Goal: Transaction & Acquisition: Purchase product/service

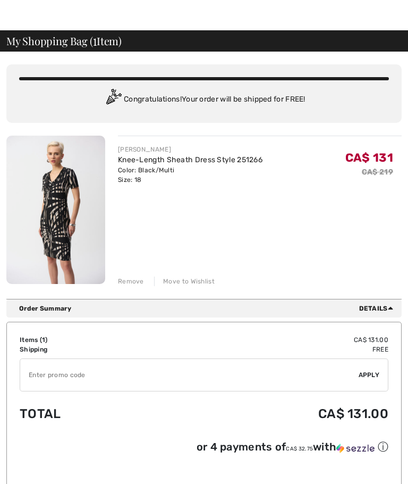
click at [179, 370] on input "TEXT" at bounding box center [189, 375] width 339 height 32
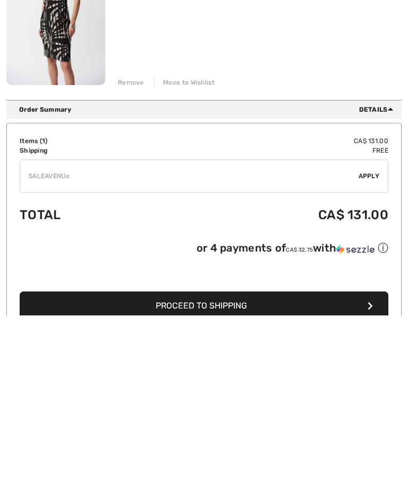
type input "SALEAVENUE"
click at [372, 340] on span "Apply" at bounding box center [369, 345] width 21 height 10
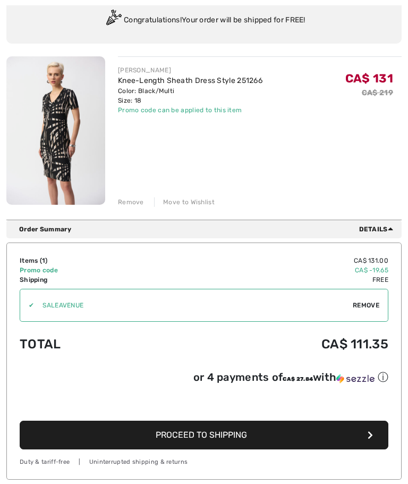
scroll to position [101, 0]
click at [229, 440] on span "Proceed to Shipping" at bounding box center [201, 435] width 91 height 10
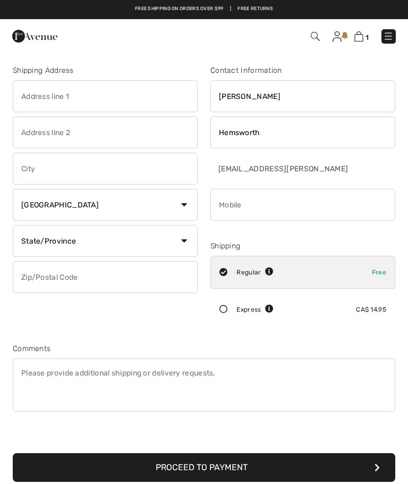
click at [142, 97] on input "text" at bounding box center [105, 96] width 185 height 32
type input "1125 Treadwell Drive"
click at [110, 175] on input "text" at bounding box center [105, 169] width 185 height 32
click at [160, 276] on input "text" at bounding box center [105, 277] width 185 height 32
type input "North Saanich"
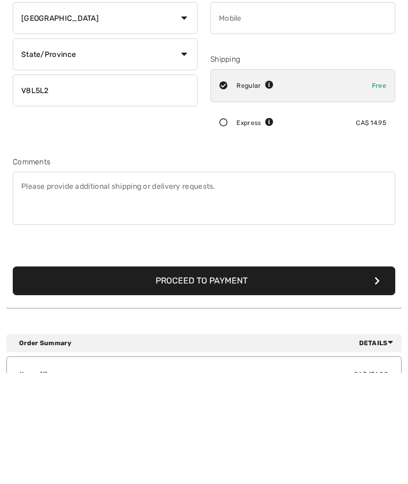
scroll to position [76, 0]
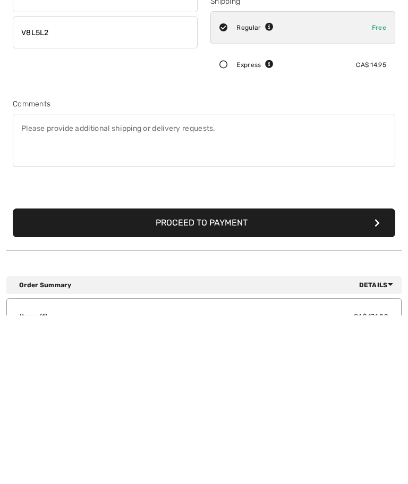
type input "V8L5L2"
click at [256, 377] on button "Proceed to Payment" at bounding box center [204, 391] width 383 height 29
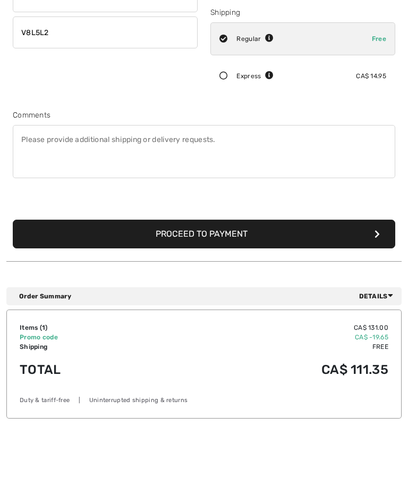
scroll to position [112, 0]
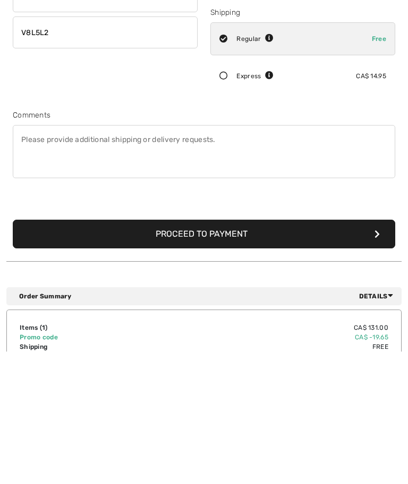
click at [266, 88] on input "phone" at bounding box center [303, 93] width 185 height 32
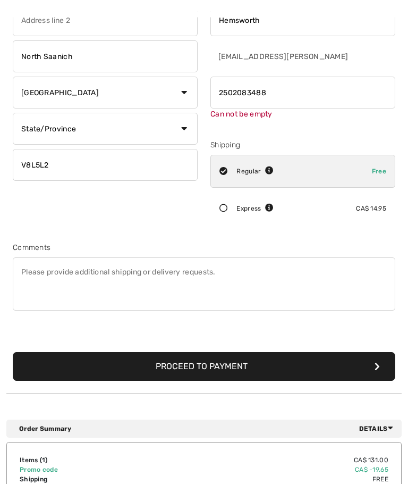
scroll to position [125, 0]
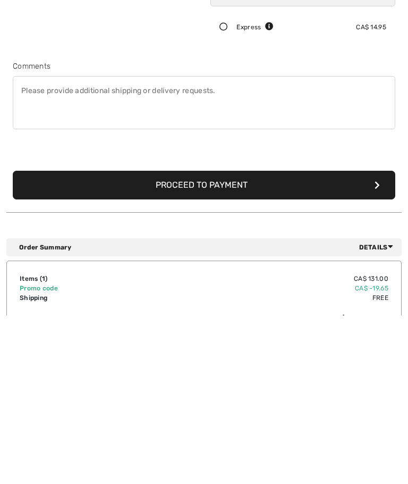
type input "2502083488"
click at [249, 339] on button "Proceed to Payment" at bounding box center [204, 353] width 383 height 29
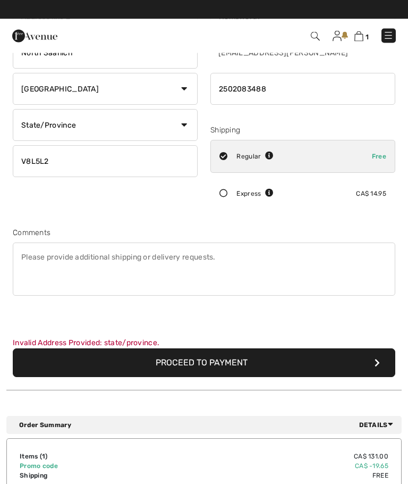
scroll to position [116, 0]
click at [183, 129] on select "State/Province Alberta British Columbia Manitoba New Brunswick Newfoundland and…" at bounding box center [105, 125] width 185 height 32
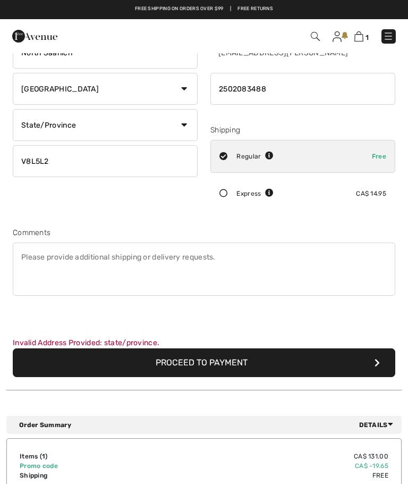
select select "BC"
click at [221, 362] on button "Proceed to Payment" at bounding box center [204, 362] width 383 height 29
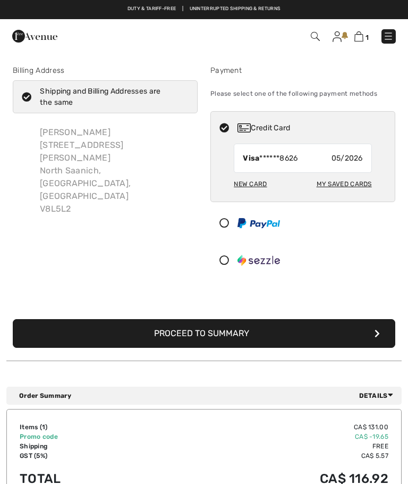
click at [251, 331] on button "Proceed to Summary" at bounding box center [204, 333] width 383 height 29
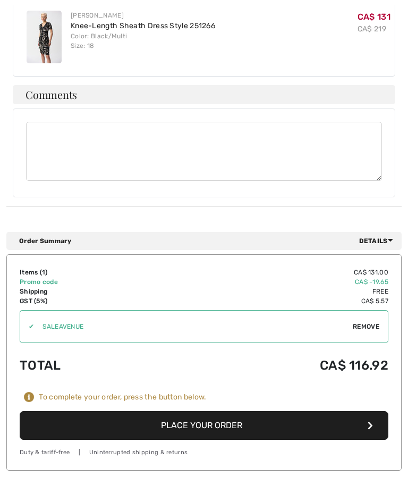
scroll to position [539, 0]
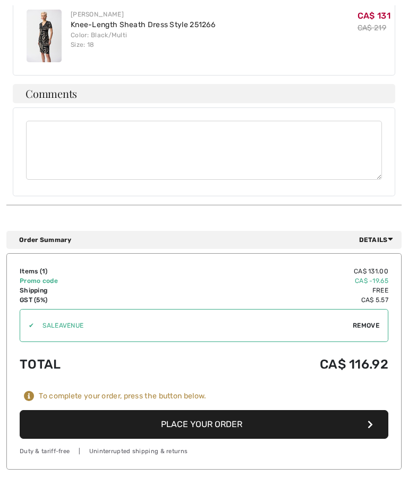
click at [238, 410] on button "Place Your Order" at bounding box center [204, 424] width 369 height 29
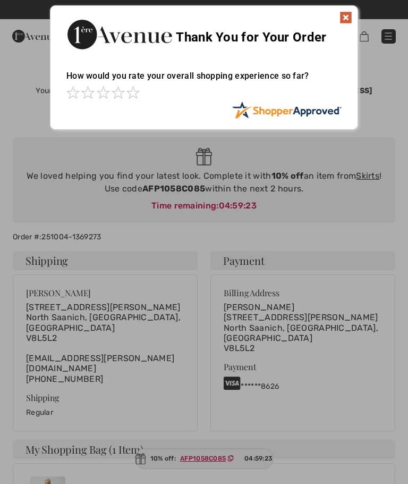
click at [345, 16] on img at bounding box center [346, 17] width 13 height 13
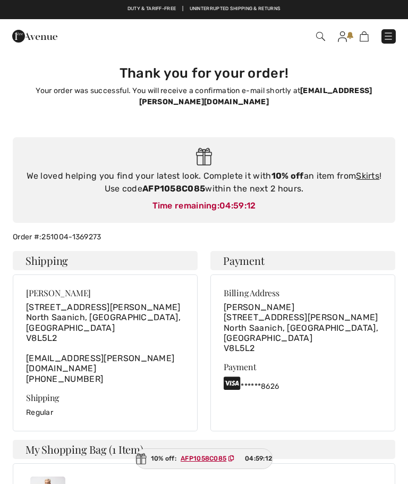
click at [343, 35] on img at bounding box center [342, 36] width 9 height 11
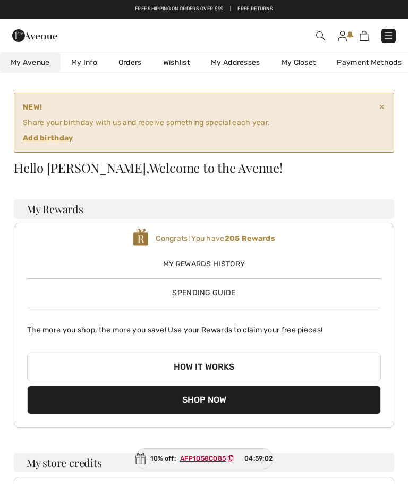
click at [84, 61] on link "My Info" at bounding box center [84, 63] width 47 height 20
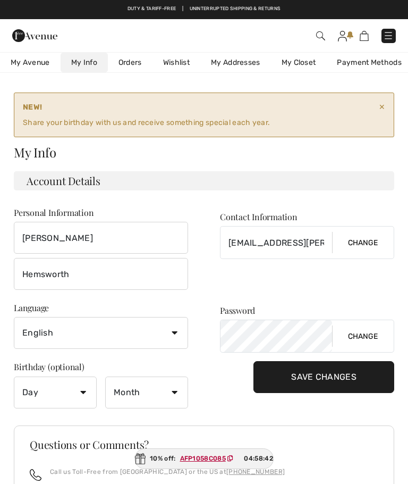
click at [137, 63] on link "Orders" at bounding box center [130, 63] width 45 height 20
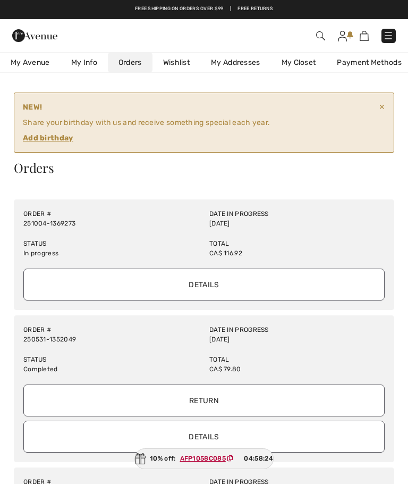
click at [30, 63] on span "My Avenue" at bounding box center [30, 62] width 39 height 11
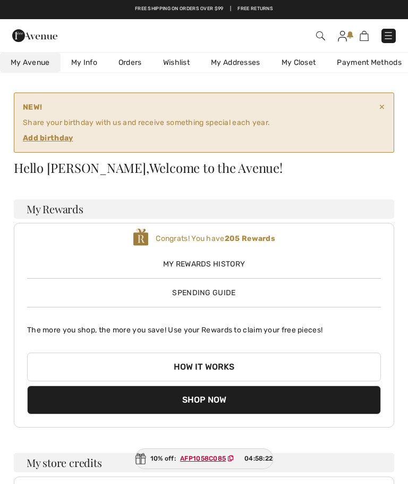
click at [90, 64] on link "My Info" at bounding box center [84, 63] width 47 height 20
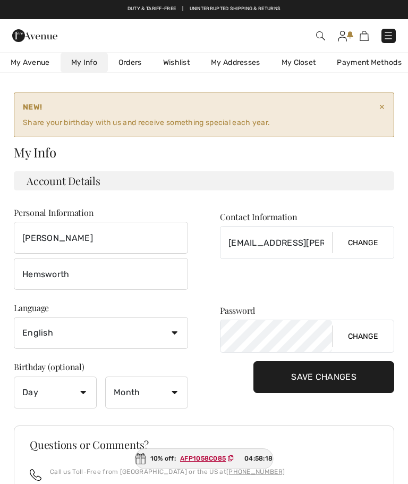
click at [368, 33] on img at bounding box center [364, 36] width 9 height 10
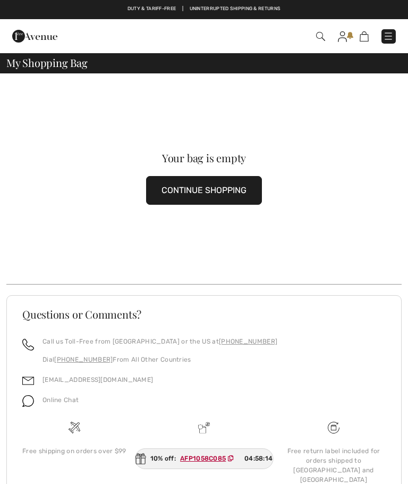
click at [39, 40] on img at bounding box center [34, 36] width 45 height 21
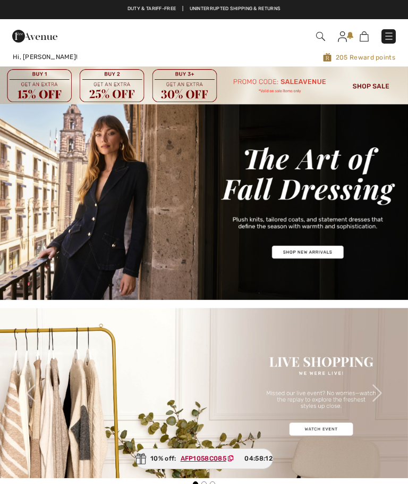
checkbox input "true"
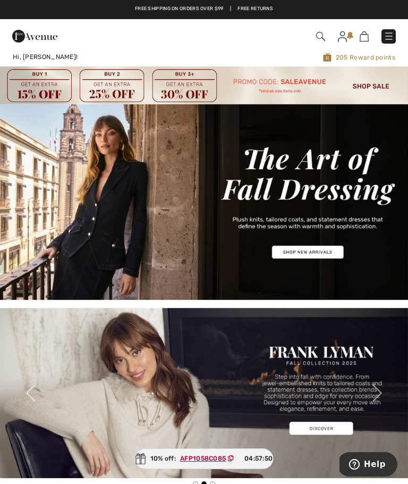
click at [393, 32] on img at bounding box center [389, 36] width 11 height 11
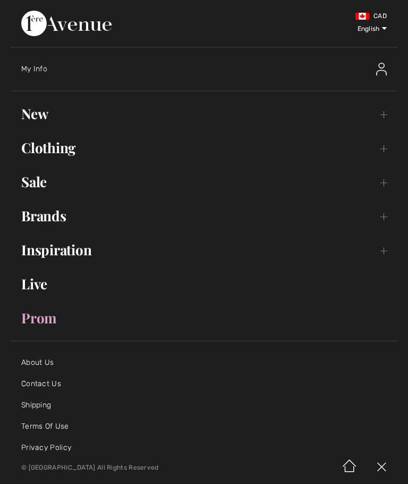
click at [45, 124] on link "New Toggle submenu" at bounding box center [204, 113] width 387 height 23
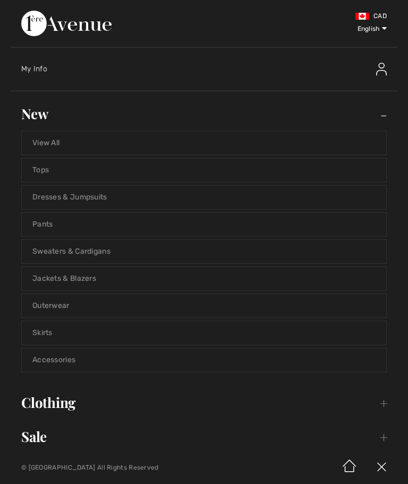
click at [54, 227] on link "Pants" at bounding box center [204, 224] width 365 height 23
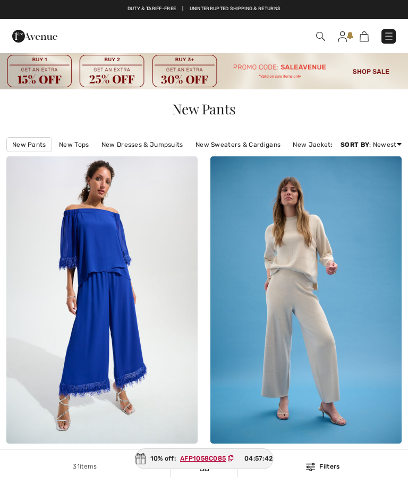
checkbox input "true"
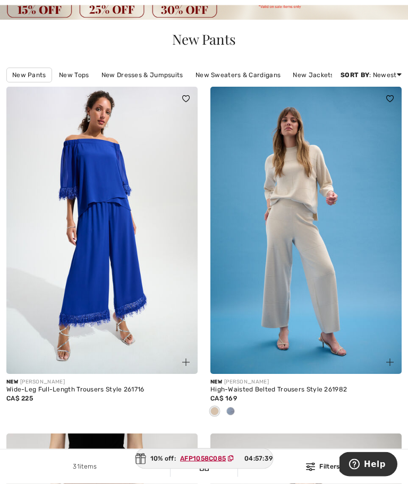
scroll to position [72, 0]
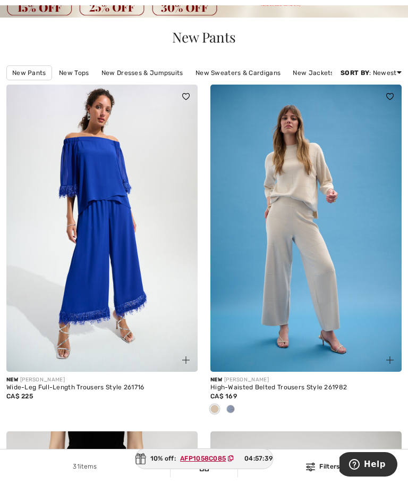
click at [235, 409] on div at bounding box center [231, 410] width 16 height 18
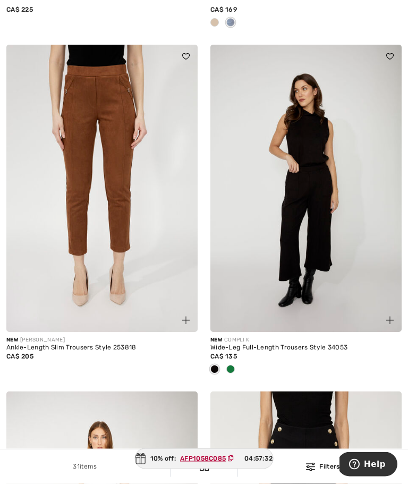
scroll to position [459, 0]
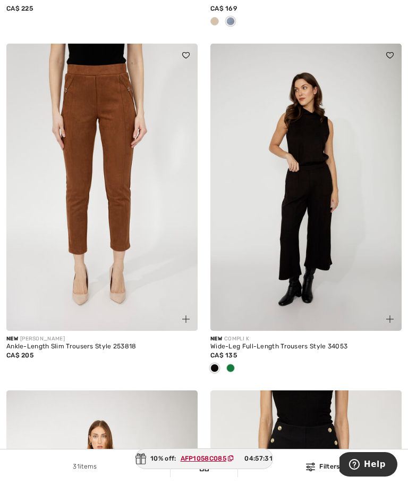
click at [233, 366] on span at bounding box center [231, 368] width 9 height 9
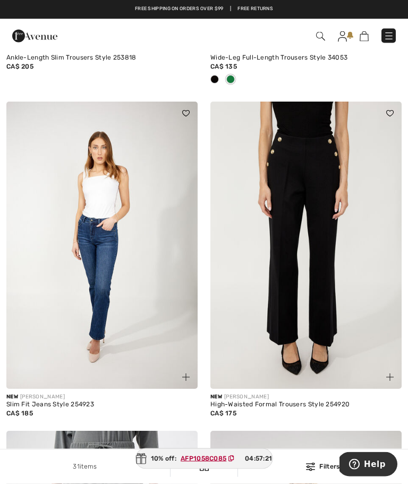
scroll to position [748, 0]
click at [322, 288] on img at bounding box center [306, 245] width 191 height 287
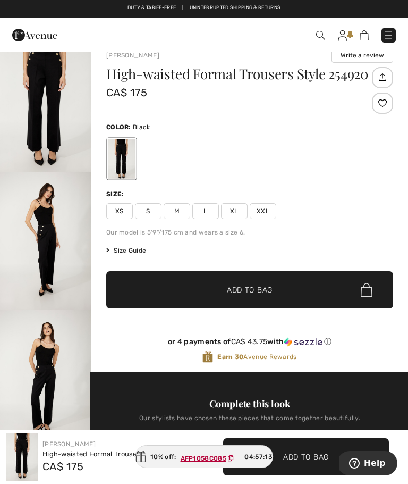
scroll to position [20, 0]
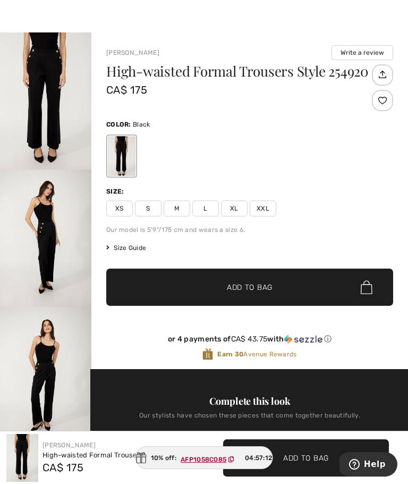
click at [51, 359] on img "3 / 4" at bounding box center [45, 375] width 91 height 137
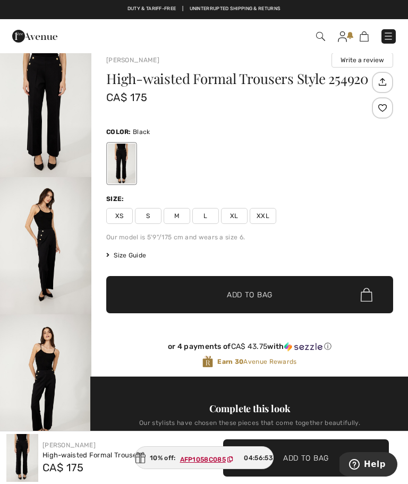
scroll to position [11, 0]
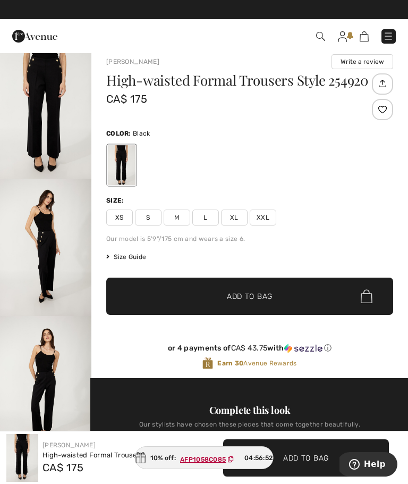
click at [267, 219] on span "XXL" at bounding box center [263, 217] width 27 height 16
click at [248, 288] on span "✔ Added to Bag Add to Bag" at bounding box center [249, 296] width 287 height 37
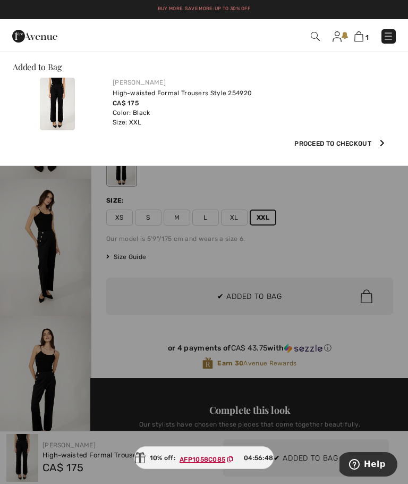
scroll to position [0, 0]
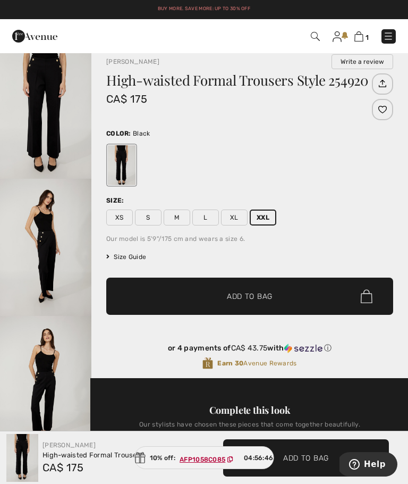
click at [320, 221] on div "XS S M L XL XXL" at bounding box center [249, 217] width 287 height 16
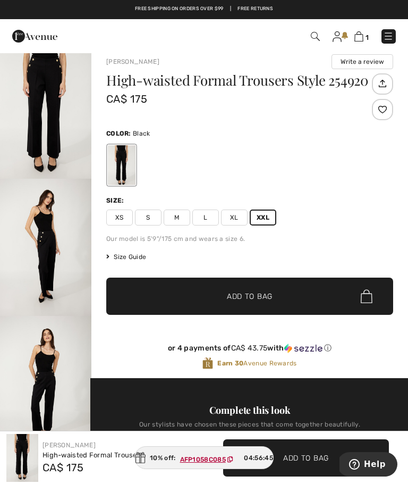
click at [135, 258] on span "Size Guide" at bounding box center [126, 257] width 40 height 10
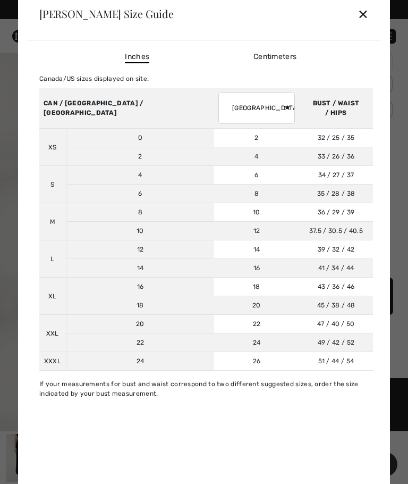
click at [105, 253] on td "12" at bounding box center [140, 249] width 148 height 19
click at [214, 360] on td "26" at bounding box center [256, 361] width 85 height 19
click at [214, 286] on td "18" at bounding box center [256, 287] width 85 height 19
click at [219, 110] on select "[GEOGRAPHIC_DATA] [GEOGRAPHIC_DATA] [GEOGRAPHIC_DATA] [GEOGRAPHIC_DATA] [GEOGRA…" at bounding box center [257, 108] width 77 height 32
select select "jp"
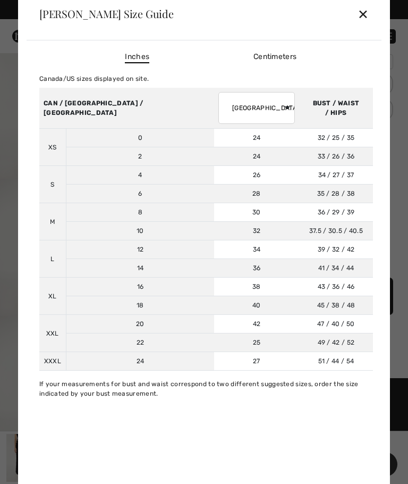
click at [219, 108] on select "AUSTRALIA UK France Germany Spain Italy Japan" at bounding box center [257, 108] width 77 height 32
click at [366, 20] on div "✕" at bounding box center [363, 14] width 11 height 22
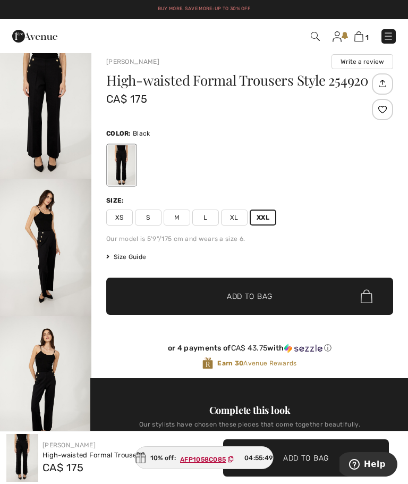
click at [240, 215] on span "XL" at bounding box center [234, 217] width 27 height 16
click at [362, 34] on img at bounding box center [359, 36] width 9 height 10
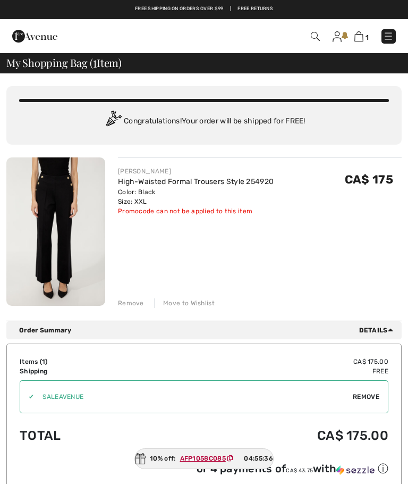
click at [185, 301] on div "Move to Wishlist" at bounding box center [184, 303] width 61 height 10
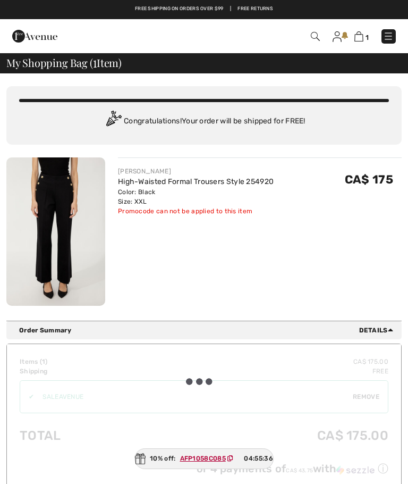
click at [132, 301] on div "Remove" at bounding box center [131, 303] width 26 height 10
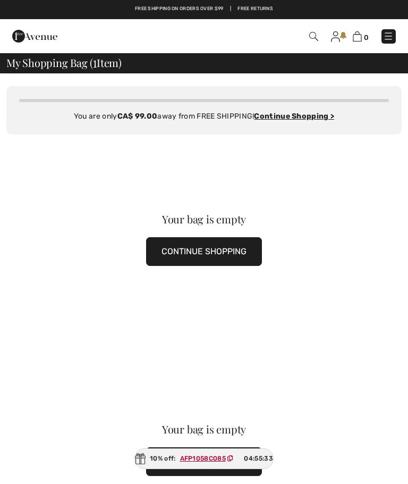
click at [292, 112] on ins "Continue Shopping >" at bounding box center [294, 116] width 80 height 9
click at [295, 114] on ins "Continue Shopping >" at bounding box center [294, 116] width 80 height 9
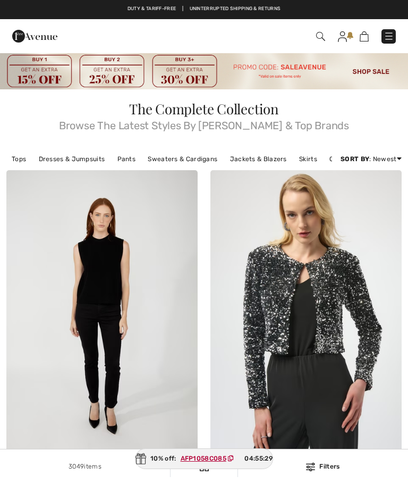
checkbox input "true"
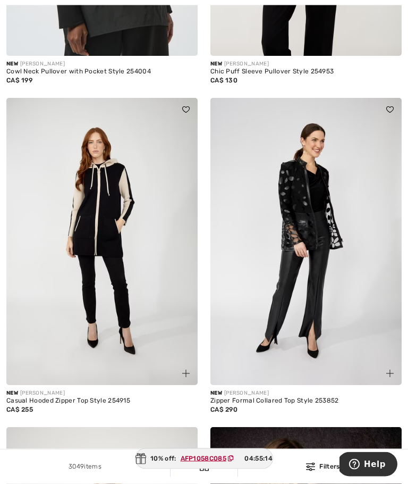
scroll to position [731, 0]
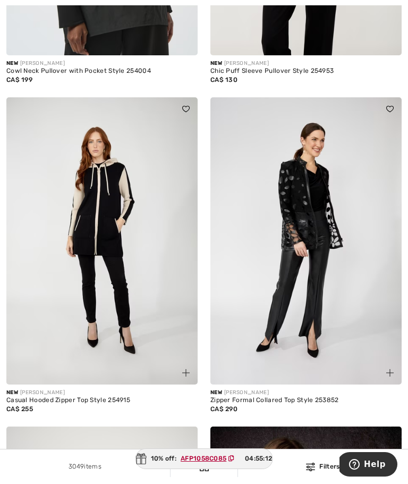
click at [132, 296] on img at bounding box center [101, 240] width 191 height 287
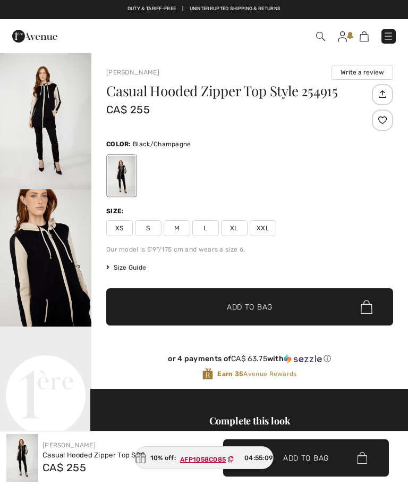
checkbox input "true"
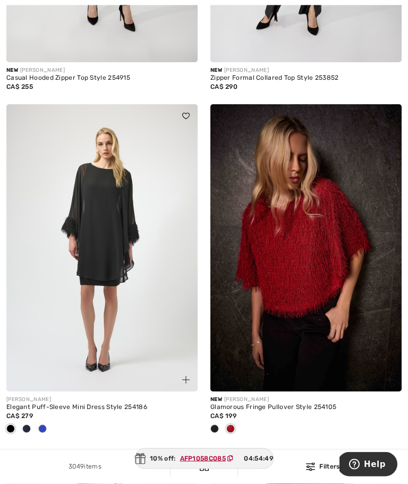
scroll to position [1055, 0]
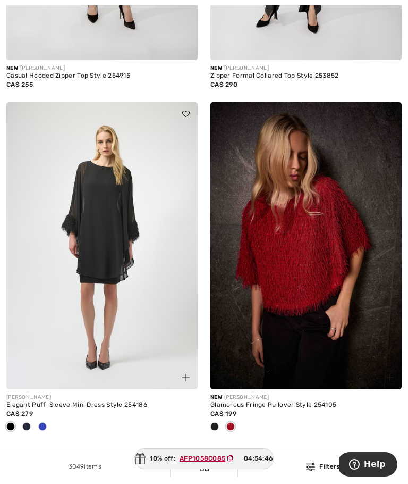
click at [220, 423] on div at bounding box center [215, 427] width 16 height 18
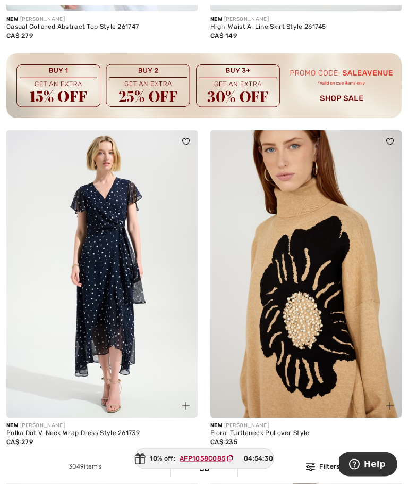
scroll to position [2112, 0]
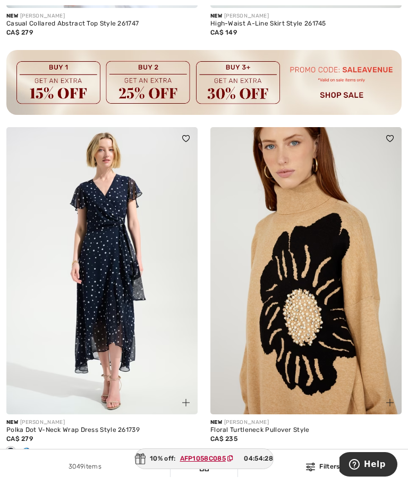
click at [28, 447] on span at bounding box center [26, 451] width 9 height 9
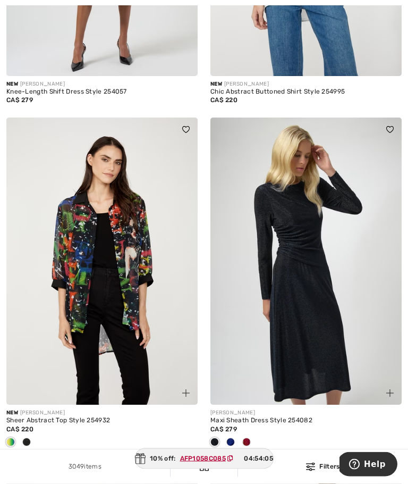
scroll to position [5569, 0]
click at [250, 434] on div at bounding box center [247, 443] width 16 height 18
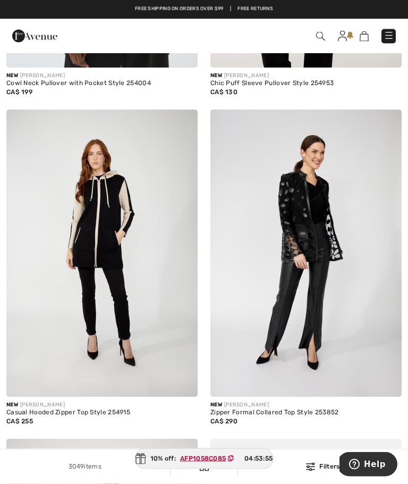
scroll to position [0, 0]
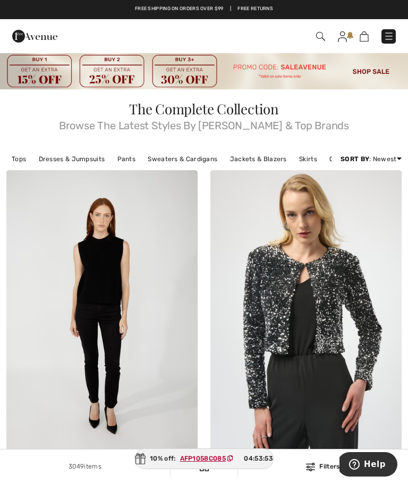
click at [23, 37] on img at bounding box center [34, 36] width 45 height 21
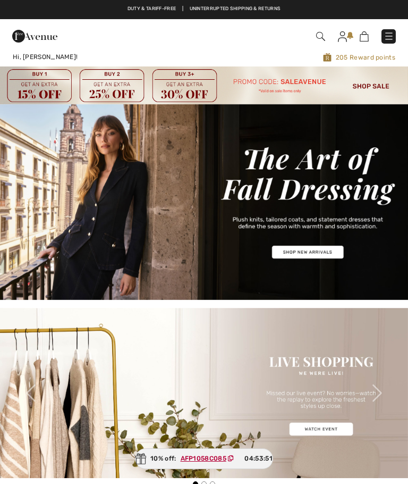
checkbox input "true"
click at [199, 448] on img at bounding box center [204, 393] width 408 height 170
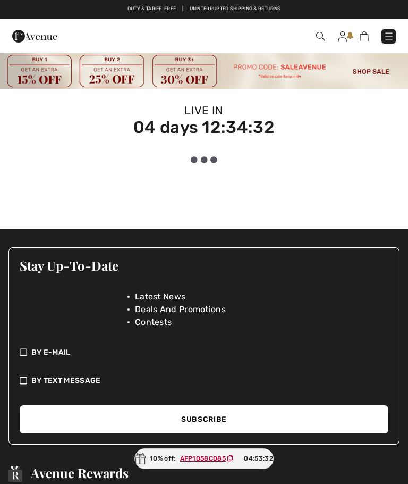
checkbox input "true"
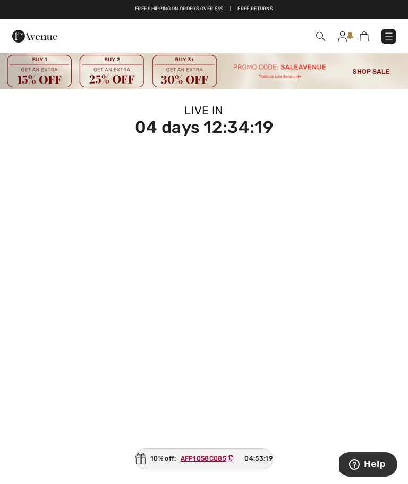
click at [26, 37] on img at bounding box center [34, 36] width 45 height 21
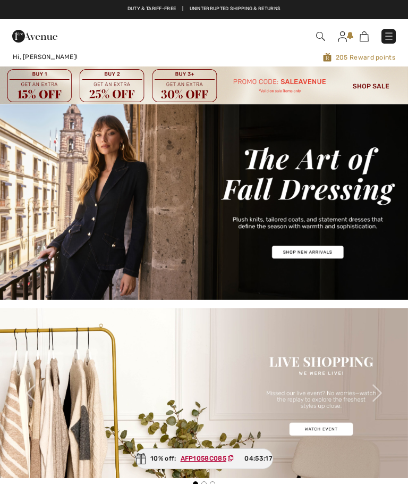
checkbox input "true"
click at [43, 37] on img at bounding box center [34, 36] width 45 height 21
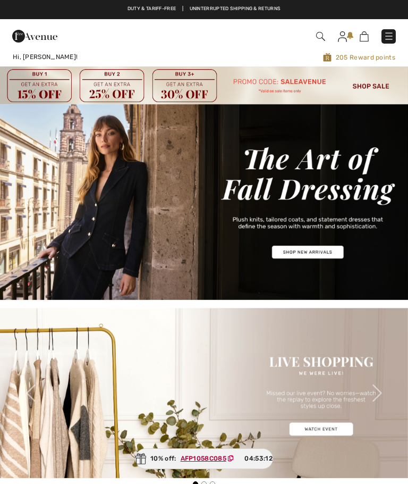
checkbox input "true"
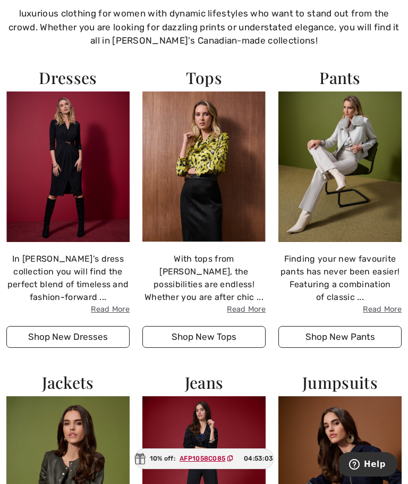
scroll to position [599, 0]
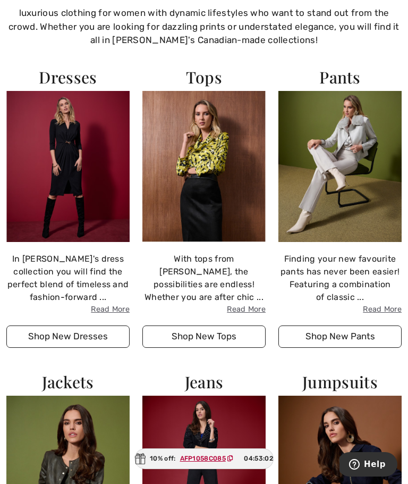
click at [349, 254] on div "Finding your new favourite pants has never been easier! Featuring a combination…" at bounding box center [340, 284] width 123 height 63
click at [352, 168] on img at bounding box center [340, 166] width 123 height 150
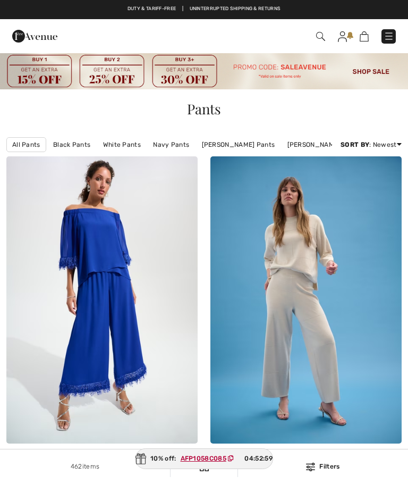
checkbox input "true"
click at [31, 35] on img at bounding box center [34, 36] width 45 height 21
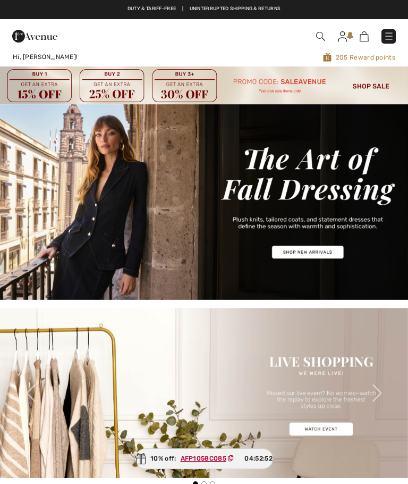
checkbox input "true"
click at [338, 8] on div "Free shipping on orders over $99 | Free Returns" at bounding box center [204, 14] width 408 height 18
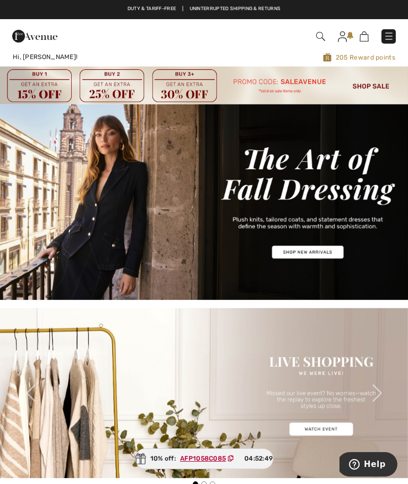
click at [391, 36] on img at bounding box center [389, 36] width 11 height 11
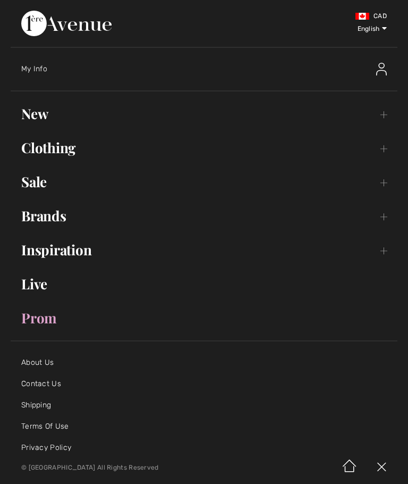
click at [38, 188] on link "Sale Toggle submenu" at bounding box center [204, 181] width 387 height 23
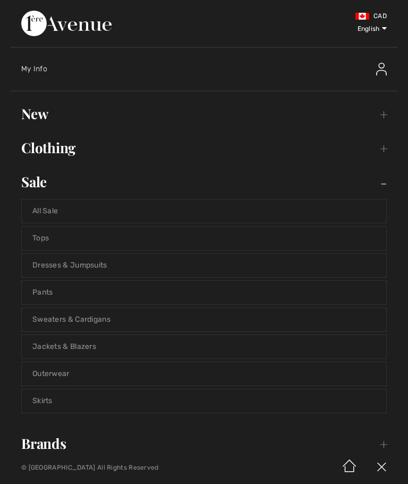
click at [48, 295] on link "Pants" at bounding box center [204, 292] width 365 height 23
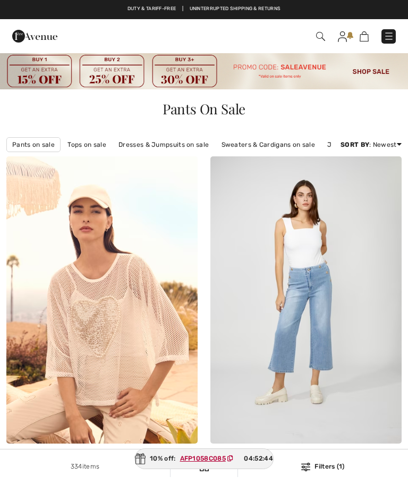
checkbox input "true"
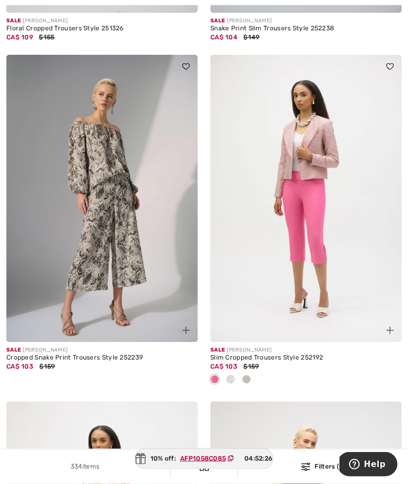
scroll to position [1089, 0]
click at [232, 378] on span at bounding box center [231, 379] width 9 height 9
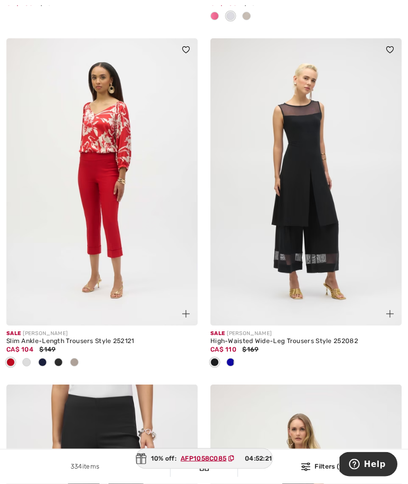
scroll to position [1453, 0]
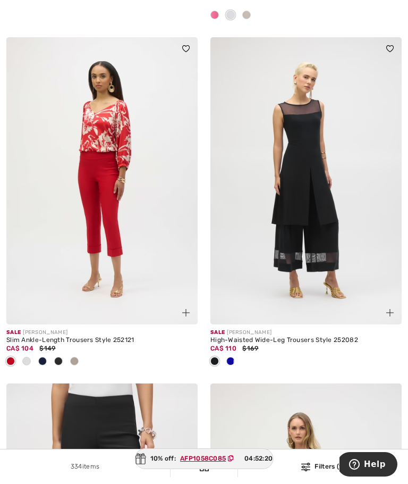
click at [233, 362] on span at bounding box center [231, 361] width 9 height 9
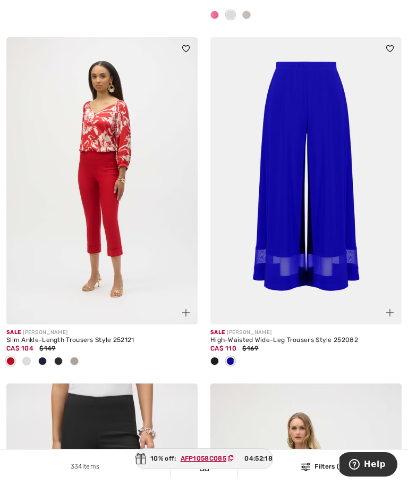
click at [217, 357] on span at bounding box center [215, 361] width 9 height 9
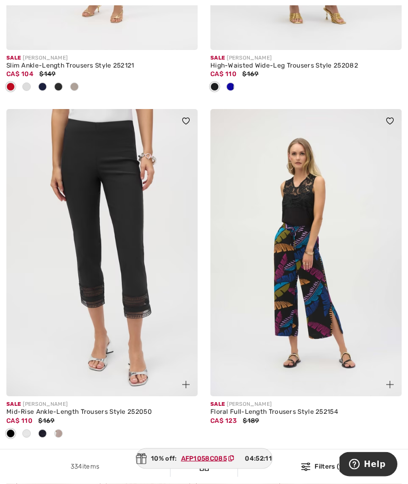
scroll to position [1728, 0]
click at [60, 429] on span at bounding box center [58, 433] width 9 height 9
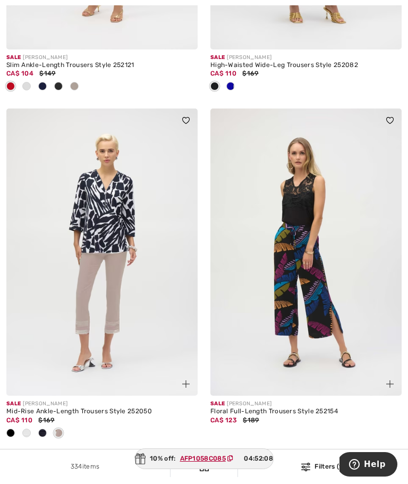
click at [13, 431] on span at bounding box center [10, 433] width 9 height 9
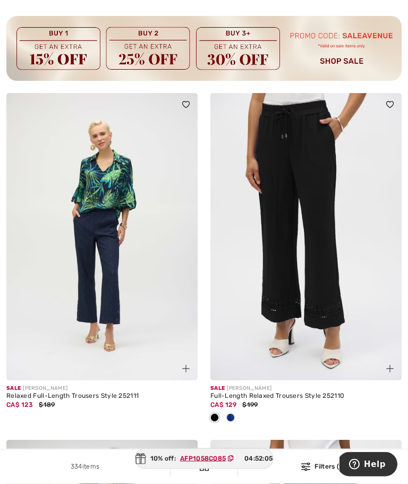
scroll to position [2167, 0]
click at [232, 413] on span at bounding box center [231, 417] width 9 height 9
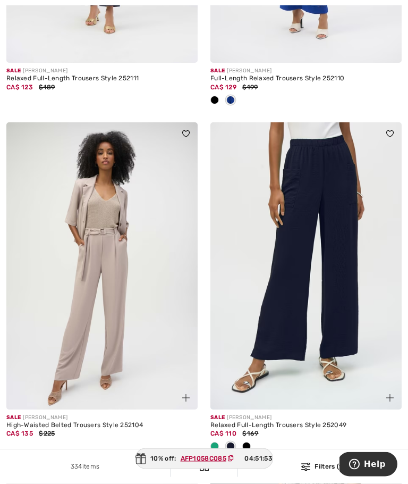
scroll to position [2485, 0]
click at [250, 439] on div at bounding box center [247, 447] width 16 height 18
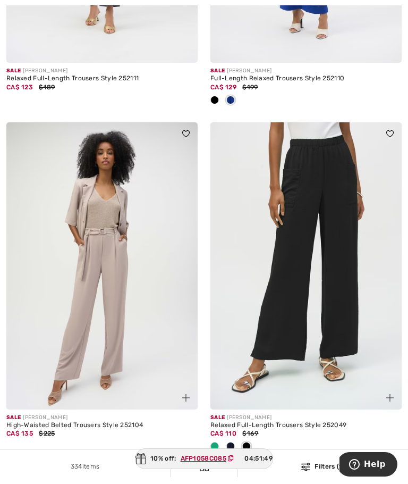
click at [217, 443] on span at bounding box center [215, 446] width 9 height 9
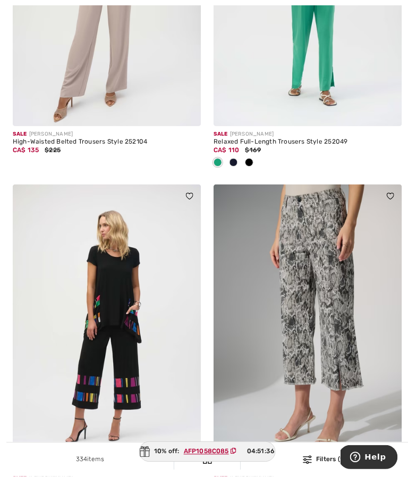
scroll to position [2806, 0]
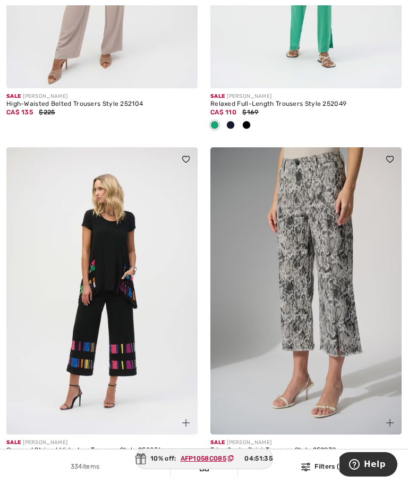
click at [141, 355] on img at bounding box center [101, 290] width 191 height 287
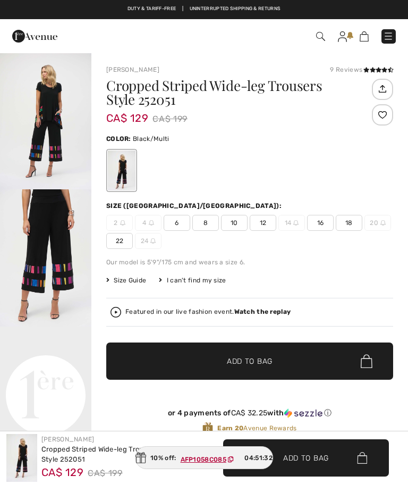
checkbox input "true"
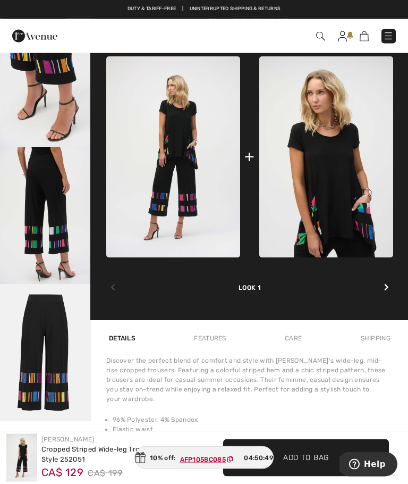
scroll to position [430, 0]
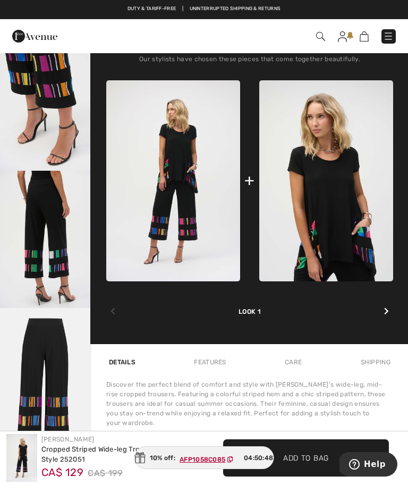
click at [386, 311] on icon at bounding box center [386, 310] width 5 height 7
click at [388, 312] on icon at bounding box center [386, 310] width 5 height 7
click at [114, 313] on icon at bounding box center [113, 310] width 5 height 7
click at [389, 312] on icon at bounding box center [386, 310] width 5 height 7
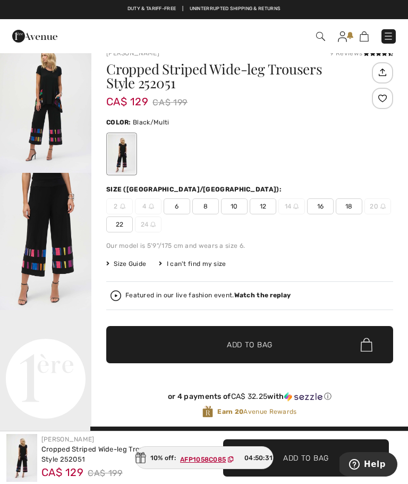
scroll to position [0, 0]
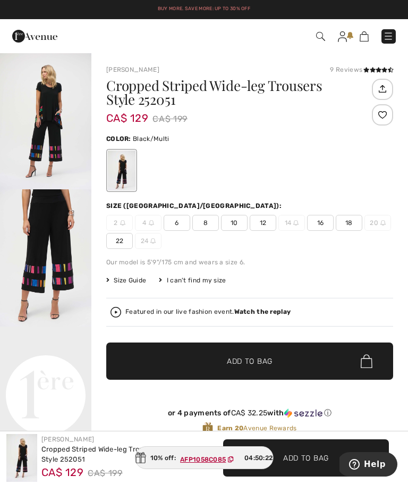
click at [350, 222] on span "18" at bounding box center [349, 223] width 27 height 16
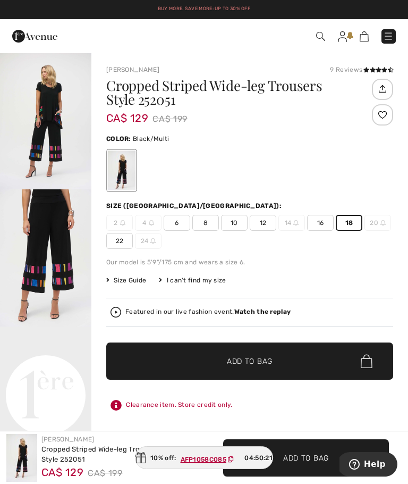
click at [223, 361] on span "✔ Added to Bag" at bounding box center [234, 361] width 65 height 11
click at [286, 261] on div "Our model is 5'9"/175 cm and wears a size 6." at bounding box center [249, 262] width 287 height 10
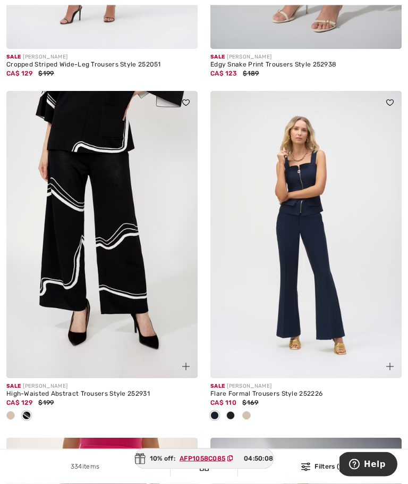
scroll to position [3191, 0]
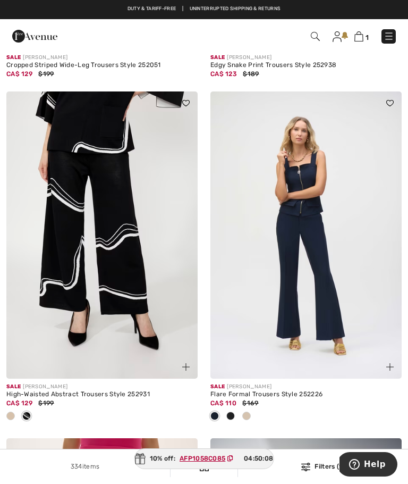
click at [249, 412] on span at bounding box center [246, 416] width 9 height 9
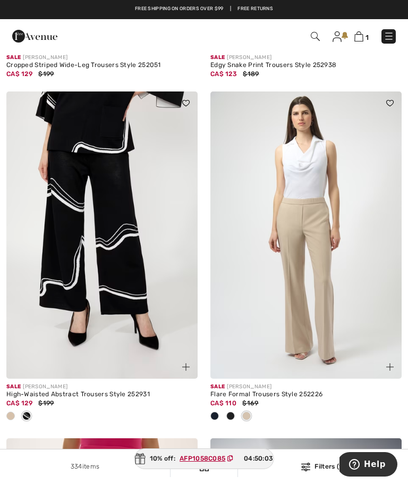
click at [233, 412] on span at bounding box center [231, 416] width 9 height 9
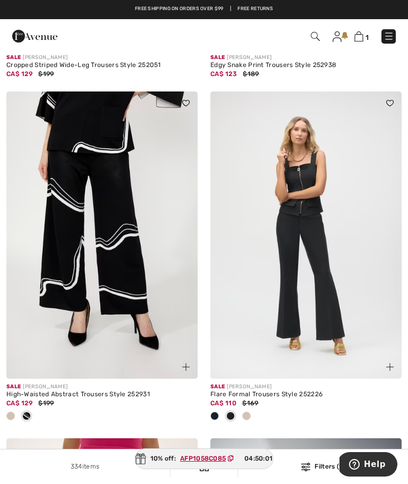
click at [217, 412] on span at bounding box center [215, 416] width 9 height 9
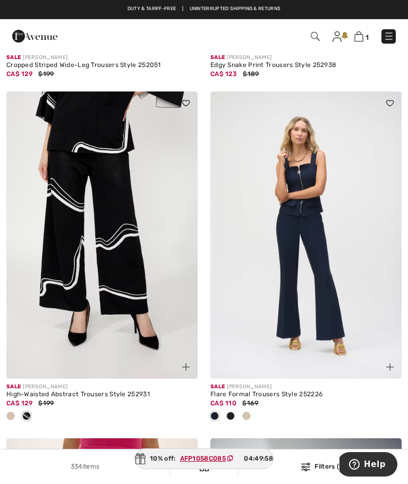
click at [323, 288] on img at bounding box center [306, 234] width 191 height 287
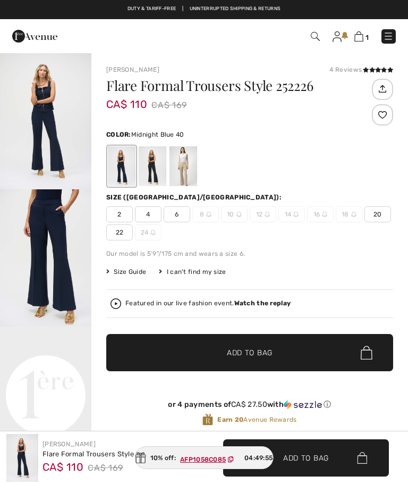
checkbox input "true"
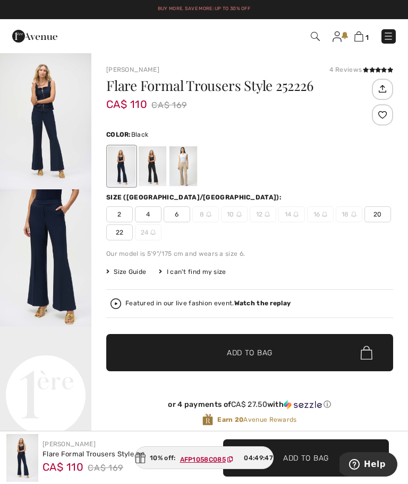
click at [157, 171] on div at bounding box center [153, 166] width 28 height 40
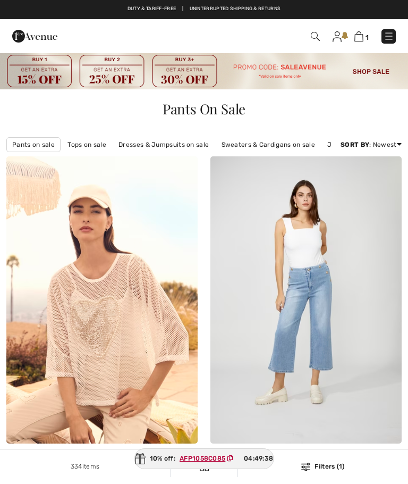
checkbox input "true"
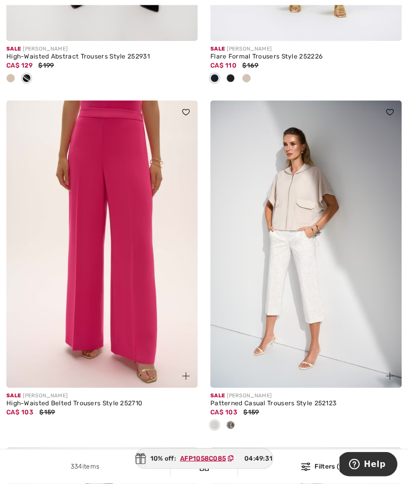
scroll to position [3529, 0]
click at [236, 416] on div at bounding box center [231, 425] width 16 height 18
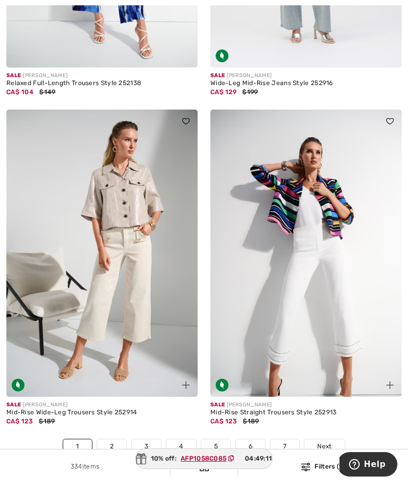
scroll to position [5930, 0]
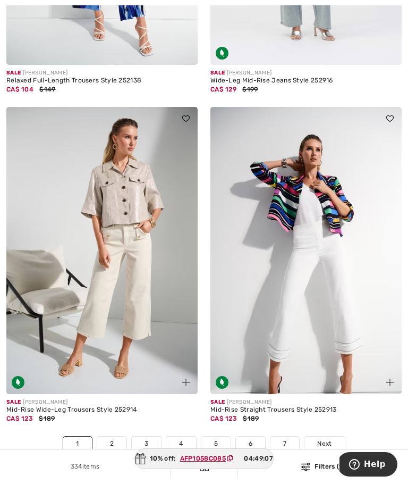
click at [319, 338] on img at bounding box center [306, 250] width 191 height 287
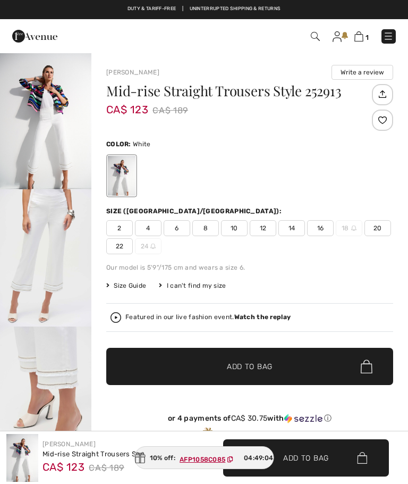
checkbox input "true"
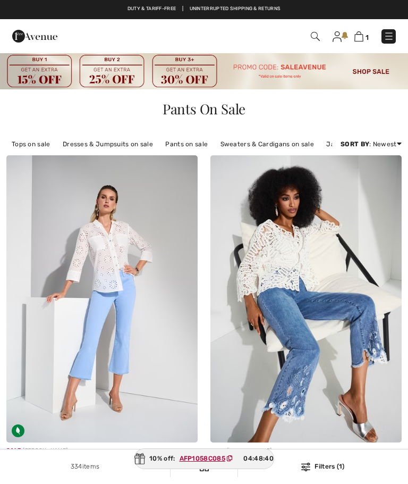
checkbox input "true"
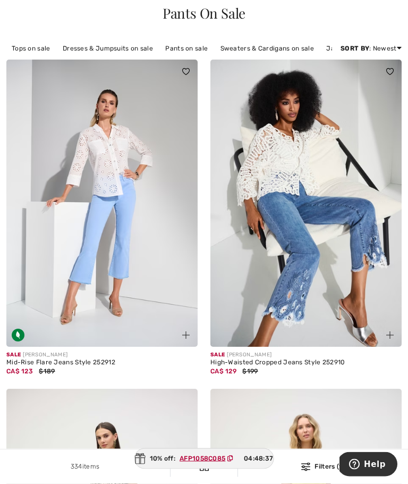
scroll to position [96, 0]
click at [137, 312] on img at bounding box center [101, 203] width 191 height 287
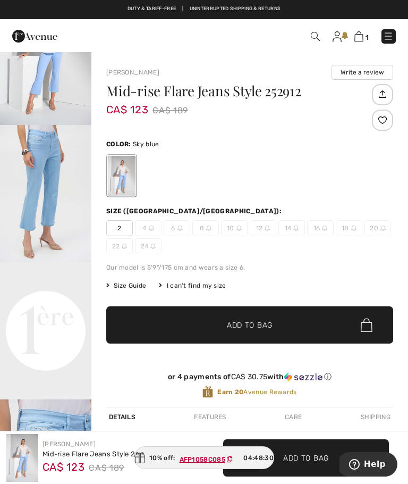
scroll to position [65, 0]
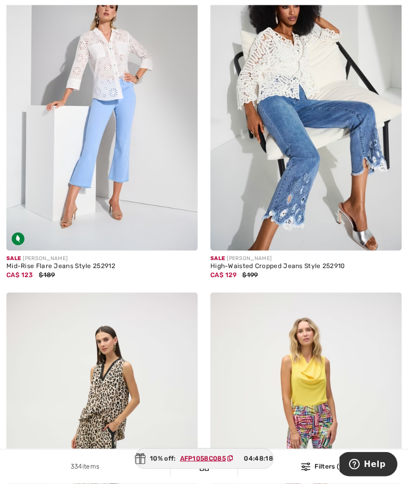
scroll to position [192, 0]
click at [281, 258] on div "Sale JOSEPH RIBKOFF" at bounding box center [306, 259] width 191 height 8
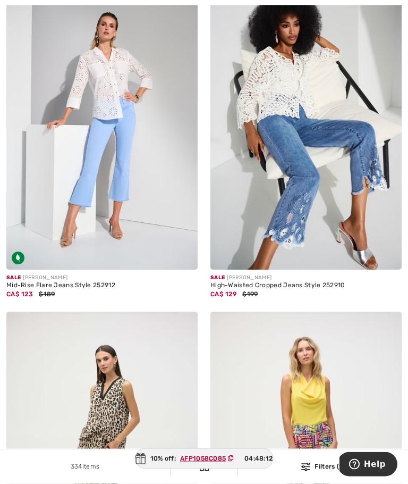
scroll to position [107, 0]
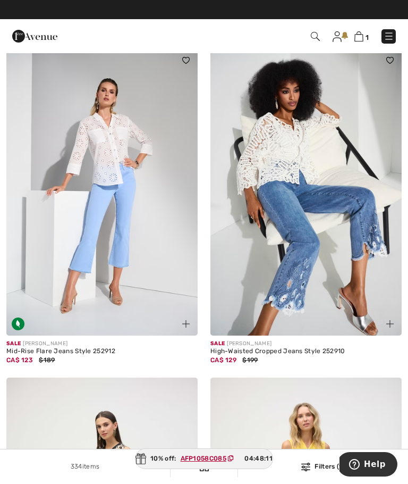
click at [299, 212] on img at bounding box center [306, 191] width 191 height 287
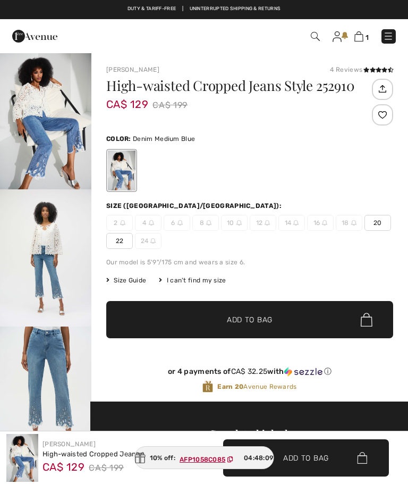
checkbox input "true"
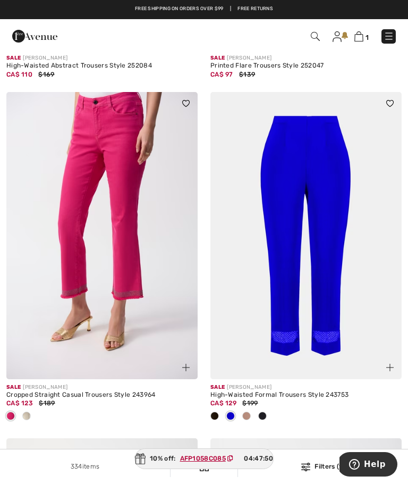
scroll to position [1397, 0]
click at [247, 413] on span at bounding box center [246, 416] width 9 height 9
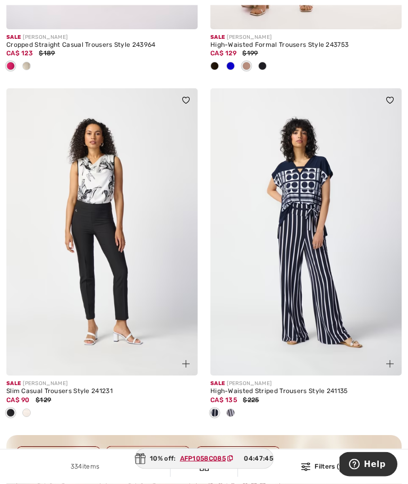
scroll to position [1748, 0]
click at [233, 409] on span at bounding box center [231, 412] width 9 height 9
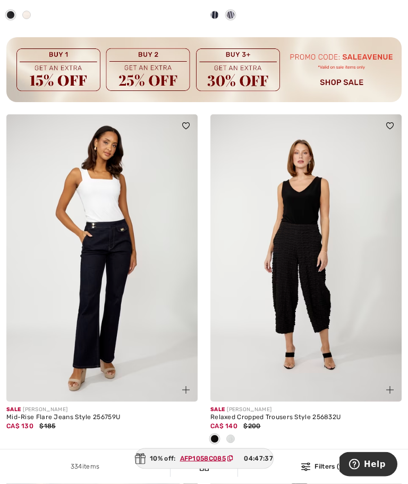
scroll to position [2145, 0]
click at [141, 359] on img at bounding box center [101, 257] width 191 height 287
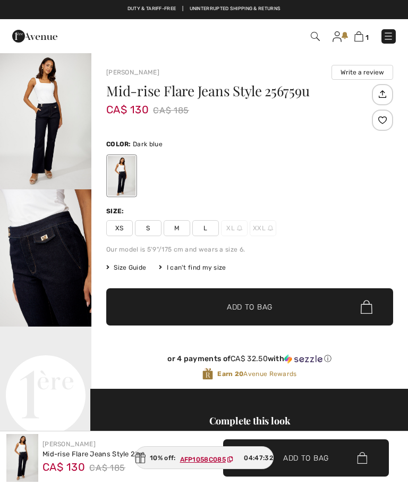
checkbox input "true"
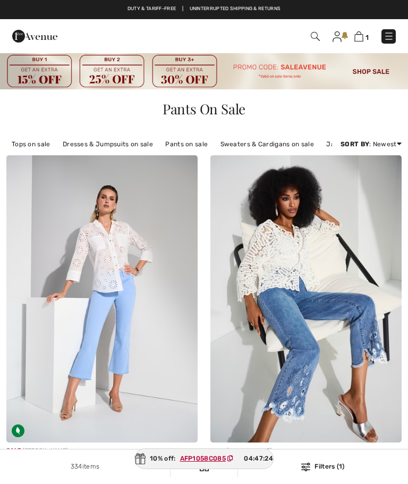
checkbox input "true"
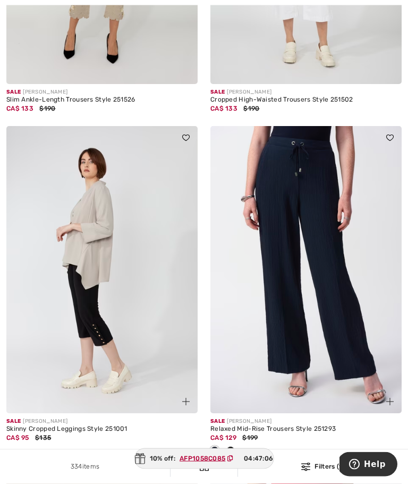
scroll to position [3467, 0]
click at [324, 305] on img at bounding box center [306, 269] width 191 height 287
click at [268, 417] on div "Sale JOSEPH RIBKOFF" at bounding box center [306, 421] width 191 height 8
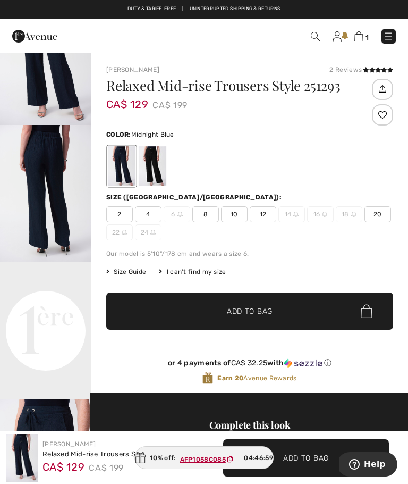
scroll to position [77, 0]
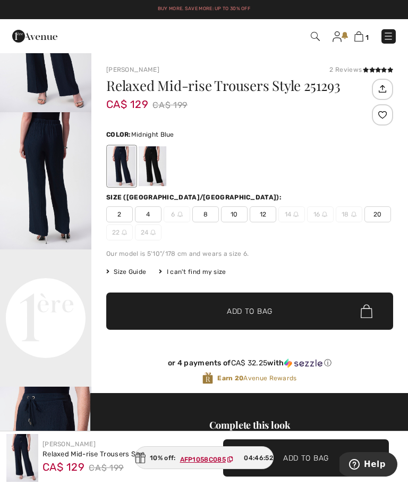
click at [155, 169] on div at bounding box center [153, 166] width 28 height 40
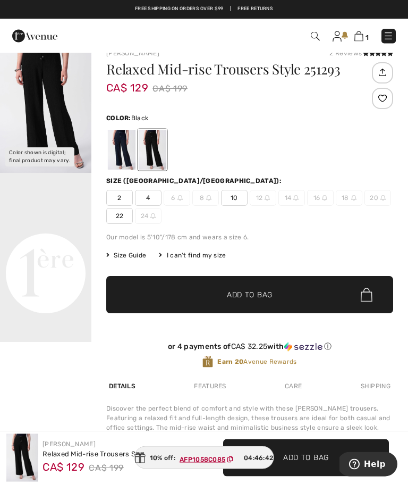
scroll to position [0, 0]
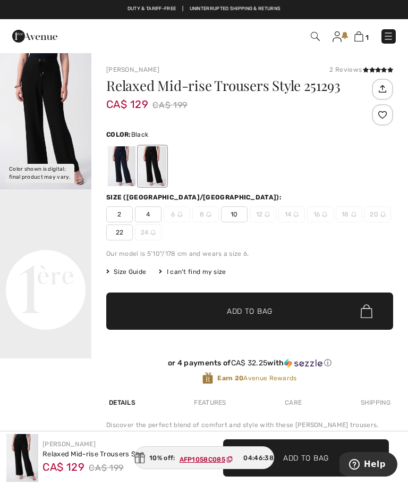
click at [127, 166] on div at bounding box center [122, 166] width 28 height 40
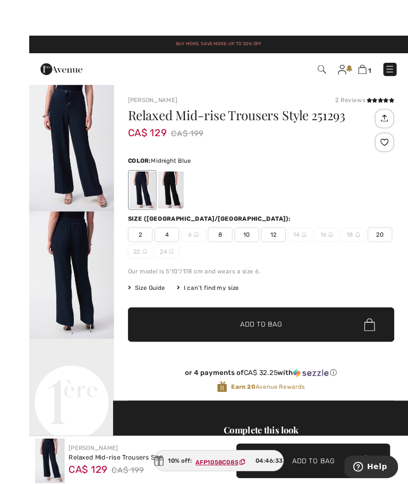
scroll to position [1, 0]
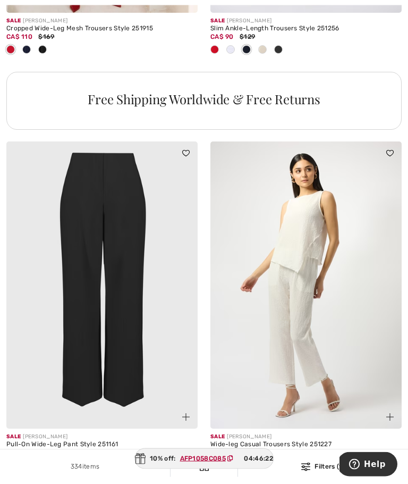
scroll to position [4214, 0]
click at [86, 434] on div "Sale JOSEPH RIBKOFF" at bounding box center [101, 437] width 191 height 8
click at [137, 362] on img at bounding box center [101, 284] width 191 height 287
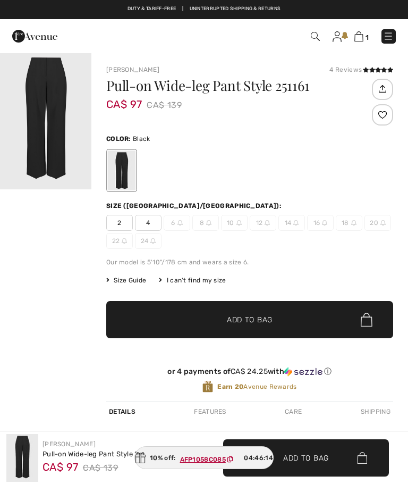
checkbox input "true"
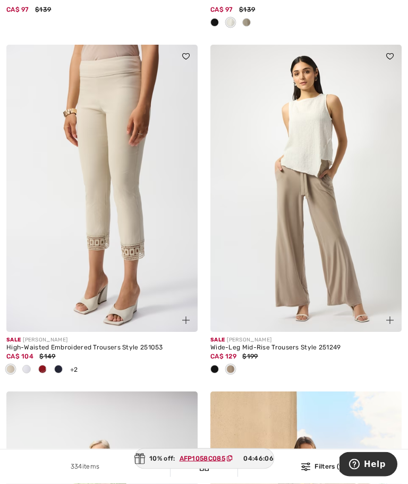
scroll to position [4664, 0]
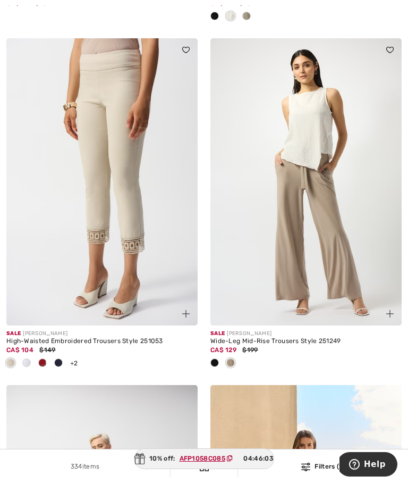
click at [212, 358] on span at bounding box center [215, 362] width 9 height 9
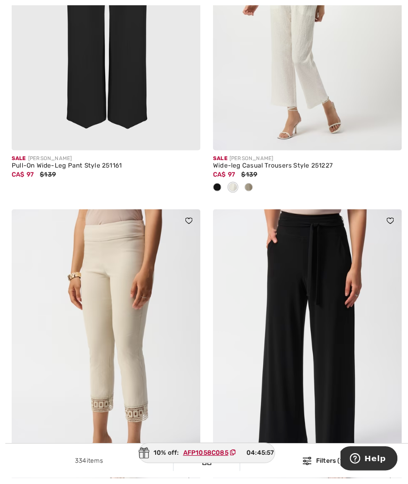
scroll to position [4537, 0]
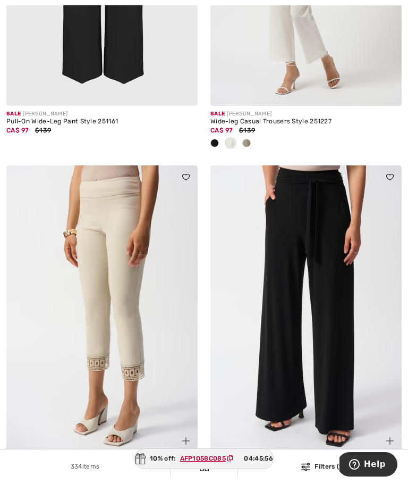
click at [307, 295] on img at bounding box center [306, 308] width 191 height 287
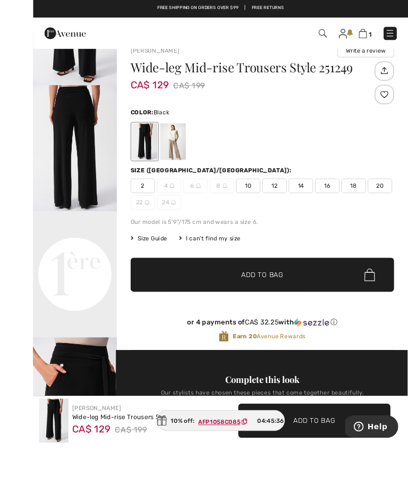
scroll to position [18, 0]
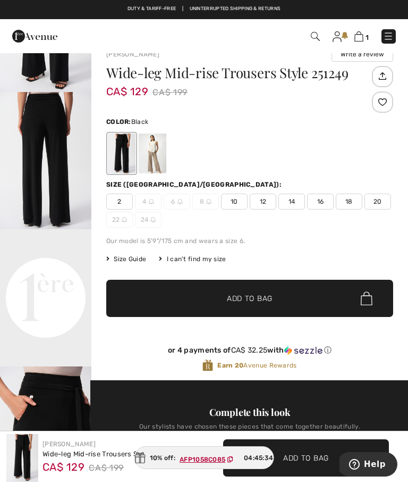
click at [351, 202] on span "18" at bounding box center [349, 202] width 27 height 16
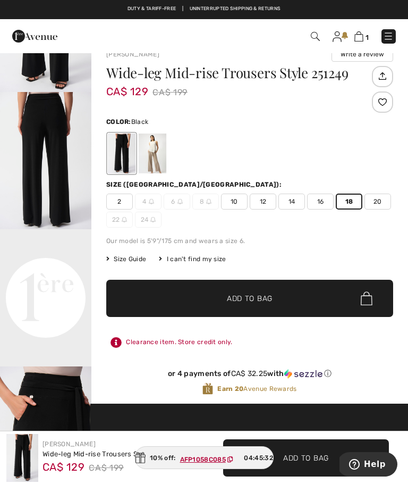
click at [244, 299] on span "Add to Bag" at bounding box center [250, 298] width 46 height 11
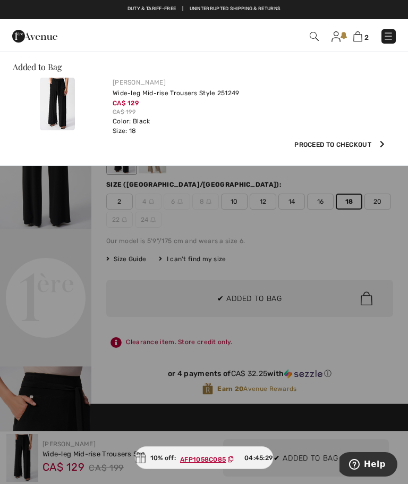
scroll to position [0, 0]
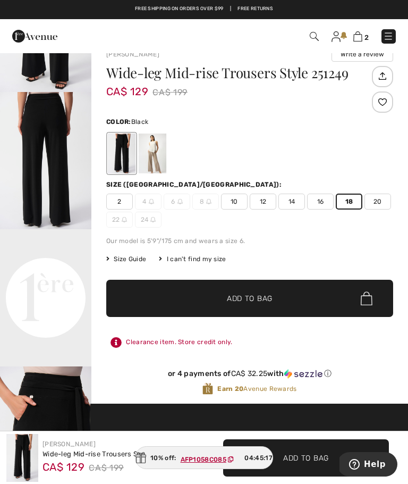
click at [160, 157] on div at bounding box center [153, 153] width 28 height 40
click at [160, 154] on div at bounding box center [153, 153] width 28 height 40
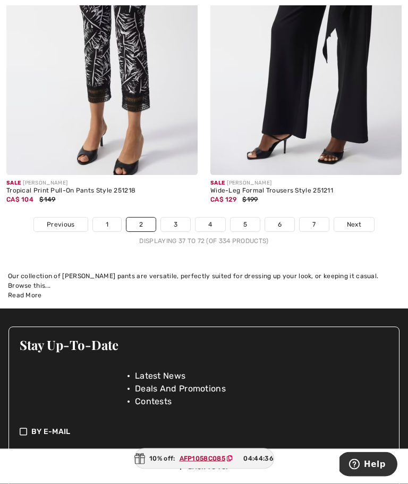
scroll to position [6200, 0]
click at [177, 217] on link "3" at bounding box center [175, 224] width 29 height 14
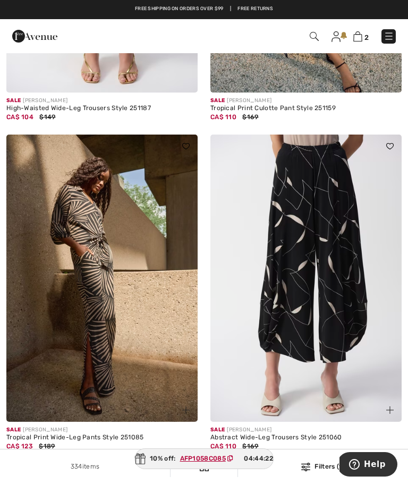
scroll to position [678, 0]
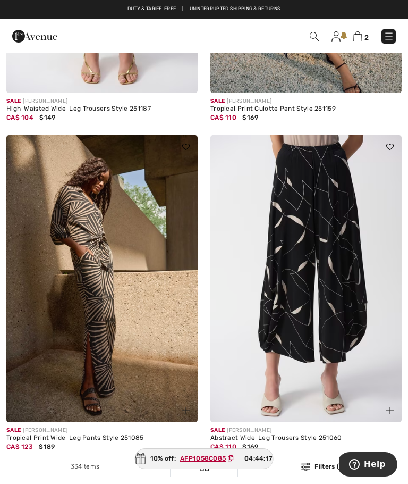
click at [156, 350] on img at bounding box center [101, 278] width 191 height 287
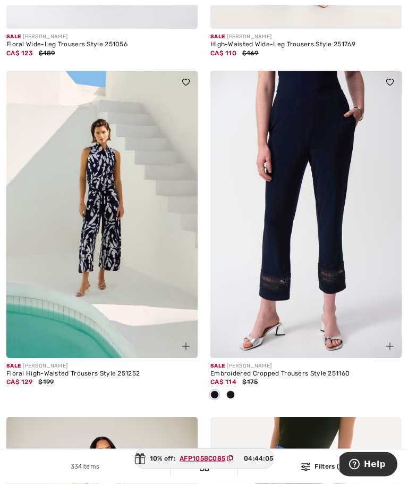
scroll to position [1401, 0]
click at [234, 395] on span at bounding box center [231, 394] width 9 height 9
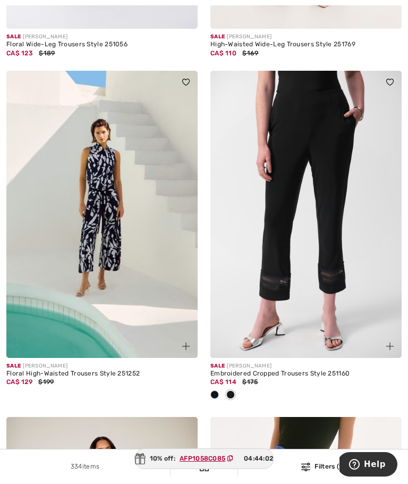
click at [216, 392] on span at bounding box center [215, 394] width 9 height 9
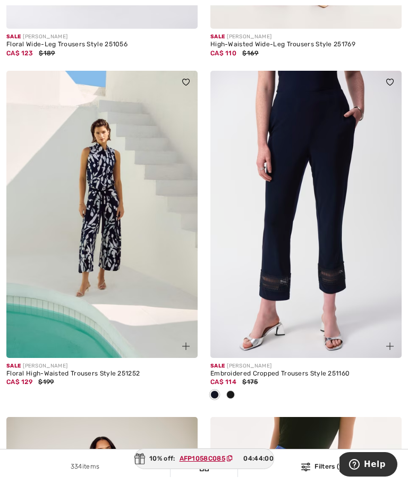
click at [233, 390] on span at bounding box center [231, 394] width 9 height 9
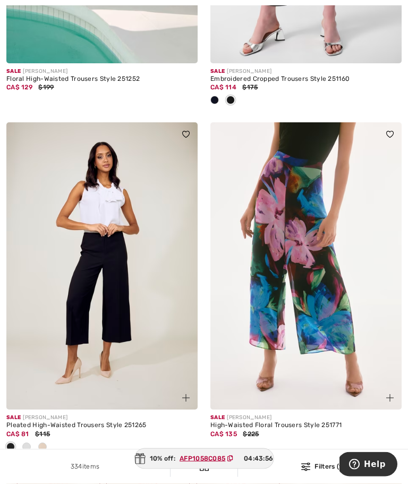
scroll to position [1696, 0]
click at [44, 442] on span at bounding box center [42, 446] width 9 height 9
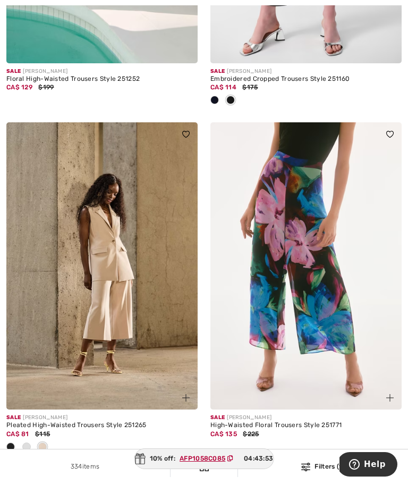
click at [29, 444] on span at bounding box center [26, 446] width 9 height 9
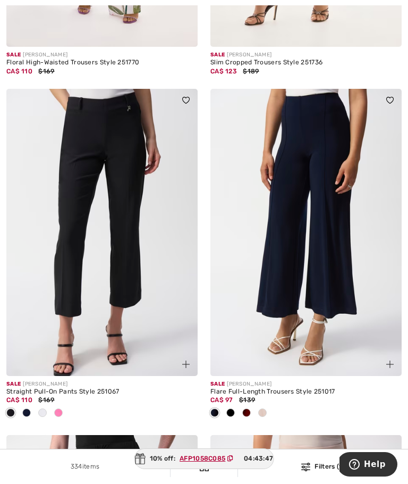
scroll to position [2483, 0]
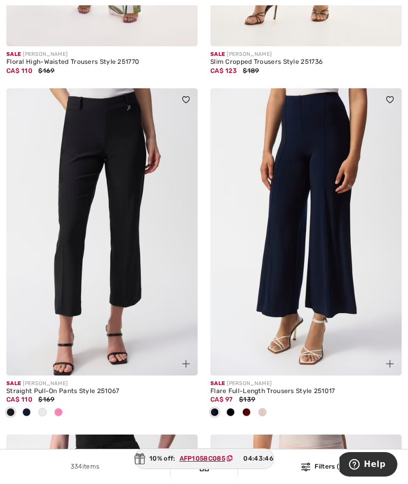
click at [248, 408] on span at bounding box center [246, 412] width 9 height 9
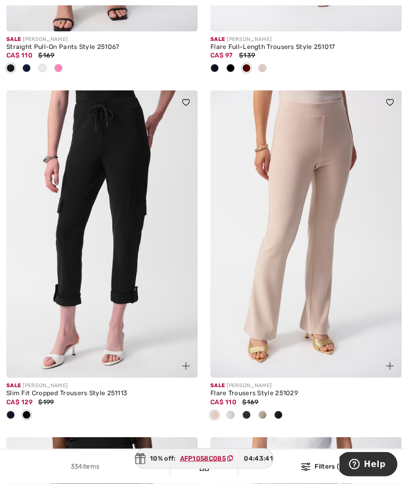
scroll to position [2827, 0]
click at [248, 410] on span at bounding box center [246, 414] width 9 height 9
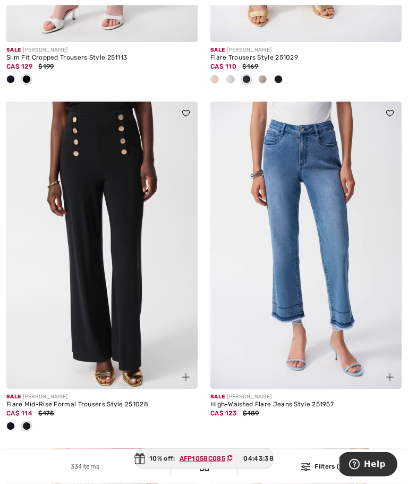
scroll to position [3162, 0]
click at [15, 419] on div at bounding box center [11, 427] width 16 height 18
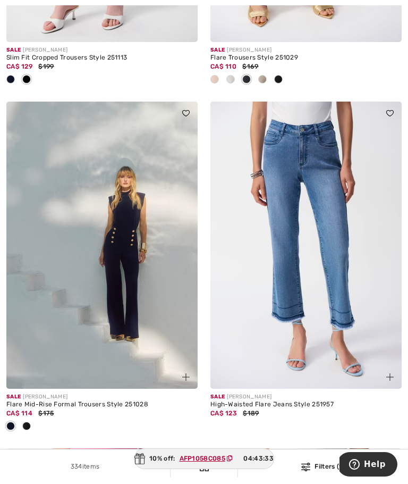
click at [139, 326] on img at bounding box center [101, 245] width 191 height 287
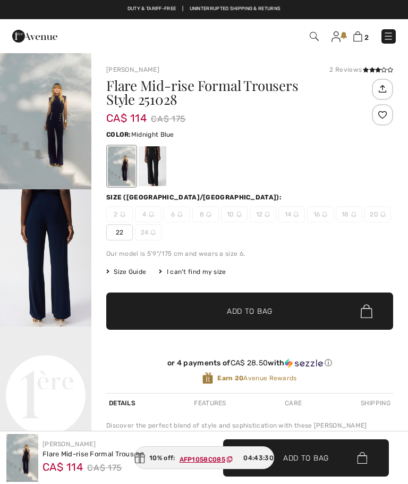
checkbox input "true"
click at [149, 172] on div at bounding box center [153, 166] width 28 height 40
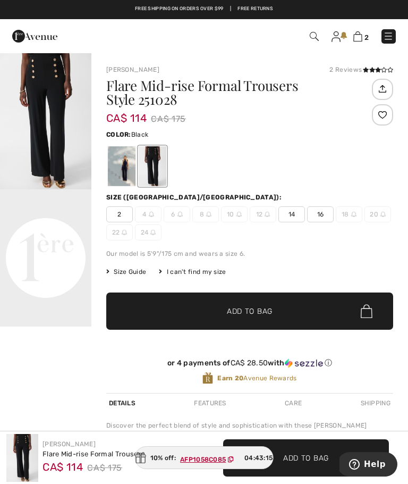
click at [358, 38] on img at bounding box center [358, 36] width 9 height 10
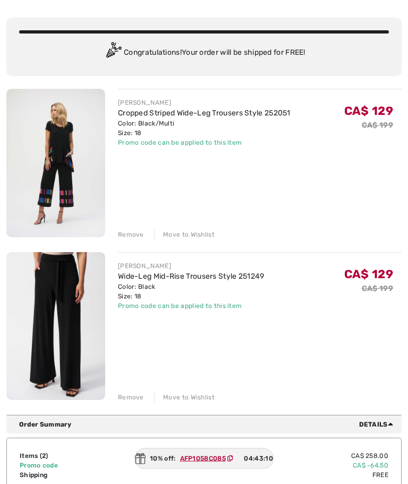
scroll to position [69, 0]
click at [135, 399] on div "Remove" at bounding box center [131, 397] width 26 height 10
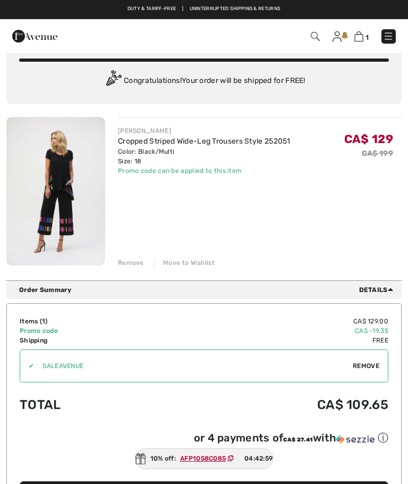
scroll to position [0, 0]
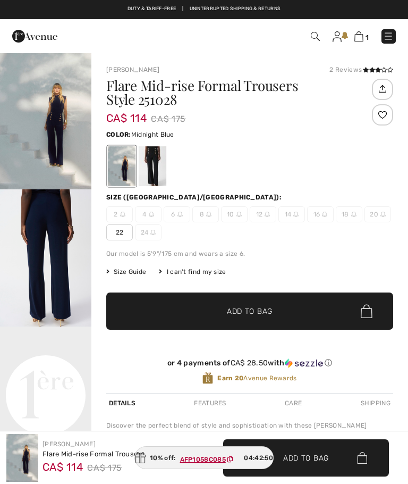
checkbox input "true"
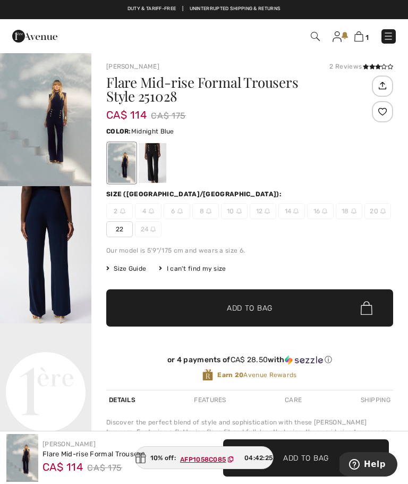
scroll to position [2, 0]
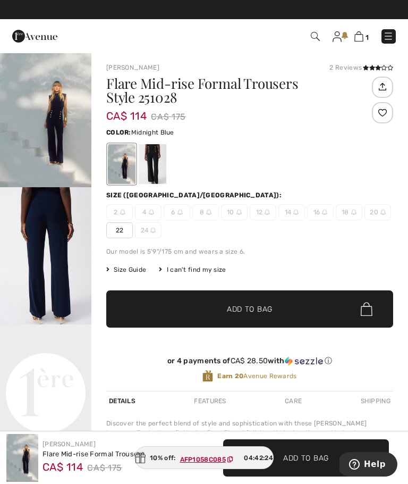
click at [158, 164] on div at bounding box center [153, 164] width 28 height 40
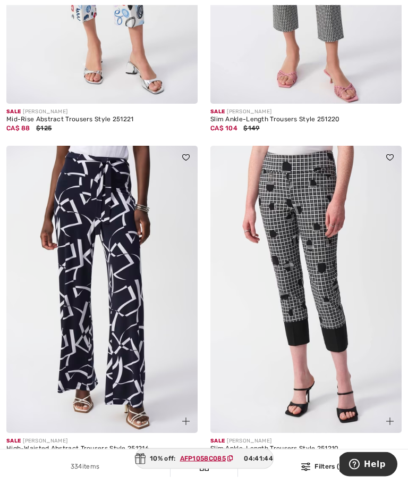
scroll to position [5837, 0]
click at [28, 466] on span at bounding box center [26, 470] width 9 height 9
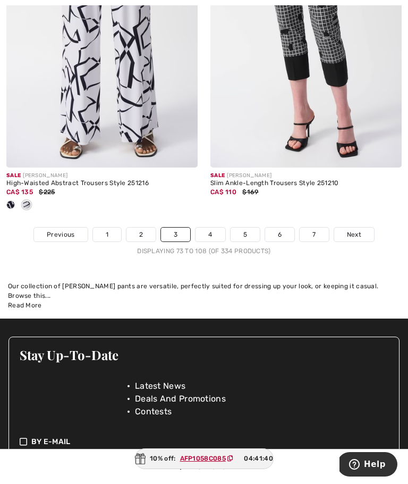
scroll to position [6136, 0]
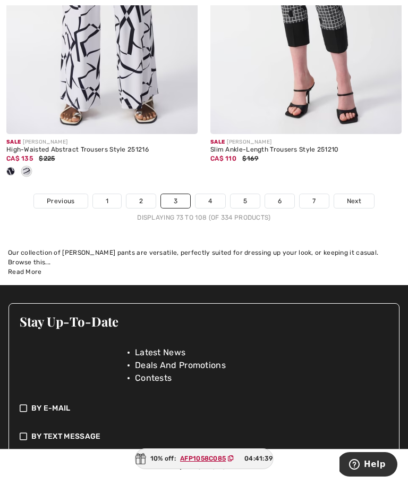
click at [212, 195] on link "4" at bounding box center [210, 201] width 29 height 14
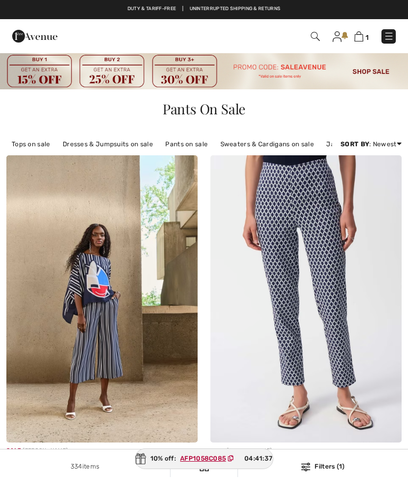
checkbox input "true"
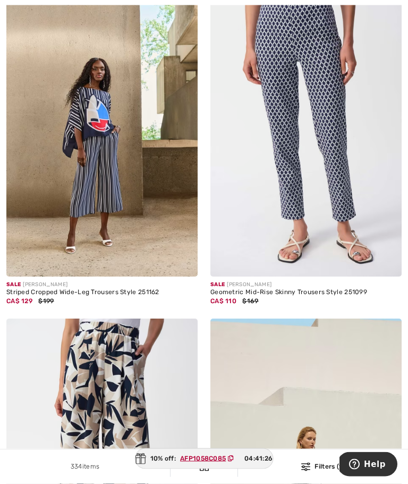
scroll to position [166, 0]
click at [317, 187] on img at bounding box center [306, 132] width 191 height 287
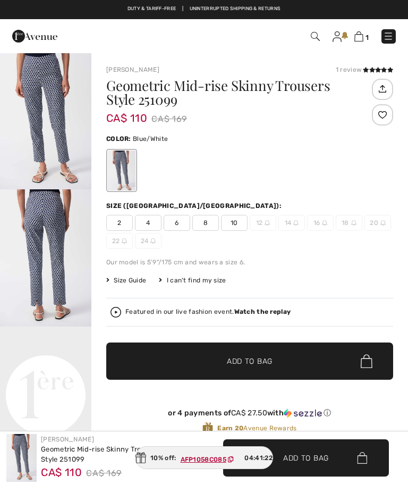
checkbox input "true"
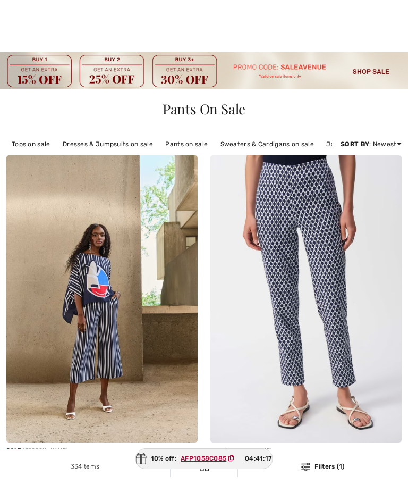
checkbox input "true"
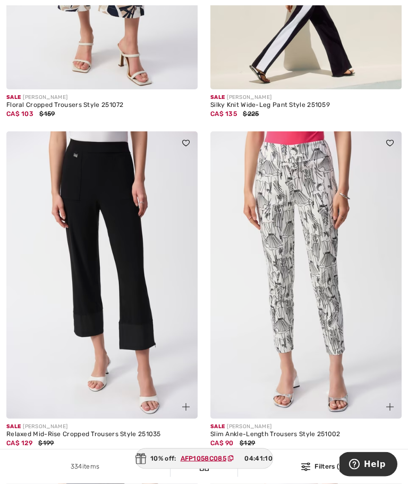
scroll to position [683, 0]
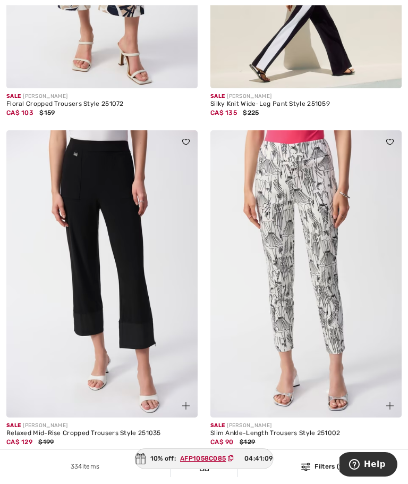
click at [28, 451] on span at bounding box center [26, 454] width 9 height 9
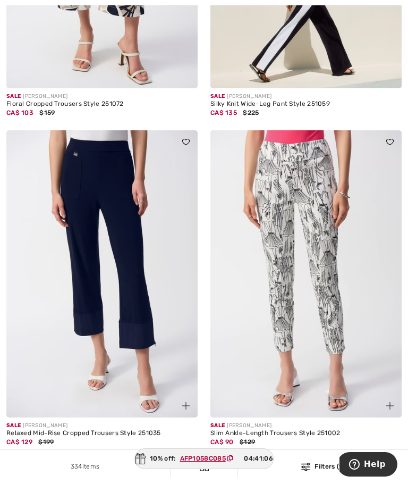
click at [155, 275] on img at bounding box center [101, 273] width 191 height 287
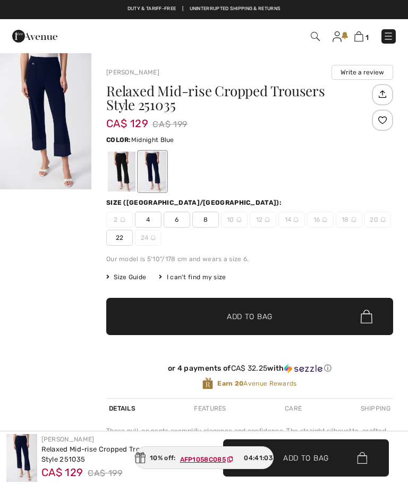
checkbox input "true"
click at [122, 177] on div at bounding box center [122, 172] width 28 height 40
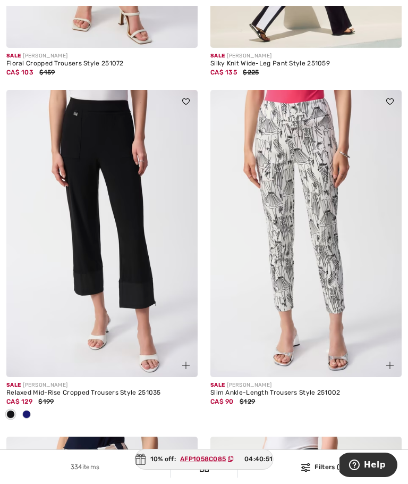
scroll to position [770, 0]
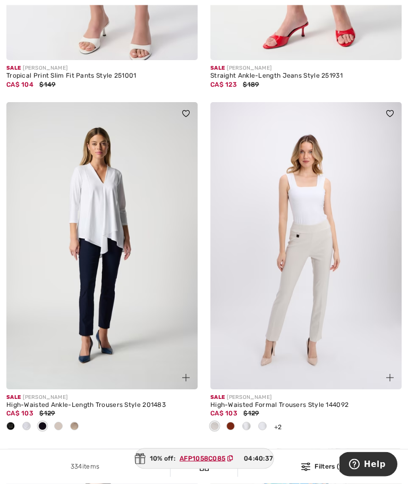
scroll to position [1387, 0]
click at [42, 422] on span at bounding box center [42, 426] width 9 height 9
click at [61, 422] on span at bounding box center [58, 426] width 9 height 9
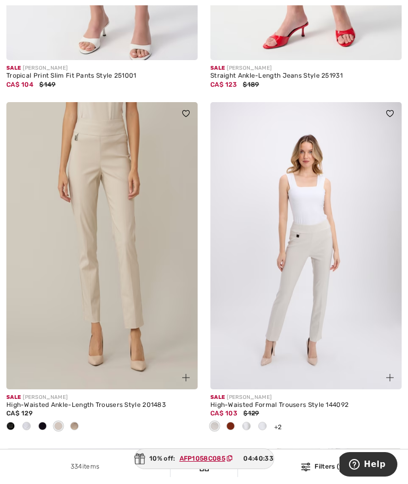
click at [80, 425] on div at bounding box center [74, 427] width 16 height 18
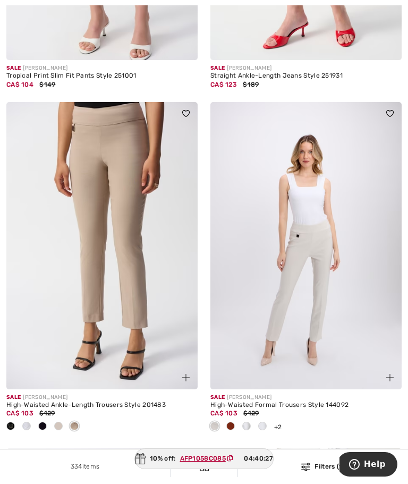
click at [235, 425] on div at bounding box center [231, 427] width 16 height 18
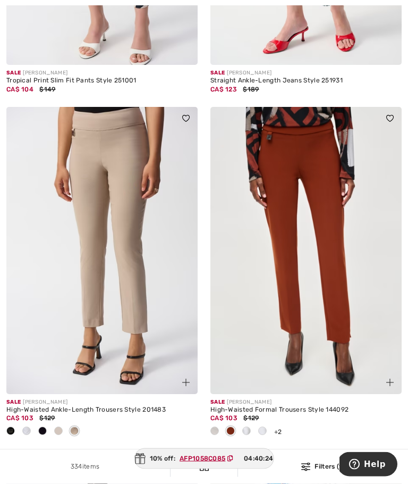
scroll to position [1382, 0]
click at [250, 429] on span at bounding box center [246, 430] width 9 height 9
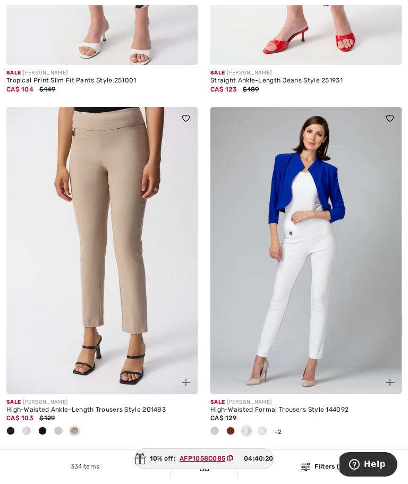
click at [265, 431] on span at bounding box center [262, 430] width 9 height 9
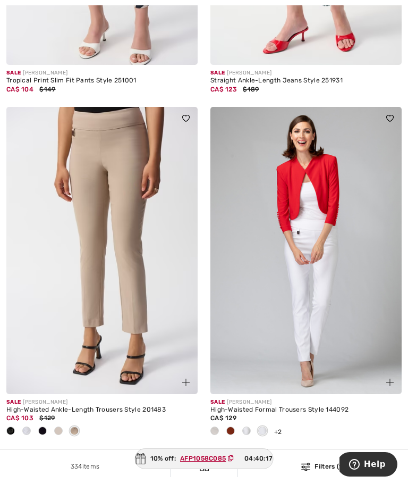
click at [223, 430] on div at bounding box center [231, 432] width 16 height 18
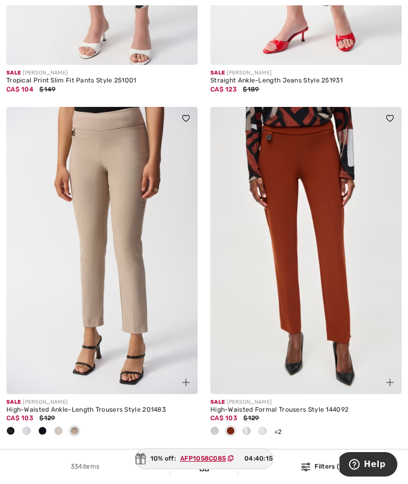
click at [216, 426] on span at bounding box center [215, 430] width 9 height 9
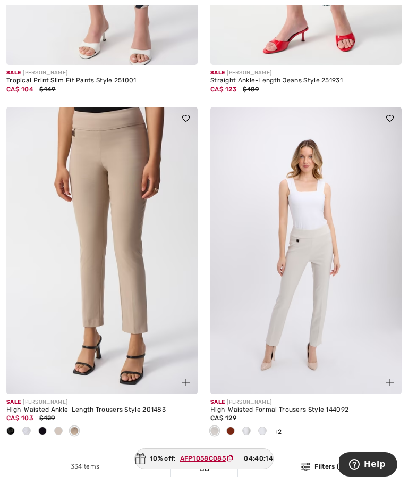
click at [247, 429] on span at bounding box center [246, 430] width 9 height 9
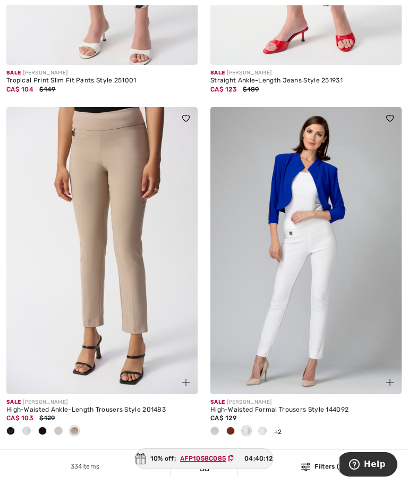
click at [74, 429] on span at bounding box center [74, 430] width 9 height 9
click at [78, 427] on span at bounding box center [74, 430] width 9 height 9
click at [62, 425] on div at bounding box center [59, 432] width 16 height 18
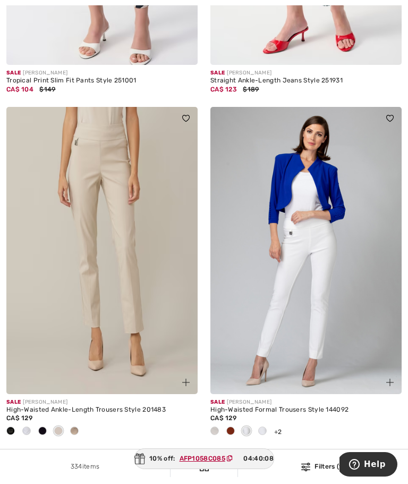
click at [46, 428] on span at bounding box center [42, 430] width 9 height 9
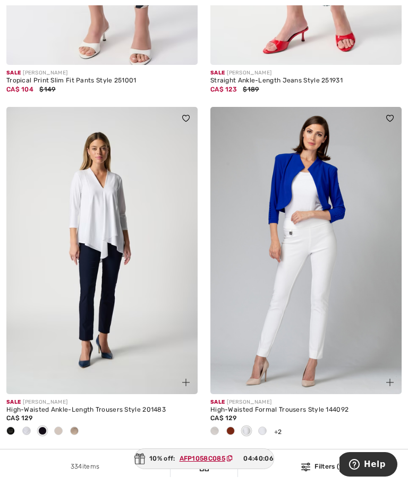
click at [16, 429] on div at bounding box center [11, 432] width 16 height 18
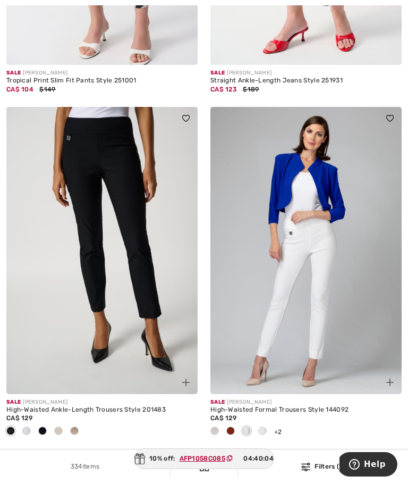
click at [32, 429] on div at bounding box center [27, 432] width 16 height 18
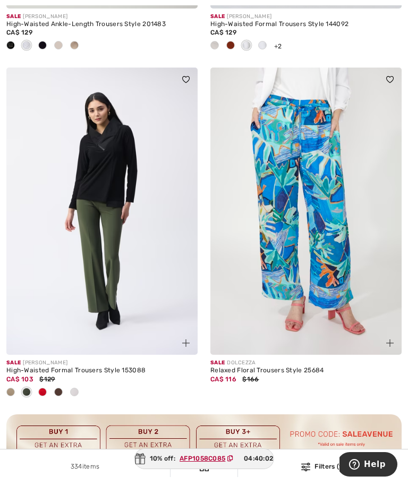
scroll to position [1772, 0]
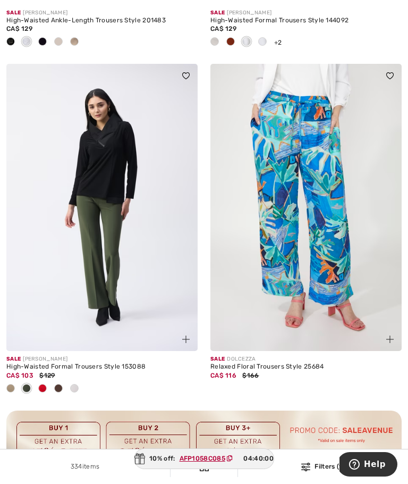
click at [31, 386] on span at bounding box center [26, 388] width 9 height 9
click at [46, 384] on span at bounding box center [42, 388] width 9 height 9
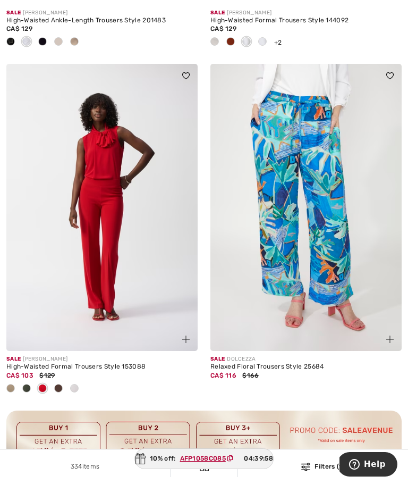
click at [62, 388] on span at bounding box center [58, 388] width 9 height 9
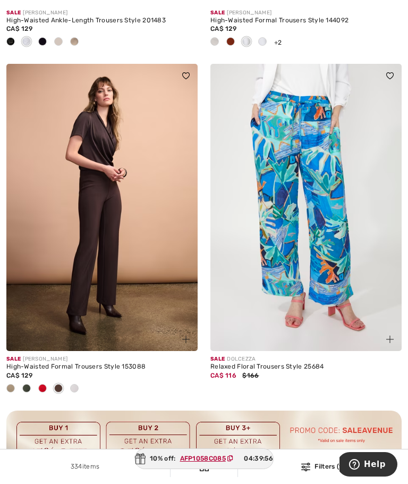
click at [75, 386] on span at bounding box center [74, 388] width 9 height 9
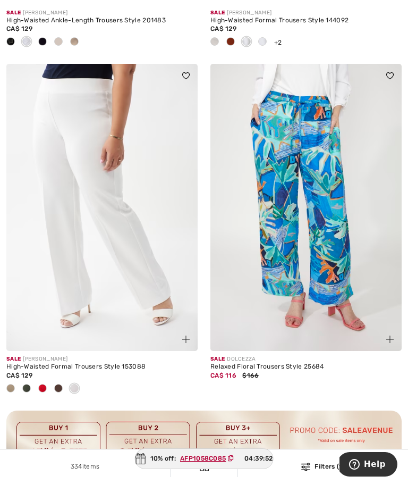
click at [14, 384] on span at bounding box center [10, 388] width 9 height 9
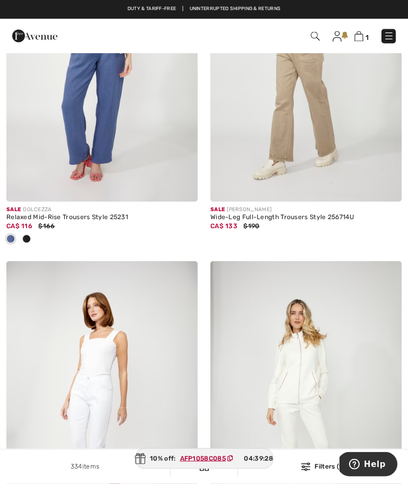
scroll to position [3349, 0]
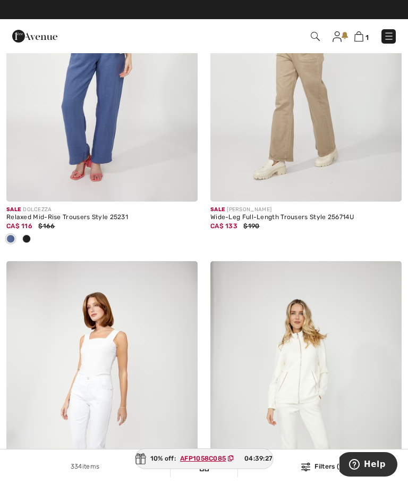
click at [284, 214] on div "Wide-Leg Full-Length Trousers Style 256714U" at bounding box center [306, 217] width 191 height 7
click at [282, 158] on img at bounding box center [306, 57] width 191 height 287
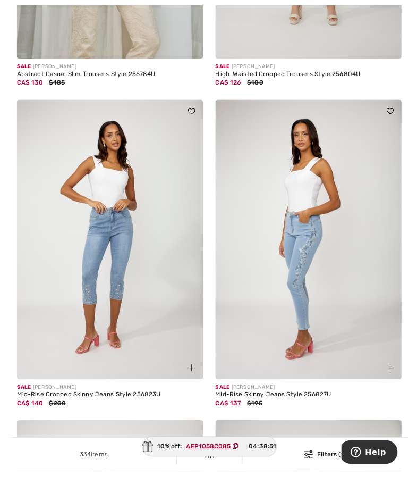
scroll to position [4613, 0]
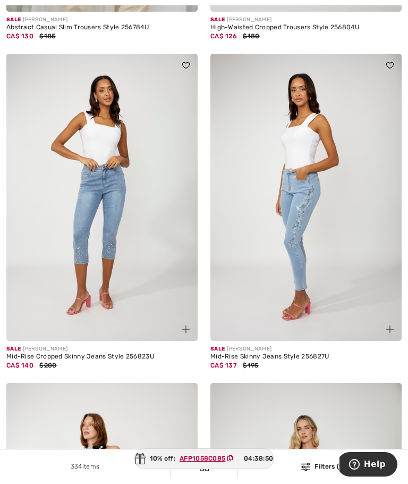
click at [260, 346] on div "Sale [PERSON_NAME]" at bounding box center [306, 349] width 191 height 8
click at [299, 252] on img at bounding box center [306, 197] width 191 height 287
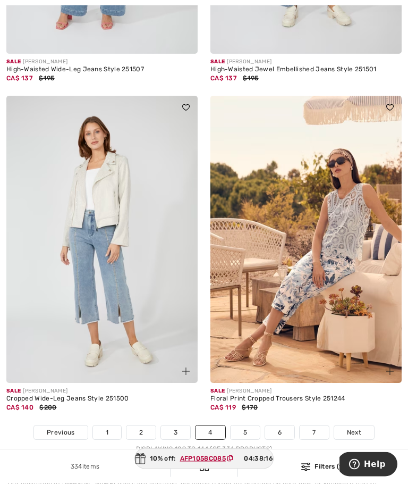
scroll to position [5905, 0]
click at [319, 298] on img at bounding box center [306, 239] width 191 height 287
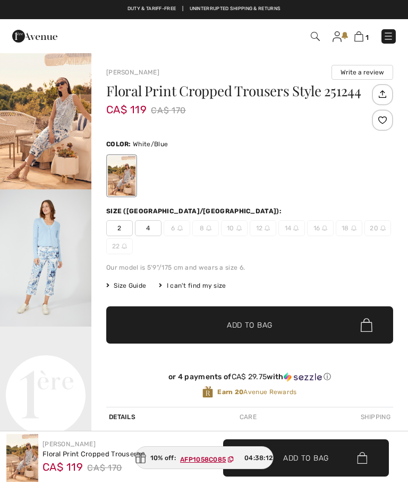
checkbox input "true"
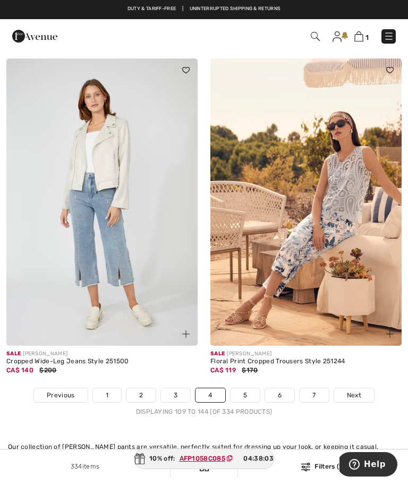
click at [248, 388] on link "5" at bounding box center [245, 395] width 29 height 14
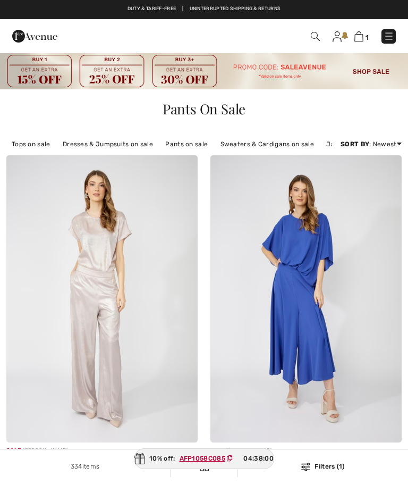
checkbox input "true"
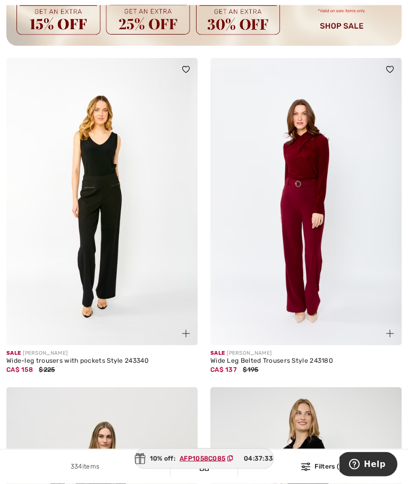
scroll to position [2184, 0]
click at [322, 234] on img at bounding box center [306, 201] width 191 height 287
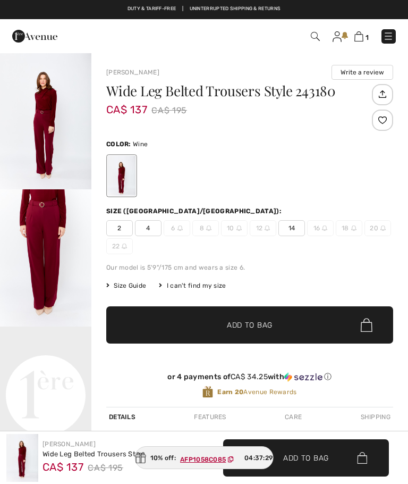
checkbox input "true"
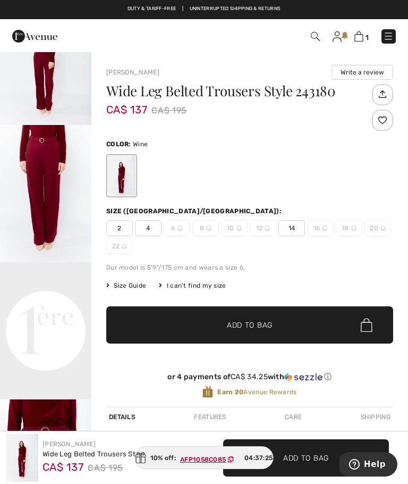
scroll to position [65, 0]
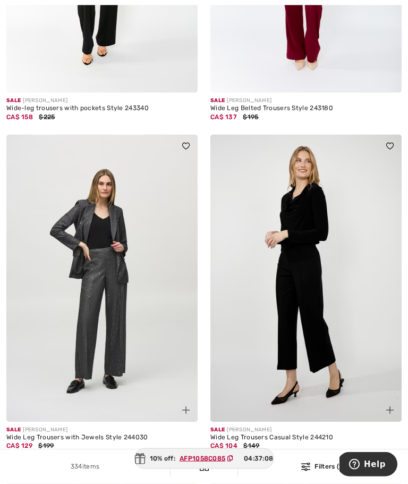
scroll to position [2436, 0]
click at [129, 376] on img at bounding box center [101, 278] width 191 height 287
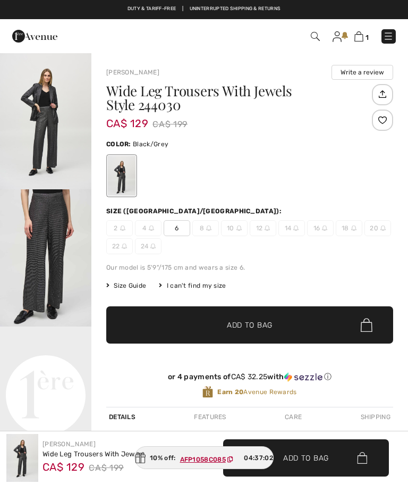
checkbox input "true"
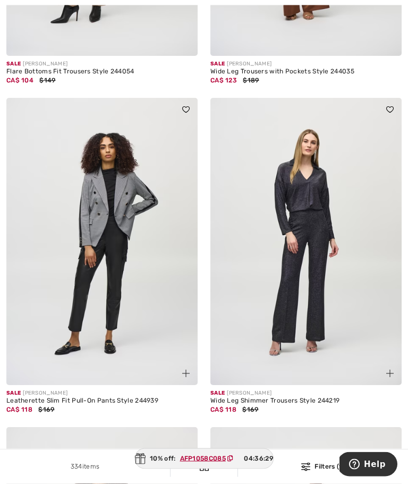
scroll to position [3131, 0]
click at [279, 391] on div "Sale JOSEPH RIBKOFF" at bounding box center [306, 393] width 191 height 8
click at [312, 274] on img at bounding box center [306, 241] width 191 height 287
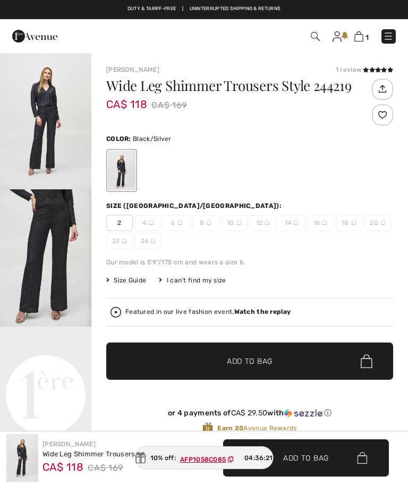
checkbox input "true"
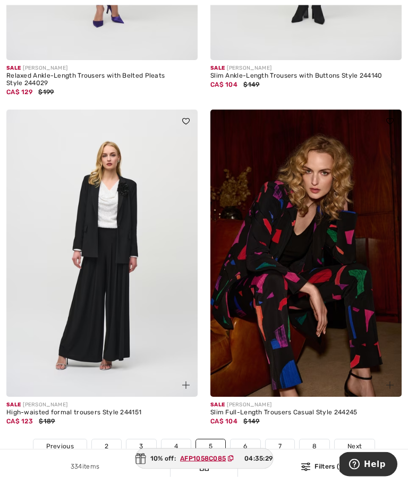
scroll to position [5846, 0]
click at [250, 439] on link "6" at bounding box center [245, 446] width 29 height 14
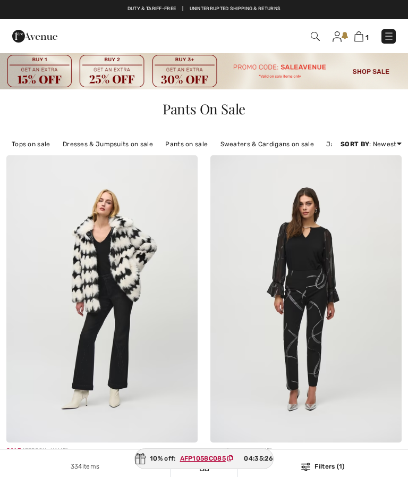
checkbox input "true"
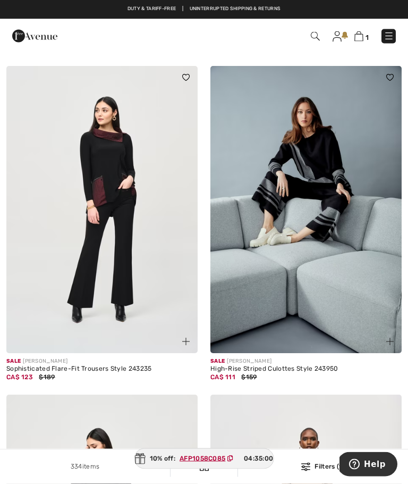
scroll to position [1084, 0]
click at [156, 304] on img at bounding box center [101, 209] width 191 height 287
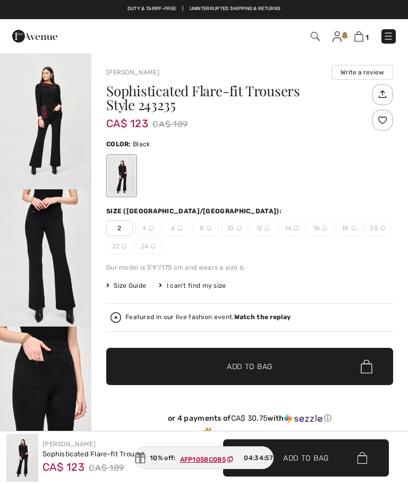
checkbox input "true"
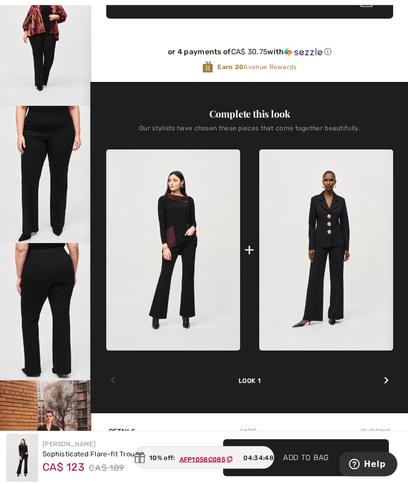
scroll to position [366, 0]
click at [197, 257] on img at bounding box center [173, 250] width 134 height 202
click at [199, 249] on img at bounding box center [173, 250] width 134 height 202
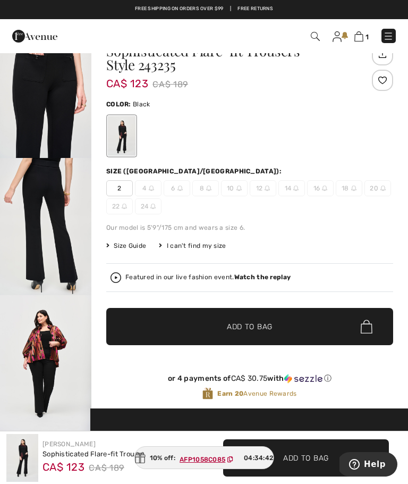
scroll to position [0, 0]
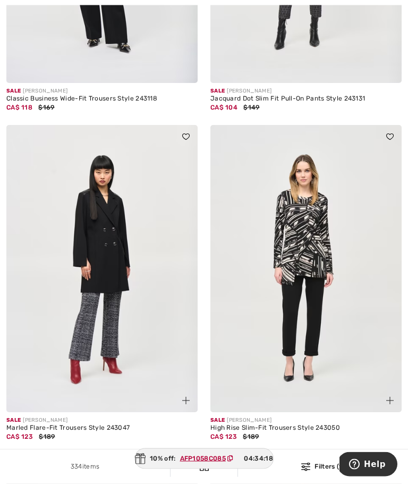
scroll to position [3076, 0]
click at [130, 276] on img at bounding box center [101, 268] width 191 height 287
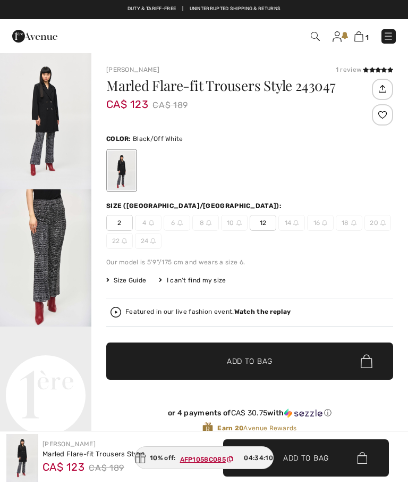
checkbox input "true"
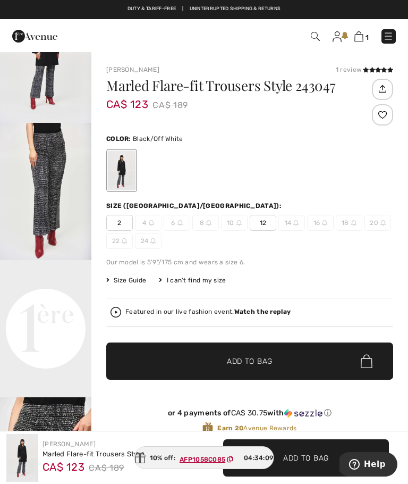
scroll to position [70, 0]
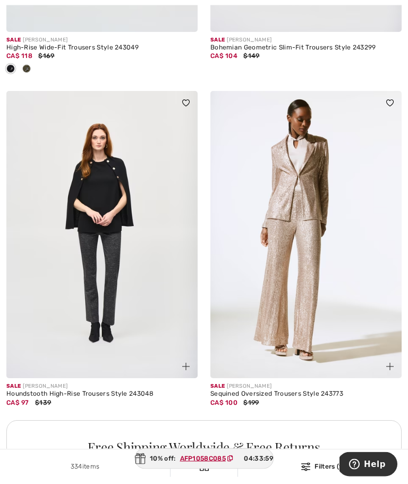
scroll to position [3785, 0]
click at [118, 382] on div "Sale [PERSON_NAME]" at bounding box center [101, 386] width 191 height 8
click at [142, 291] on img at bounding box center [101, 234] width 191 height 287
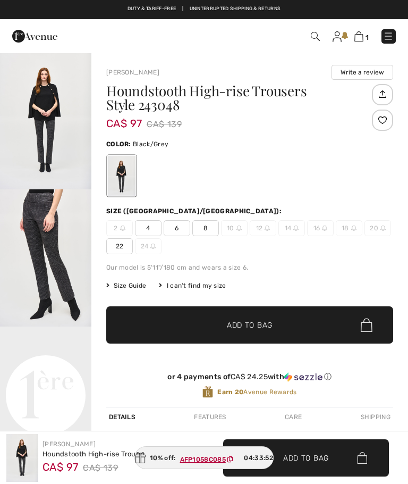
checkbox input "true"
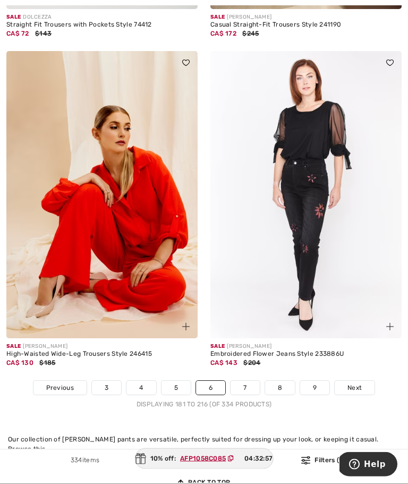
scroll to position [5870, 0]
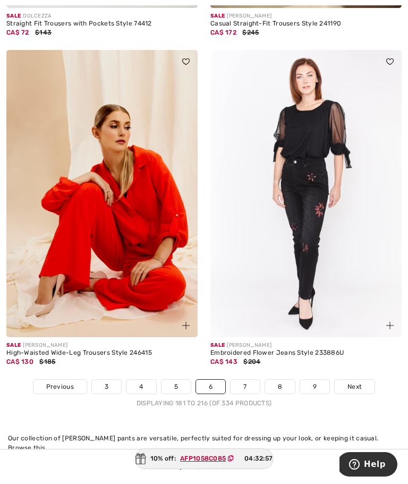
click at [254, 380] on link "7" at bounding box center [245, 387] width 29 height 14
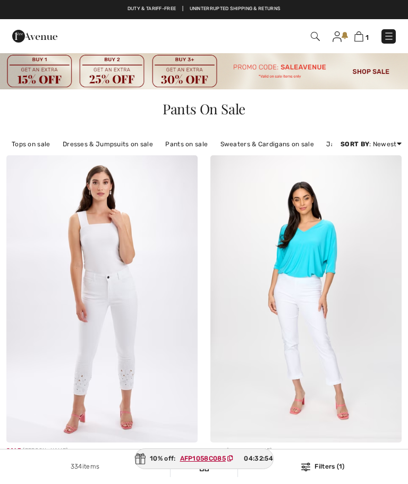
checkbox input "true"
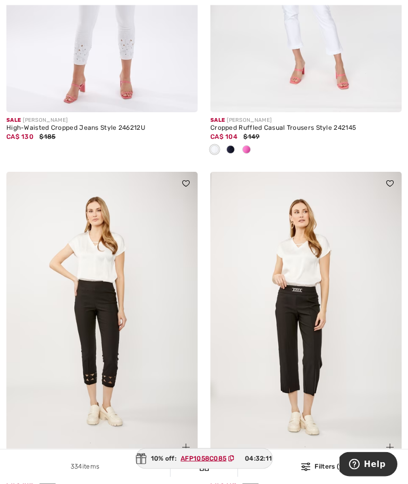
scroll to position [330, 0]
click at [309, 471] on img at bounding box center [305, 467] width 9 height 9
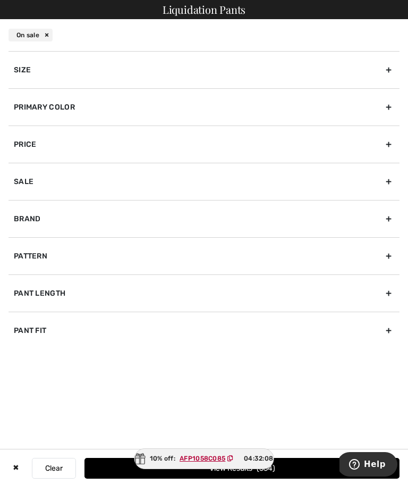
click at [39, 77] on div "Size" at bounding box center [204, 69] width 391 height 37
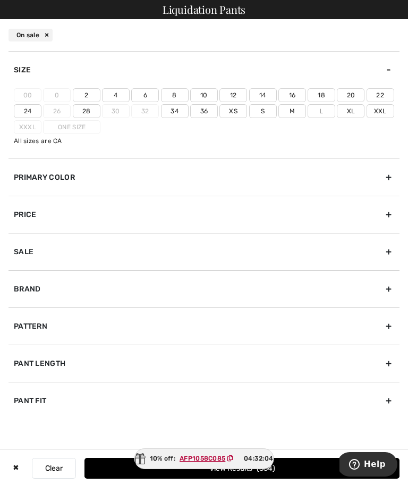
click at [322, 91] on label "18" at bounding box center [322, 95] width 28 height 14
click at [0, 0] on input"] "18" at bounding box center [0, 0] width 0 height 0
click at [298, 479] on button "View Results 63" at bounding box center [242, 468] width 315 height 21
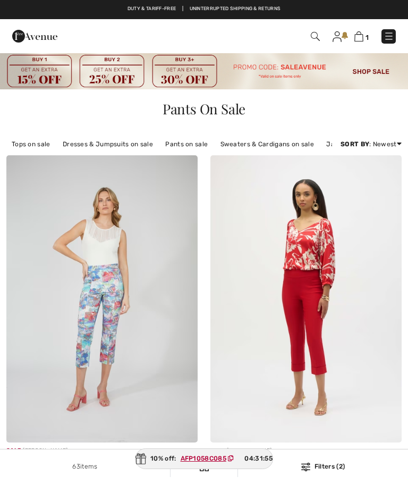
checkbox input "true"
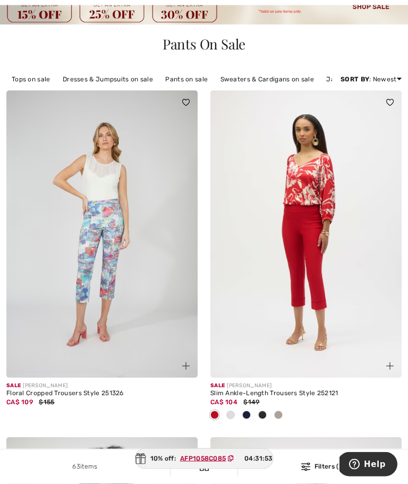
scroll to position [66, 0]
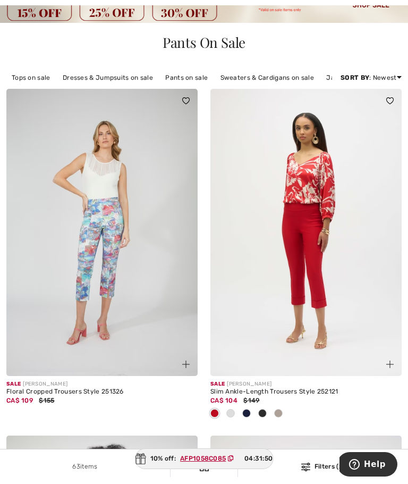
click at [322, 274] on img at bounding box center [306, 232] width 191 height 287
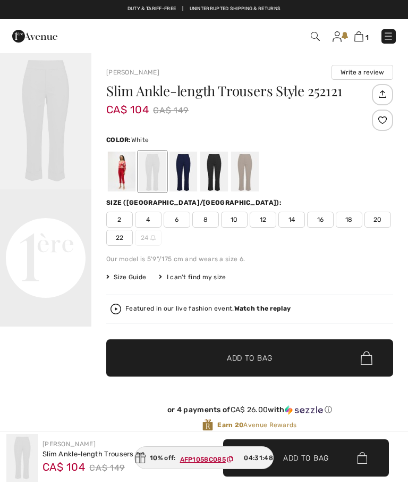
checkbox input "true"
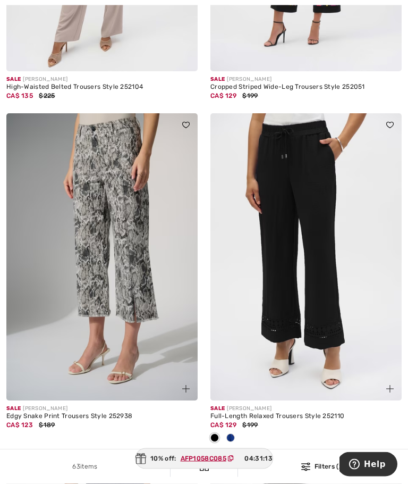
scroll to position [718, 0]
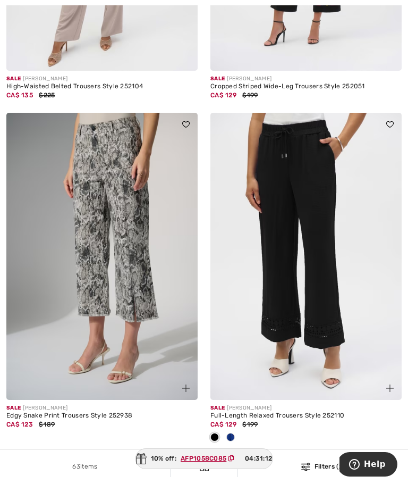
click at [235, 437] on div at bounding box center [231, 438] width 16 height 18
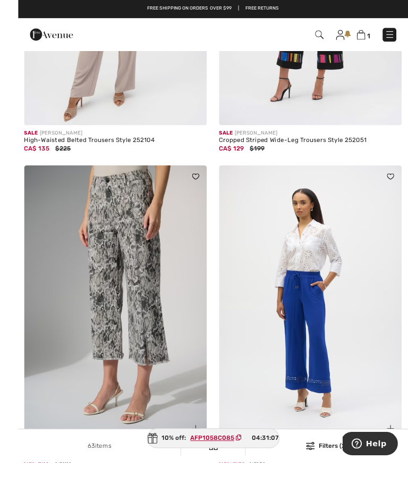
scroll to position [715, 0]
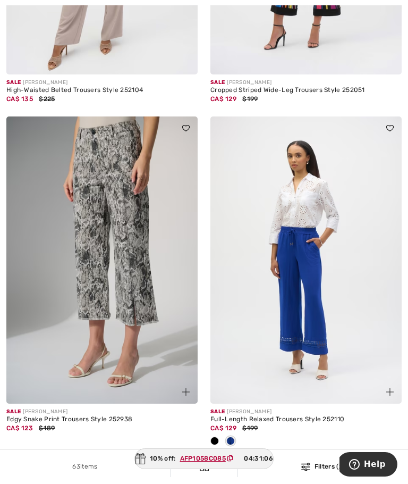
click at [218, 438] on span at bounding box center [215, 441] width 9 height 9
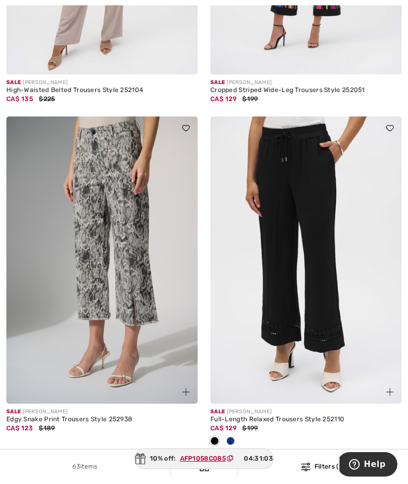
click at [326, 292] on img at bounding box center [306, 259] width 191 height 287
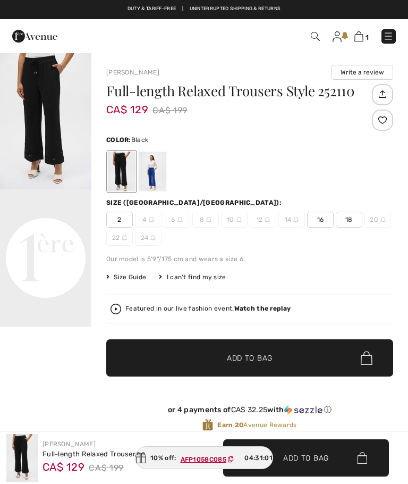
checkbox input "true"
click at [351, 220] on span "18" at bounding box center [349, 220] width 27 height 16
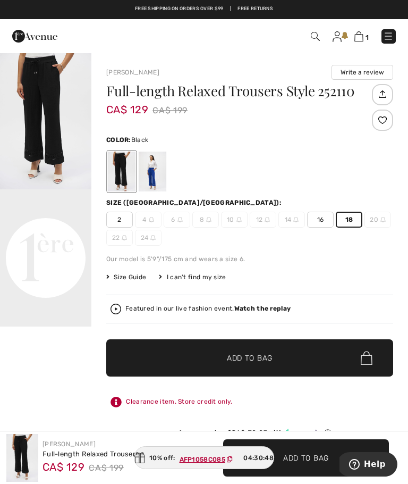
click at [244, 353] on span "Add to Bag" at bounding box center [250, 358] width 46 height 11
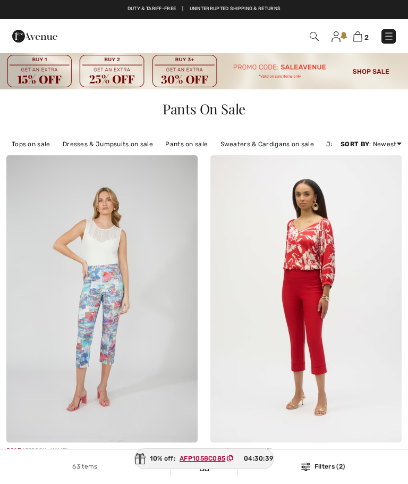
checkbox input "true"
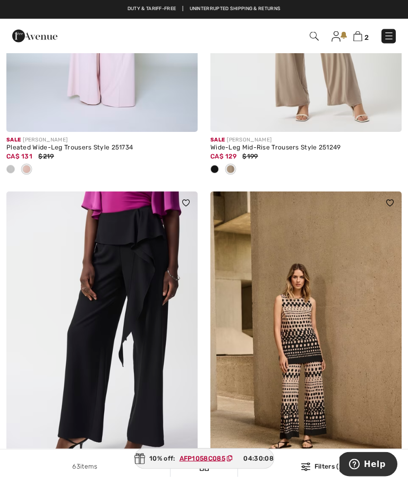
scroll to position [3836, 0]
click at [163, 373] on img at bounding box center [101, 334] width 191 height 287
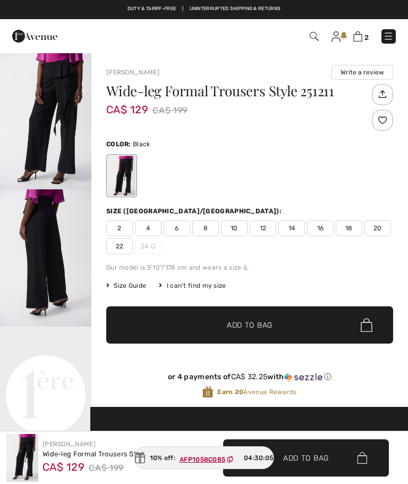
checkbox input "true"
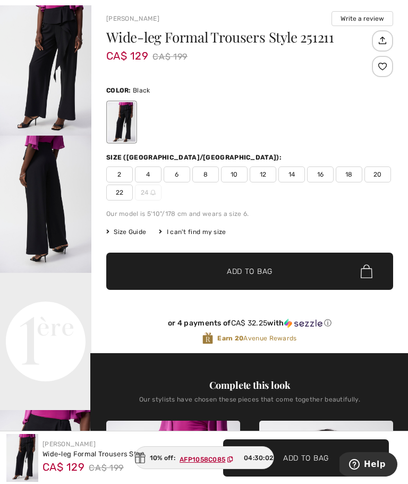
scroll to position [54, 0]
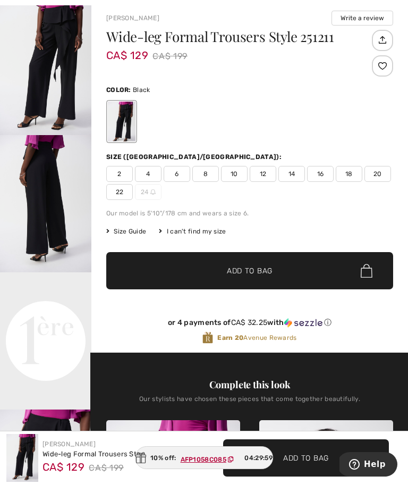
click at [350, 172] on span "18" at bounding box center [349, 174] width 27 height 16
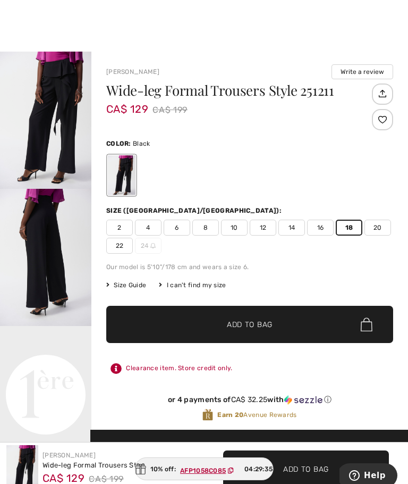
scroll to position [0, 0]
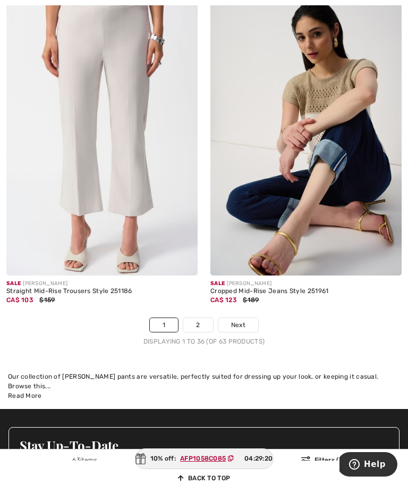
scroll to position [6203, 0]
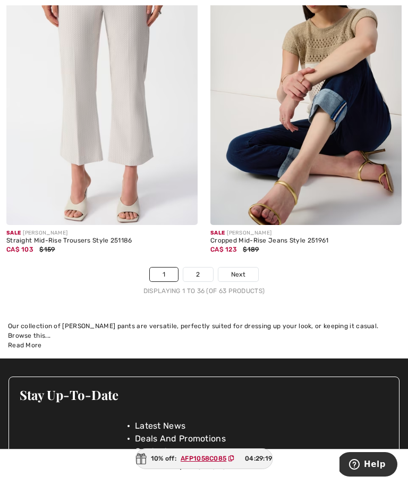
click at [204, 267] on link "2" at bounding box center [197, 274] width 29 height 14
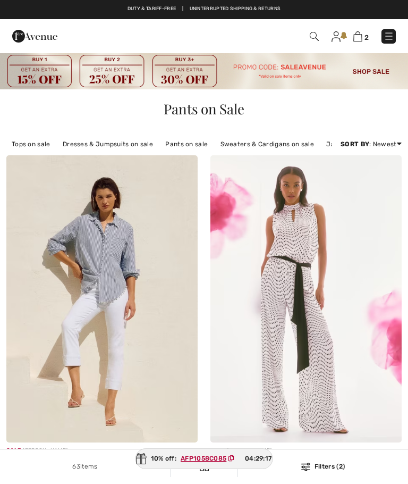
checkbox input "true"
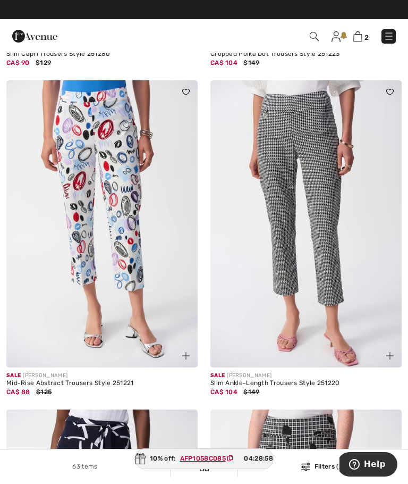
scroll to position [733, 0]
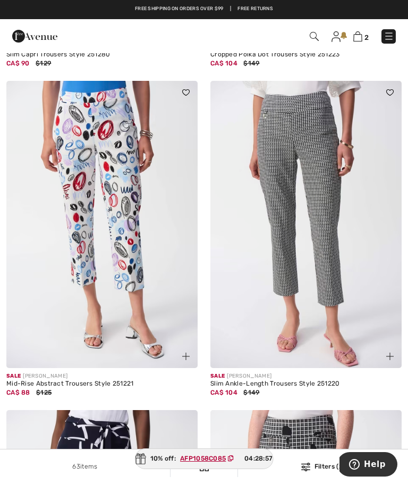
click at [333, 249] on img at bounding box center [306, 224] width 191 height 287
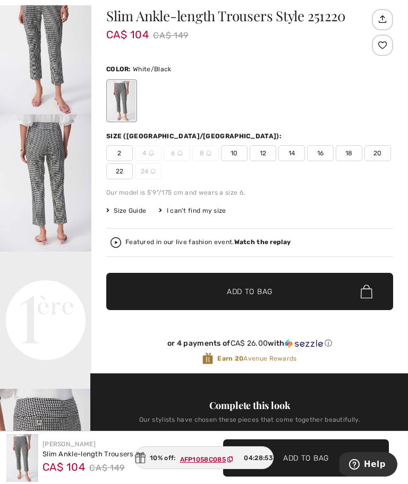
scroll to position [78, 0]
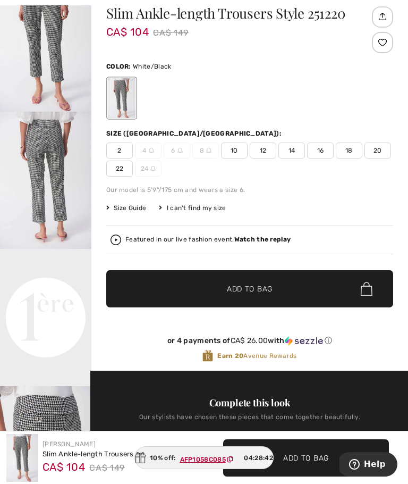
click at [353, 147] on span "18" at bounding box center [349, 151] width 27 height 16
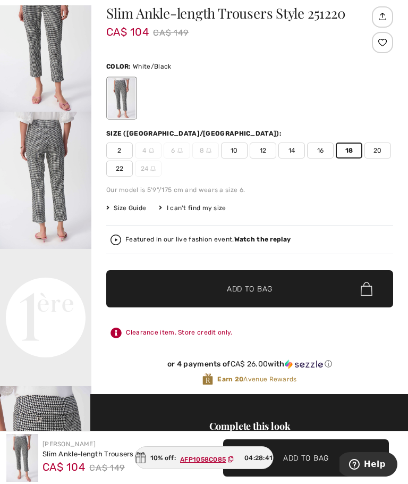
click at [236, 284] on span "Add to Bag" at bounding box center [250, 288] width 46 height 11
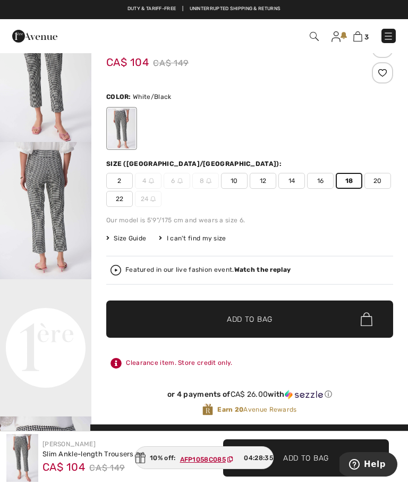
scroll to position [0, 0]
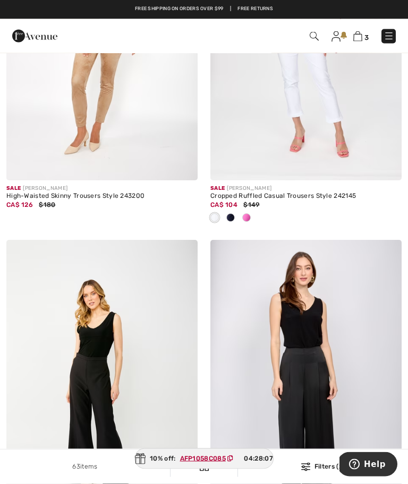
scroll to position [3682, 0]
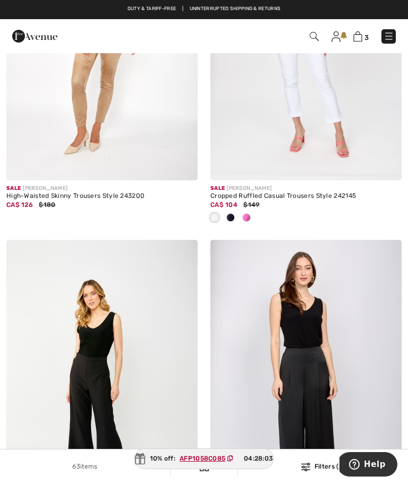
click at [357, 37] on img at bounding box center [358, 36] width 9 height 10
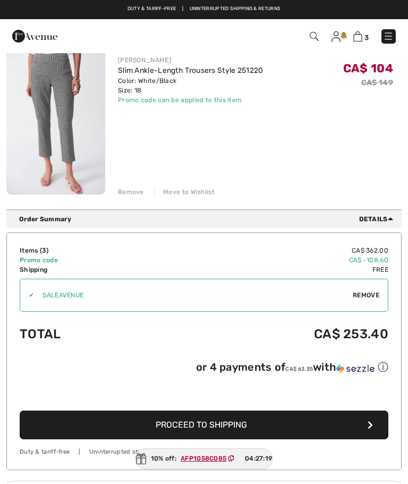
scroll to position [437, 0]
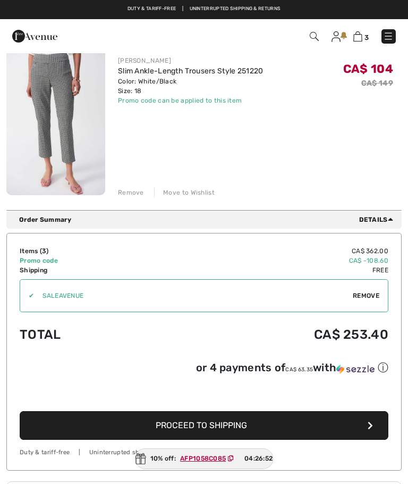
click at [221, 429] on span "Proceed to Shipping" at bounding box center [201, 425] width 91 height 10
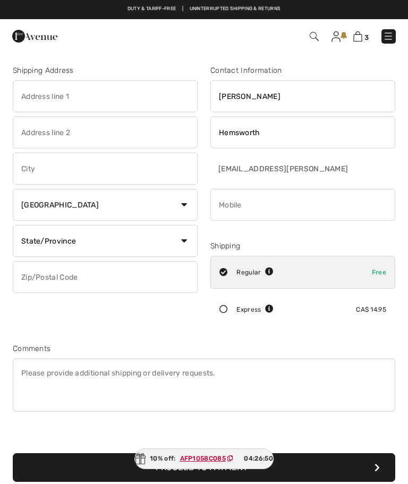
click at [108, 88] on input "text" at bounding box center [105, 96] width 185 height 32
type input "H"
type input "[STREET_ADDRESS][PERSON_NAME]"
click at [116, 170] on input "text" at bounding box center [105, 169] width 185 height 32
click at [188, 245] on select "State/Province Alberta British Columbia Manitoba New Brunswick Newfoundland and…" at bounding box center [105, 241] width 185 height 32
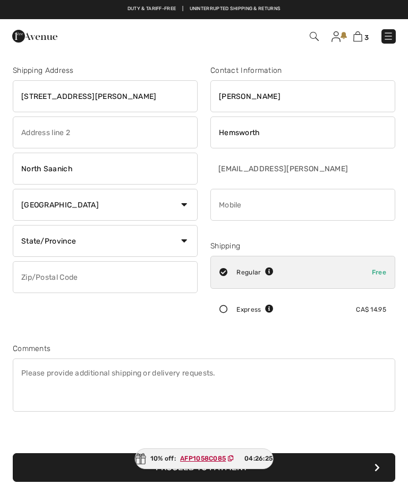
type input "North Saanich"
select select "BC"
click at [260, 212] on input "phone" at bounding box center [303, 205] width 185 height 32
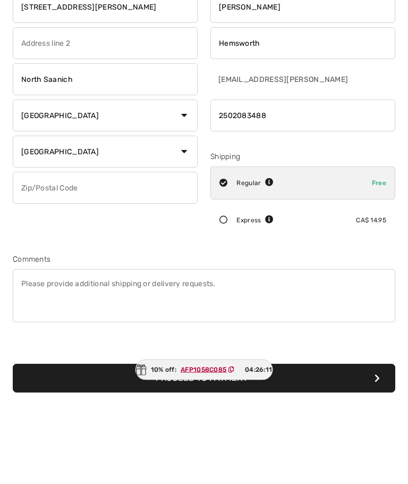
type input "2502083488"
click at [132, 261] on input "text" at bounding box center [105, 277] width 185 height 32
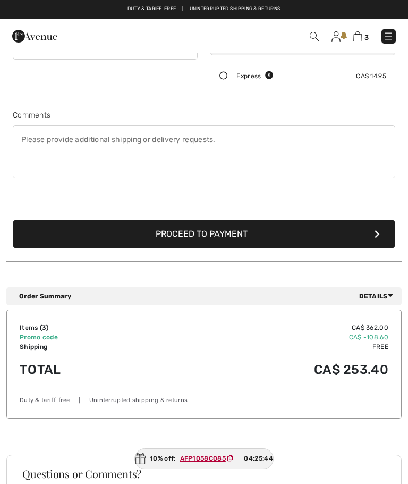
scroll to position [229, 0]
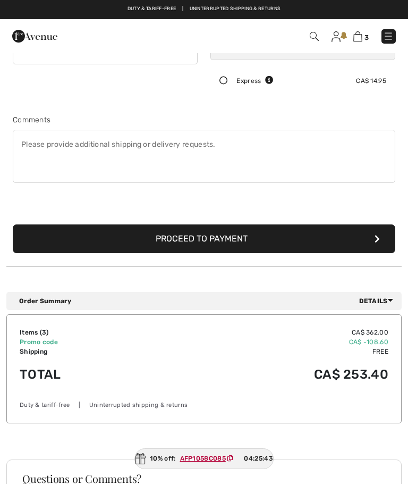
type input "V8L5L2"
click at [246, 237] on button "Proceed to Payment" at bounding box center [204, 238] width 383 height 29
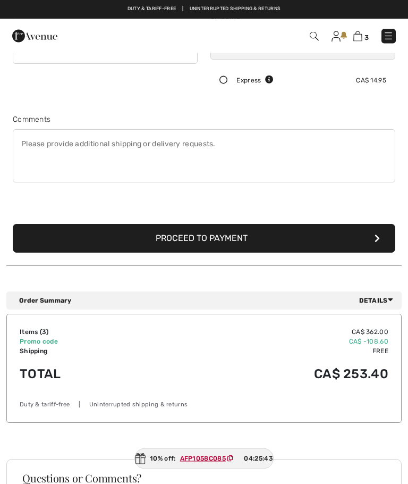
scroll to position [229, 0]
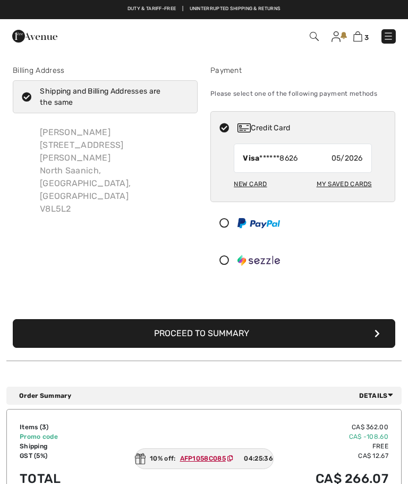
click at [220, 326] on button "Proceed to Summary" at bounding box center [204, 333] width 383 height 29
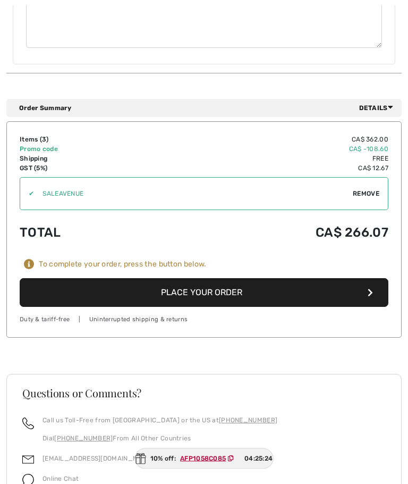
scroll to position [811, 0]
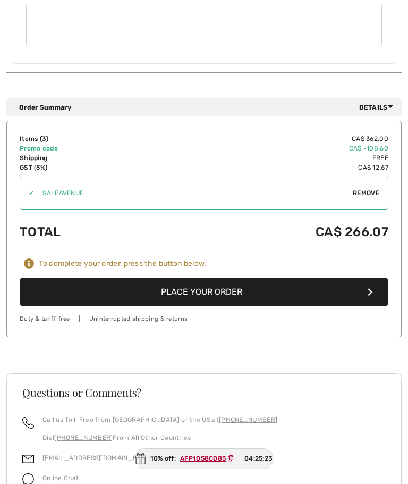
click at [241, 278] on button "Place Your Order" at bounding box center [204, 292] width 369 height 29
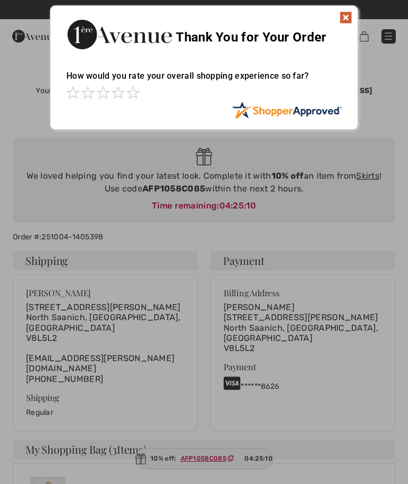
click at [347, 21] on img at bounding box center [346, 17] width 13 height 13
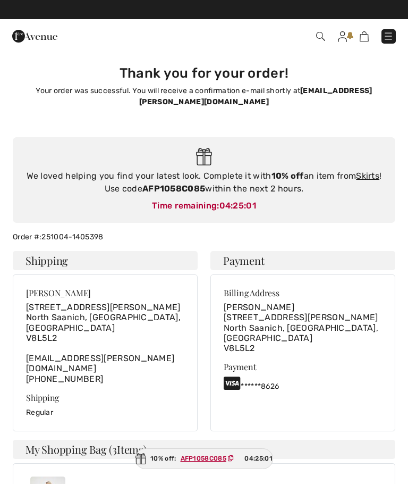
click at [376, 171] on link "Skirts" at bounding box center [367, 176] width 23 height 10
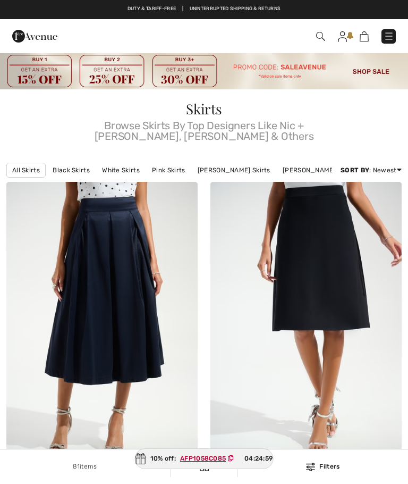
checkbox input "true"
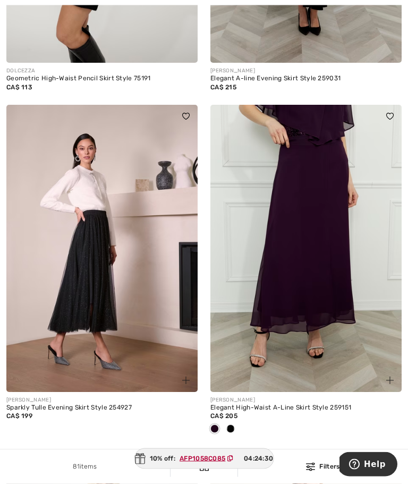
scroll to position [2510, 0]
click at [236, 421] on div at bounding box center [231, 430] width 16 height 18
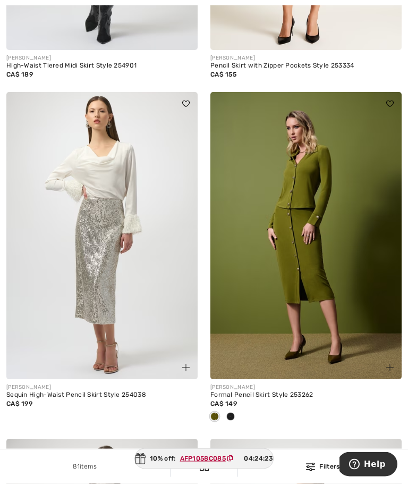
scroll to position [3200, 0]
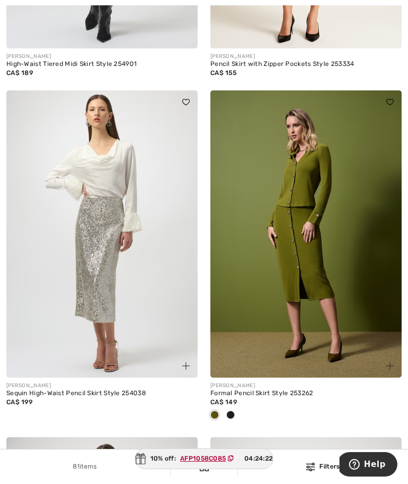
click at [233, 410] on span at bounding box center [231, 414] width 9 height 9
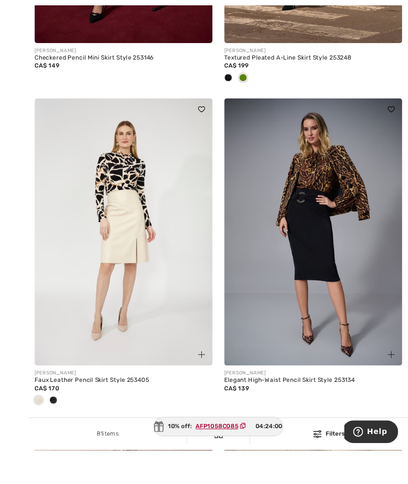
scroll to position [4996, 0]
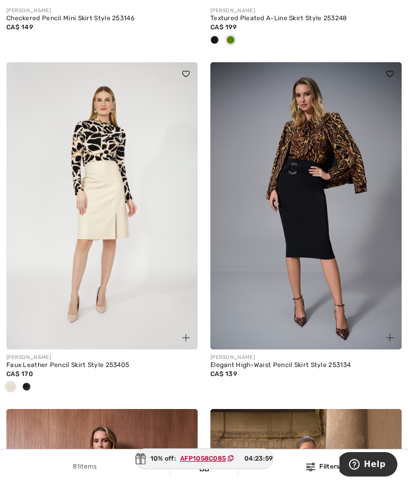
click at [296, 362] on div "Elegant High-Waist Pencil Skirt Style 253134" at bounding box center [306, 365] width 191 height 7
click at [330, 262] on img at bounding box center [306, 205] width 191 height 287
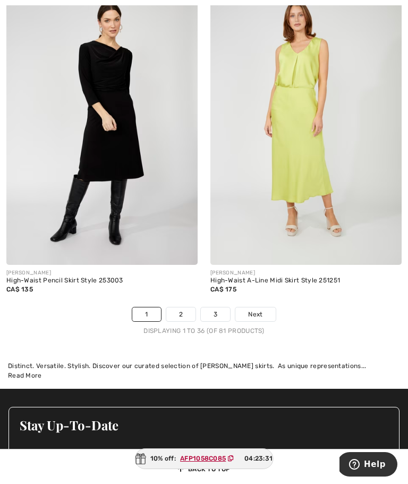
scroll to position [6106, 0]
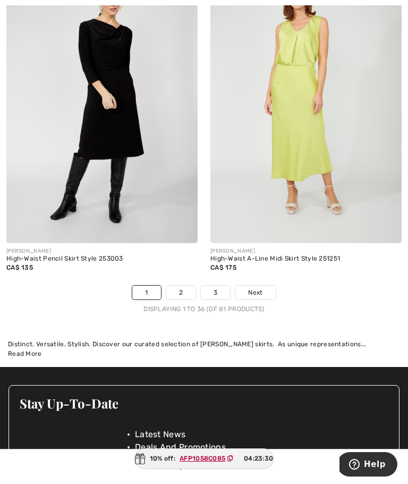
click at [187, 286] on link "2" at bounding box center [180, 293] width 29 height 14
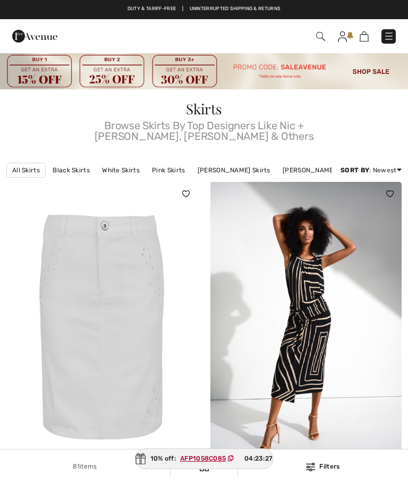
checkbox input "true"
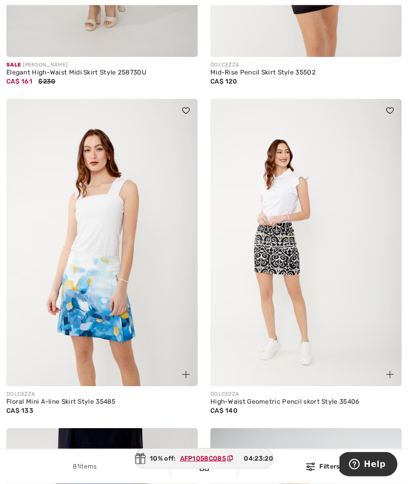
scroll to position [1070, 0]
click at [130, 309] on img at bounding box center [101, 242] width 191 height 287
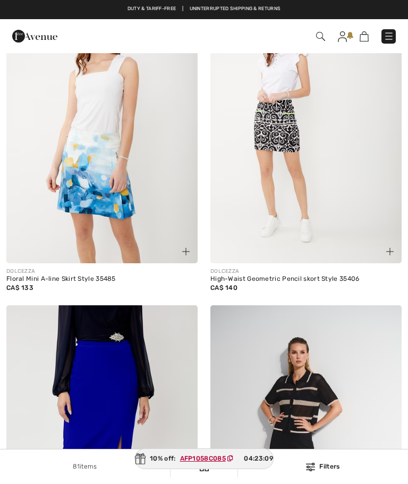
checkbox input "true"
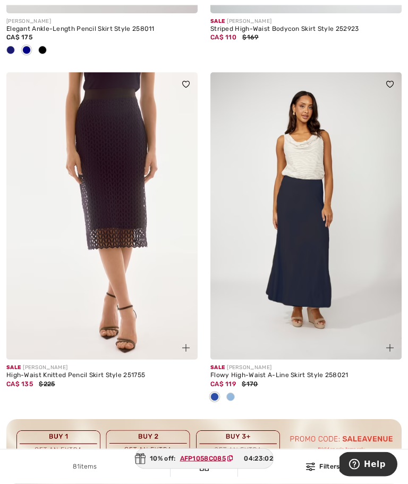
scroll to position [1772, 0]
click at [233, 389] on div at bounding box center [231, 398] width 16 height 18
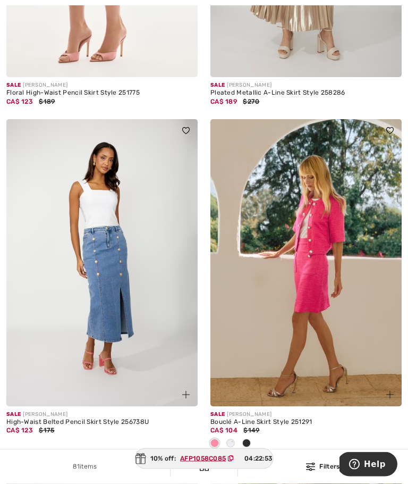
scroll to position [2478, 0]
click at [251, 435] on div at bounding box center [247, 444] width 16 height 18
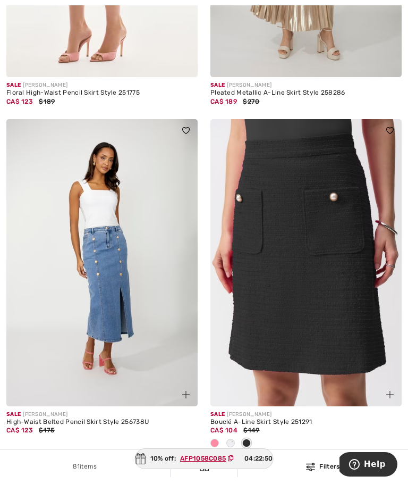
click at [233, 439] on span at bounding box center [231, 443] width 9 height 9
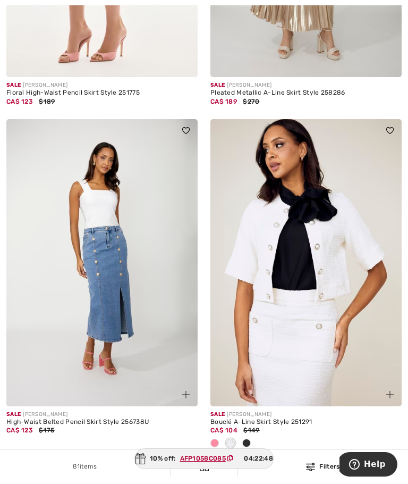
click at [249, 439] on span at bounding box center [246, 443] width 9 height 9
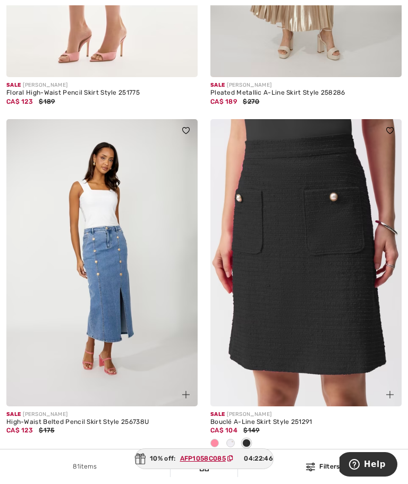
click at [216, 439] on span at bounding box center [215, 443] width 9 height 9
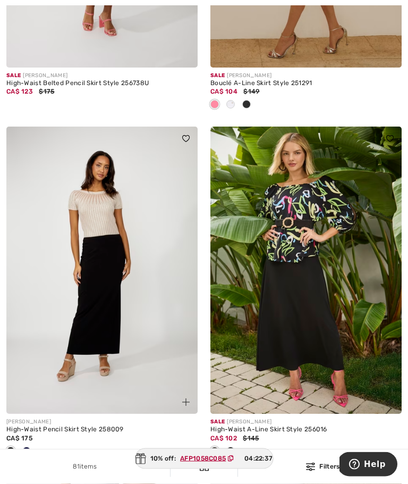
scroll to position [2817, 0]
click at [233, 447] on span at bounding box center [231, 451] width 9 height 9
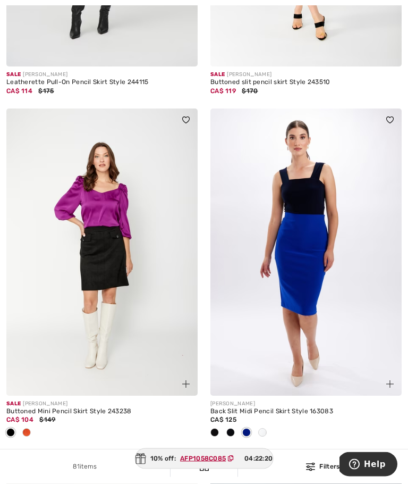
scroll to position [5247, 0]
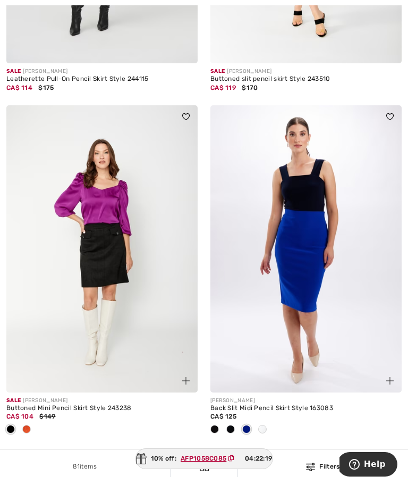
click at [234, 425] on span at bounding box center [231, 429] width 9 height 9
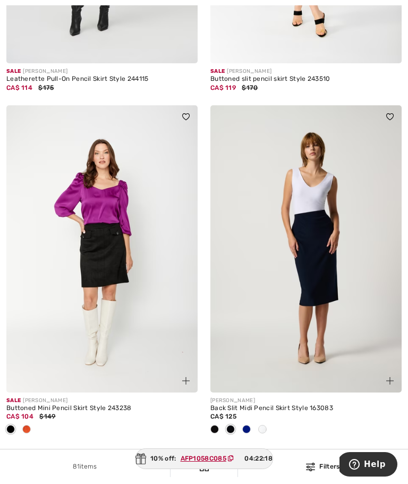
click at [262, 425] on span at bounding box center [262, 429] width 9 height 9
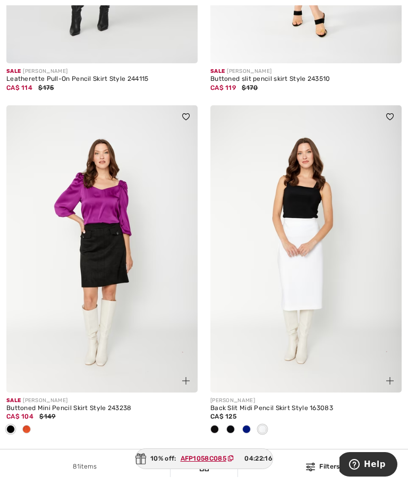
click at [267, 425] on span at bounding box center [262, 429] width 9 height 9
click at [231, 425] on span at bounding box center [231, 429] width 9 height 9
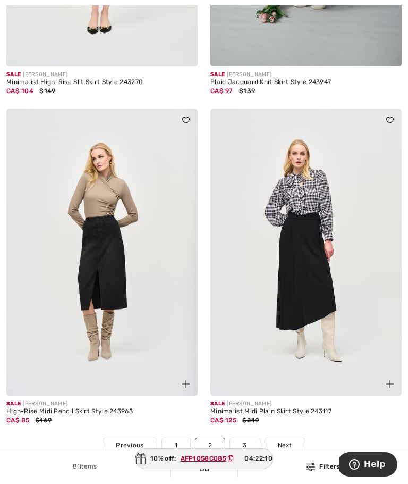
scroll to position [5962, 0]
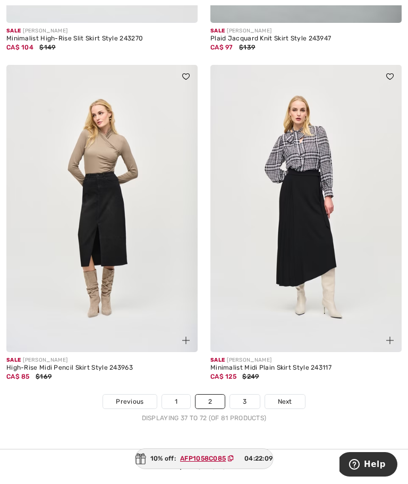
click at [250, 395] on link "3" at bounding box center [244, 402] width 29 height 14
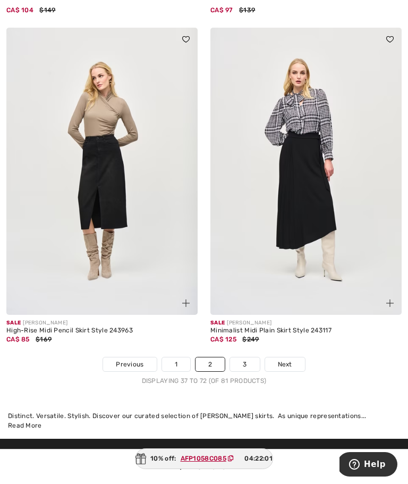
click at [288, 359] on span "Next" at bounding box center [285, 364] width 14 height 10
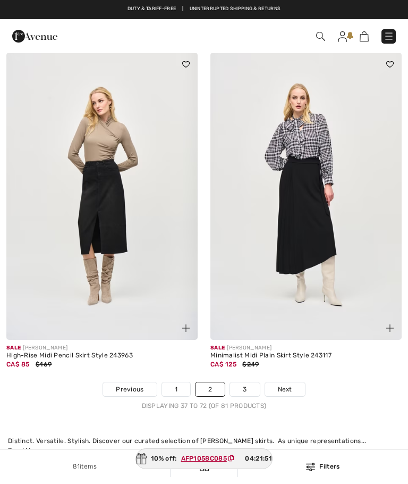
checkbox input "true"
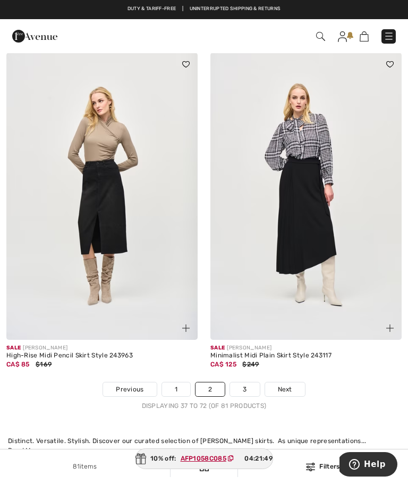
click at [248, 382] on link "3" at bounding box center [244, 389] width 29 height 14
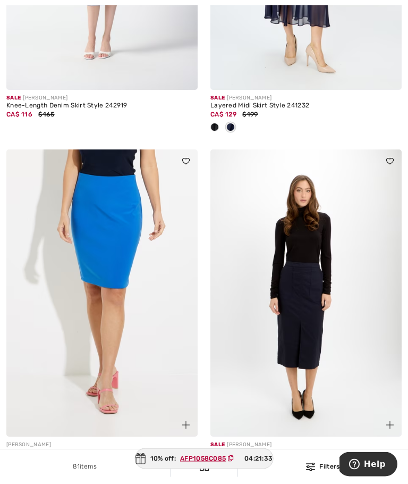
scroll to position [1037, 0]
click at [251, 466] on div at bounding box center [247, 475] width 16 height 18
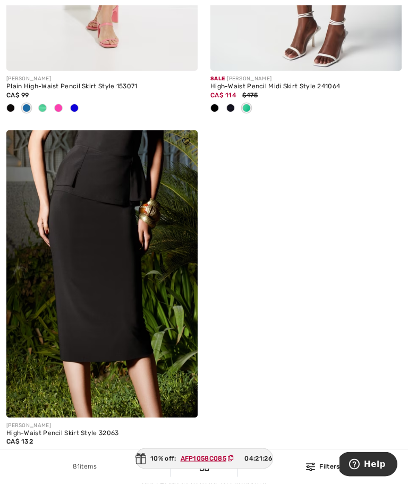
scroll to position [1403, 0]
click at [156, 298] on img at bounding box center [101, 273] width 191 height 287
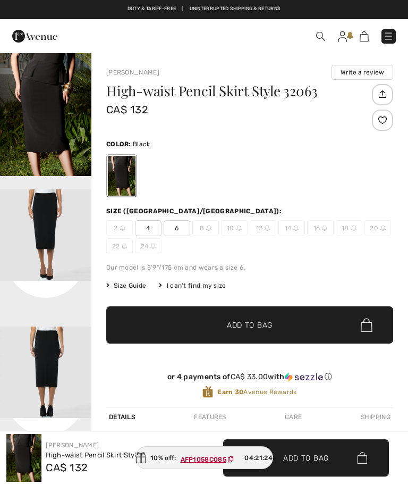
checkbox input "true"
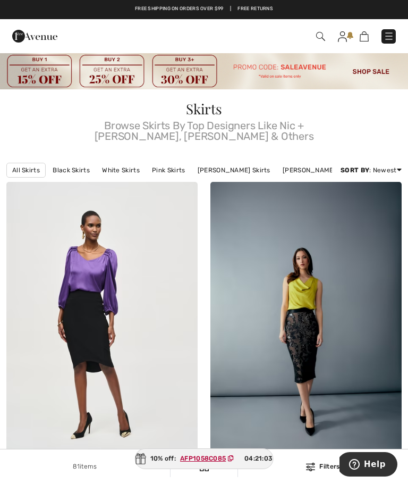
click at [392, 38] on img at bounding box center [389, 36] width 11 height 11
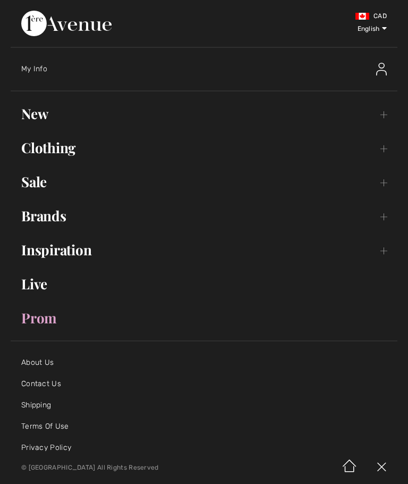
click at [44, 121] on link "New Toggle submenu" at bounding box center [204, 113] width 387 height 23
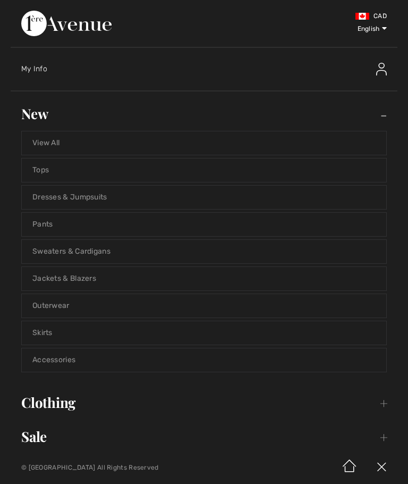
click at [52, 145] on link "View All" at bounding box center [204, 142] width 365 height 23
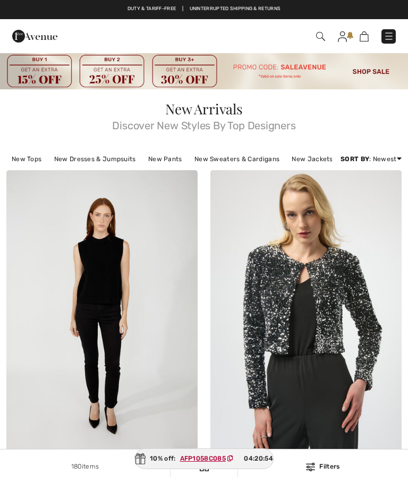
checkbox input "true"
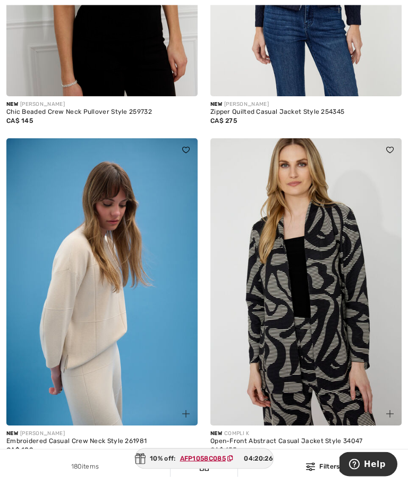
scroll to position [3123, 0]
click at [26, 458] on span at bounding box center [26, 462] width 9 height 9
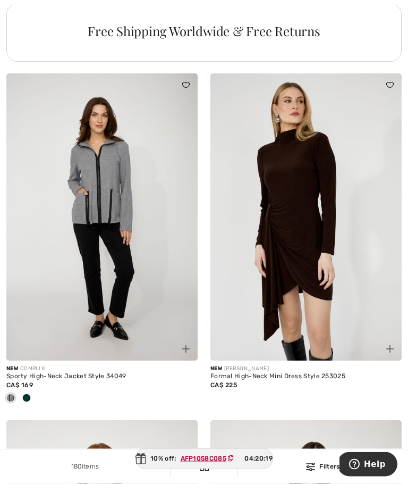
scroll to position [4285, 0]
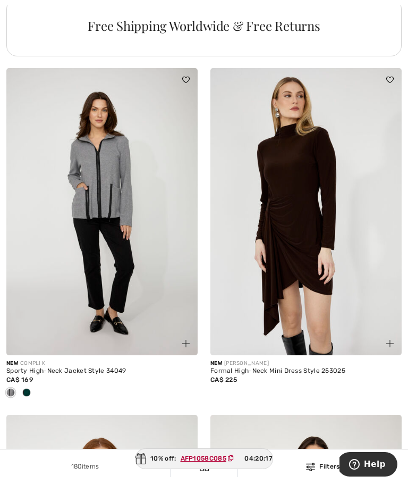
click at [30, 389] on span at bounding box center [26, 392] width 9 height 9
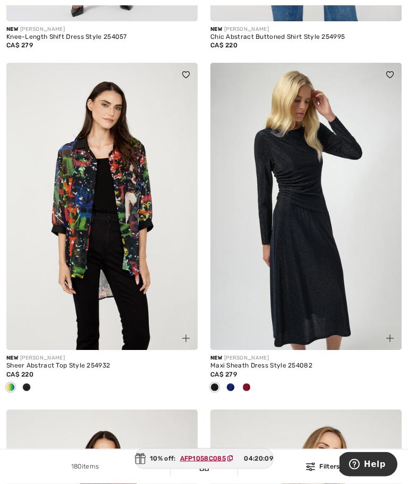
scroll to position [5624, 0]
click at [250, 383] on span at bounding box center [246, 387] width 9 height 9
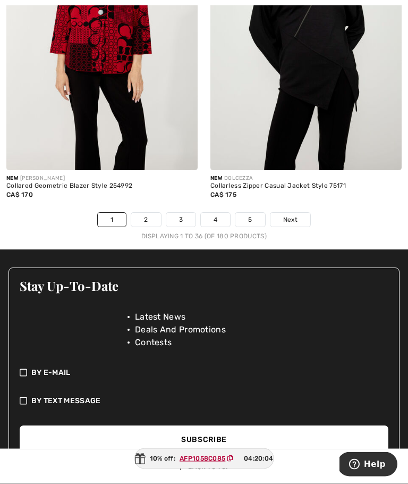
scroll to position [6150, 0]
click at [148, 217] on link "2" at bounding box center [145, 220] width 29 height 14
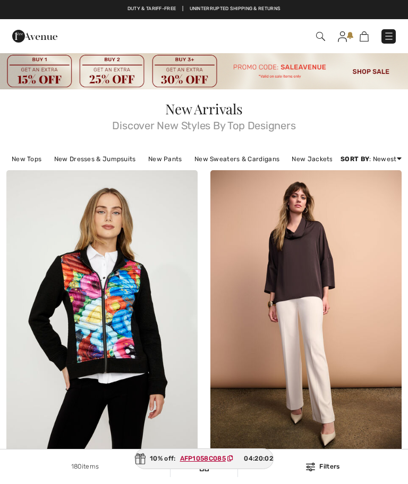
checkbox input "true"
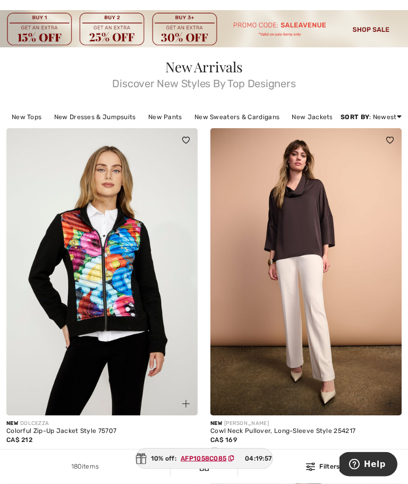
scroll to position [42, 0]
click at [233, 451] on span at bounding box center [231, 452] width 9 height 9
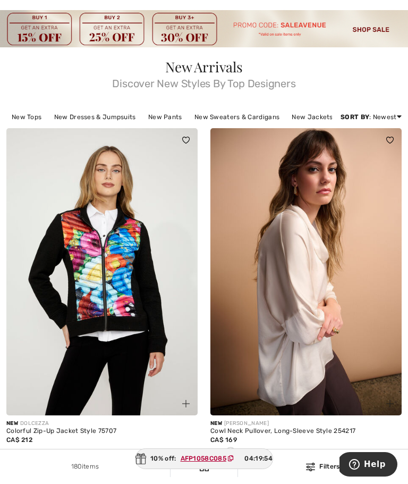
click at [217, 451] on span at bounding box center [215, 452] width 9 height 9
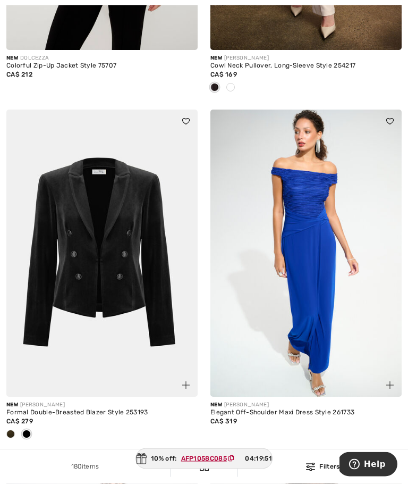
scroll to position [407, 0]
click at [30, 434] on span at bounding box center [26, 434] width 9 height 9
click at [13, 430] on span at bounding box center [10, 434] width 9 height 9
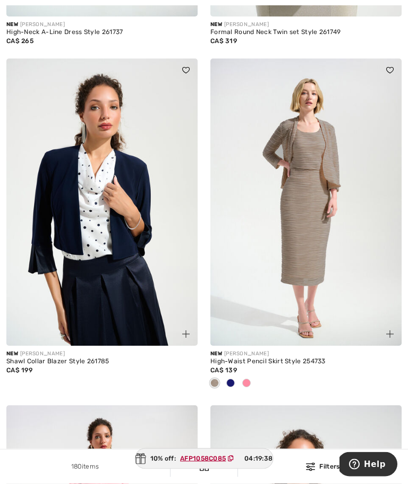
scroll to position [1143, 0]
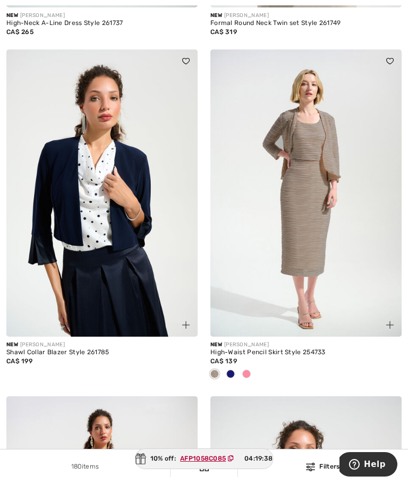
click at [250, 371] on span at bounding box center [246, 374] width 9 height 9
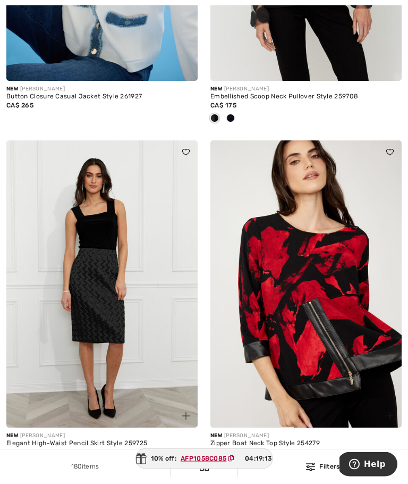
scroll to position [3486, 0]
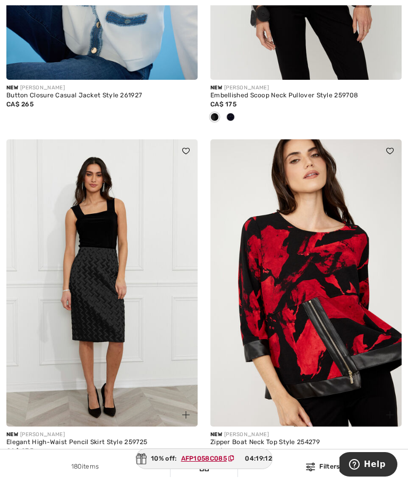
click at [29, 460] on span at bounding box center [26, 463] width 9 height 9
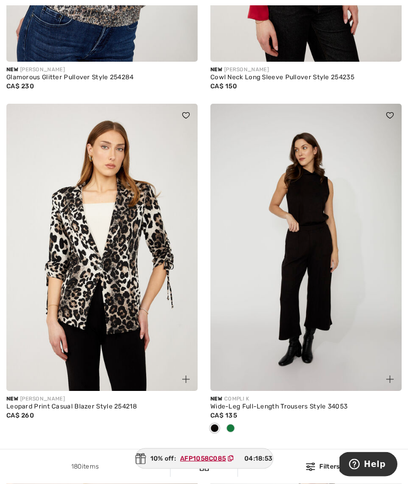
scroll to position [4942, 0]
click at [232, 424] on span at bounding box center [231, 428] width 9 height 9
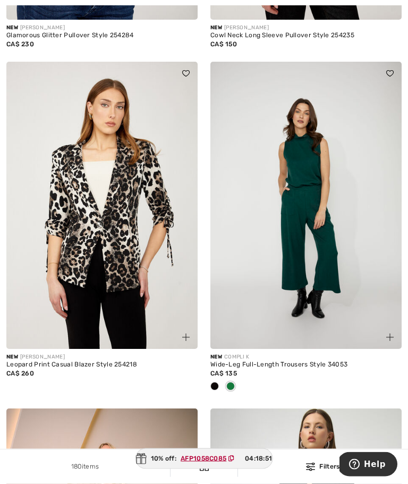
scroll to position [4985, 0]
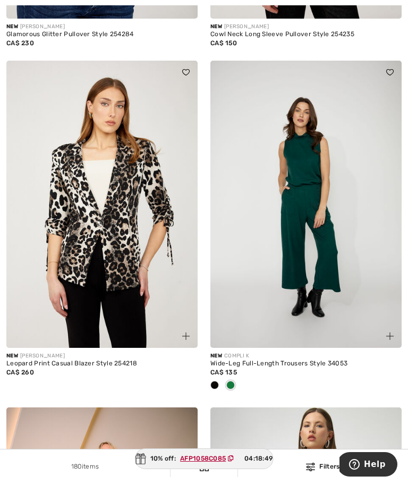
click at [218, 377] on div at bounding box center [215, 386] width 16 height 18
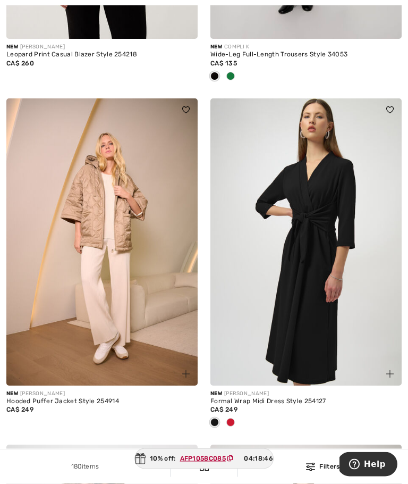
scroll to position [5294, 0]
click at [231, 414] on div at bounding box center [231, 423] width 16 height 18
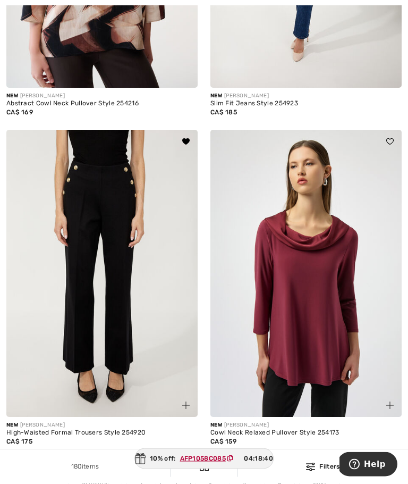
scroll to position [5939, 0]
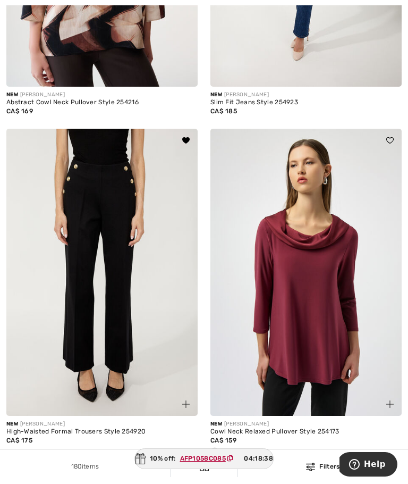
click at [135, 370] on img at bounding box center [101, 272] width 191 height 287
click at [129, 428] on div "High-Waisted Formal Trousers Style 254920" at bounding box center [101, 431] width 191 height 7
click at [215, 476] on link "3" at bounding box center [210, 483] width 29 height 14
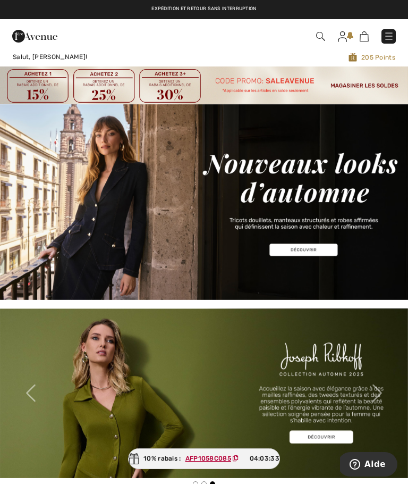
click at [321, 38] on img at bounding box center [320, 36] width 9 height 9
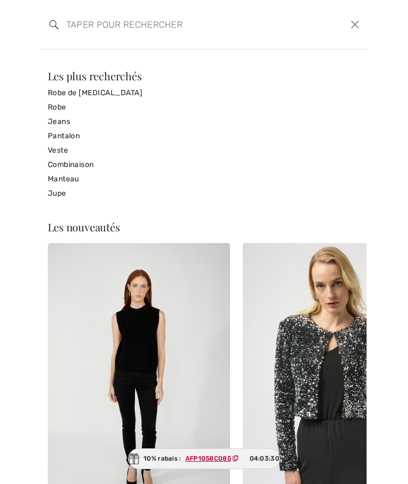
click at [356, 25] on button "Ferme" at bounding box center [355, 24] width 15 height 16
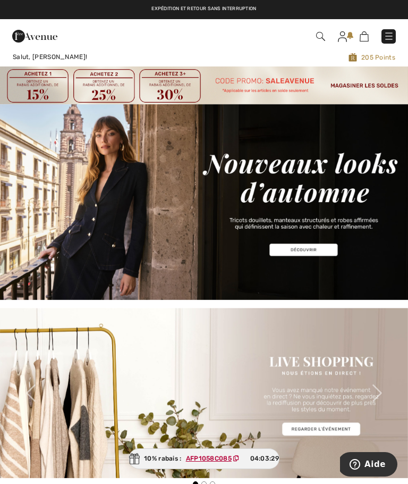
click at [391, 33] on img at bounding box center [389, 36] width 11 height 11
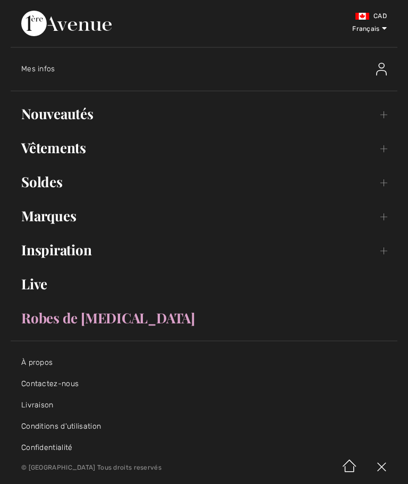
click at [383, 29] on select "English Français" at bounding box center [362, 28] width 51 height 32
select select "/en/"
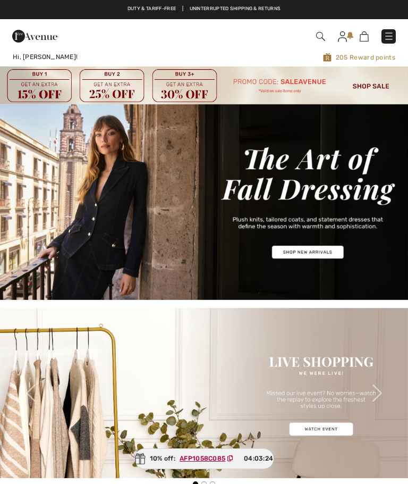
checkbox input "true"
click at [345, 33] on img at bounding box center [342, 36] width 9 height 11
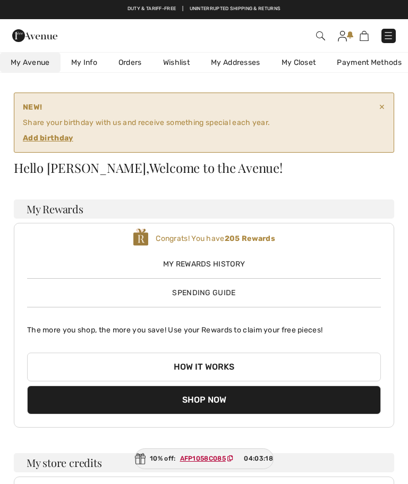
click at [133, 67] on link "Orders" at bounding box center [130, 63] width 45 height 20
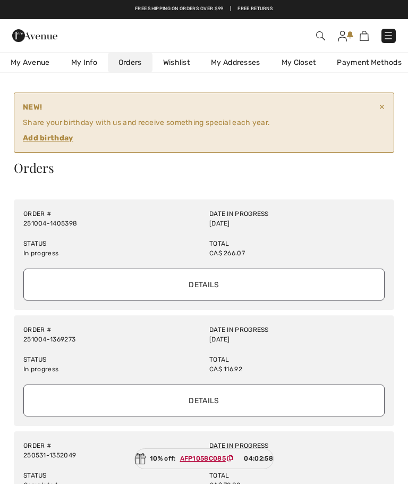
click at [85, 59] on link "My Info" at bounding box center [84, 63] width 47 height 20
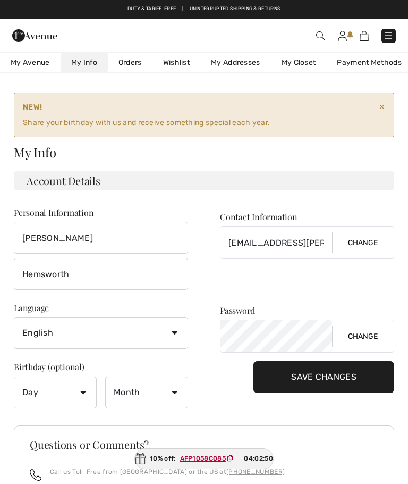
click at [33, 61] on span "My Avenue" at bounding box center [30, 62] width 39 height 11
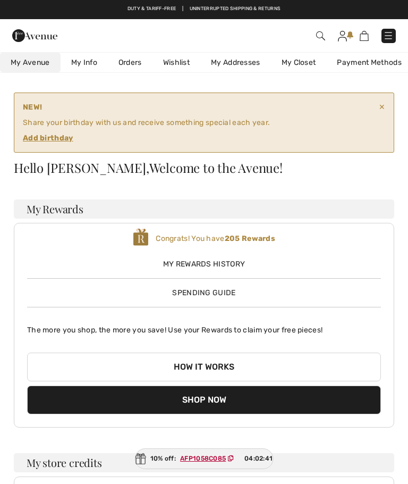
click at [386, 35] on img at bounding box center [388, 35] width 11 height 11
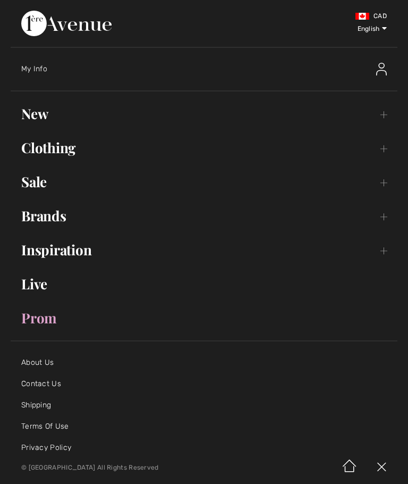
click at [391, 475] on img at bounding box center [382, 467] width 32 height 33
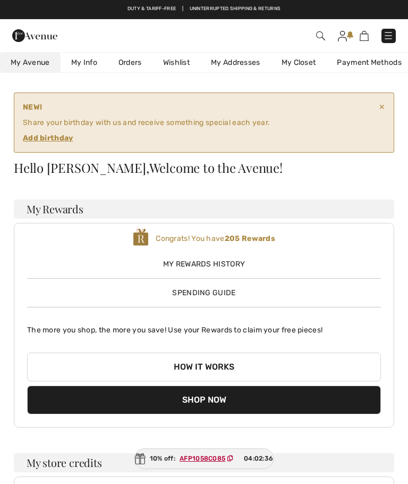
click at [360, 61] on link "Payment Methods" at bounding box center [369, 63] width 86 height 20
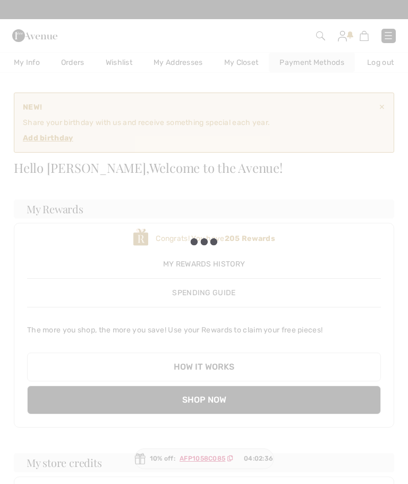
scroll to position [0, 69]
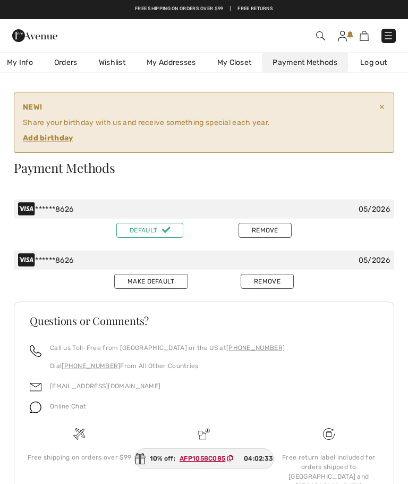
click at [275, 228] on button "Remove" at bounding box center [265, 230] width 53 height 15
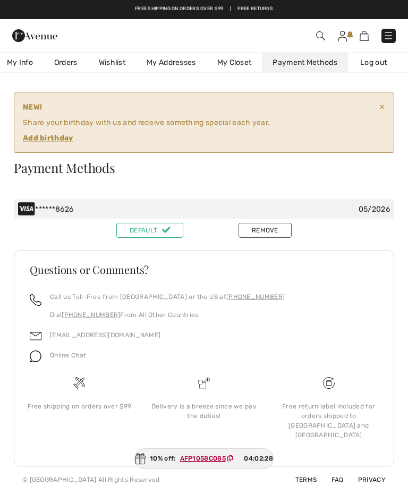
click at [276, 229] on button "Remove" at bounding box center [265, 230] width 53 height 15
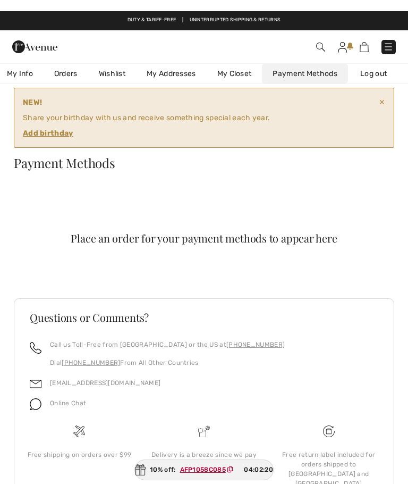
scroll to position [0, 0]
